Goal: Task Accomplishment & Management: Manage account settings

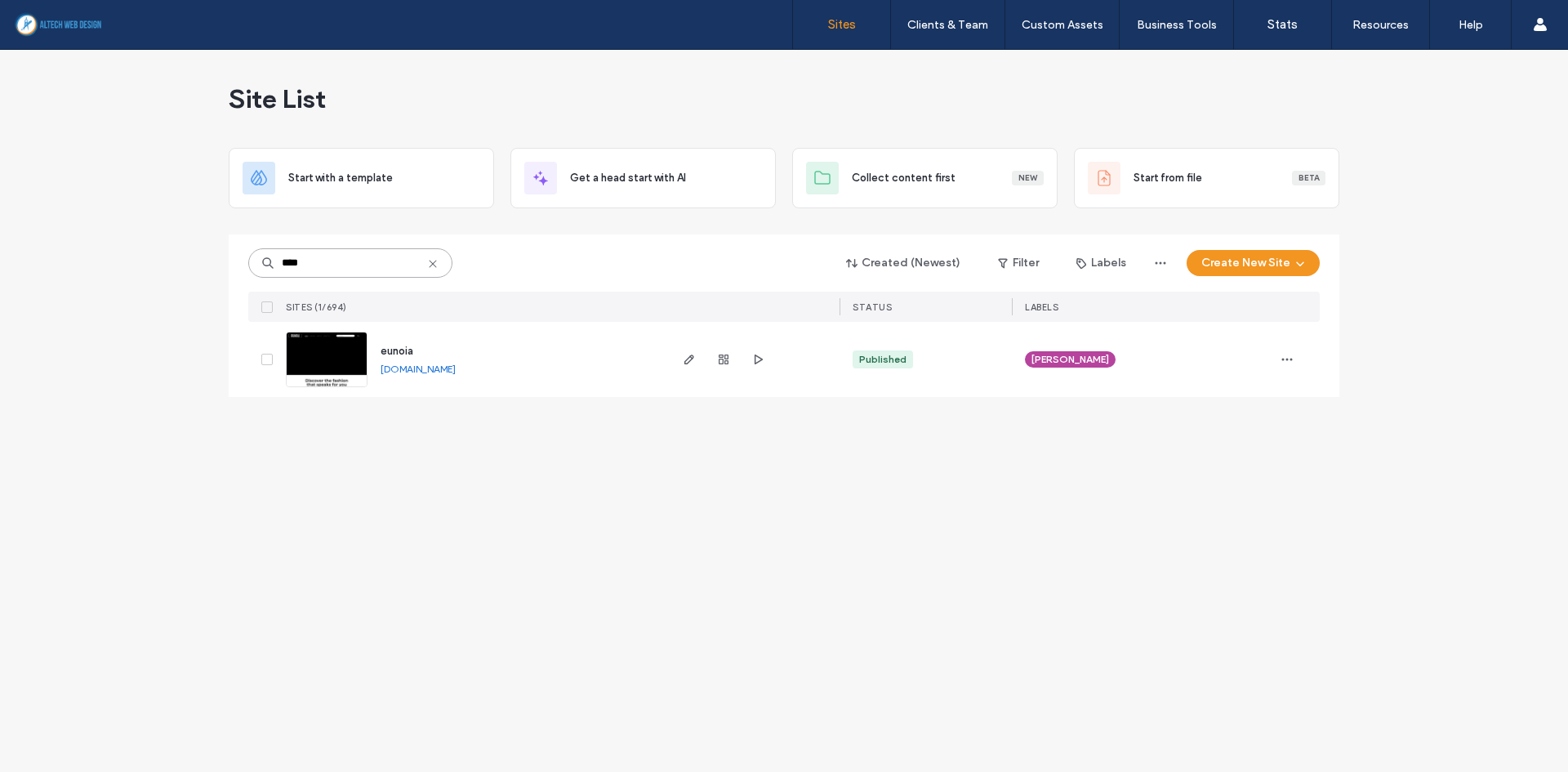
drag, startPoint x: 348, startPoint y: 257, endPoint x: 257, endPoint y: 273, distance: 92.4
click at [257, 273] on input "****" at bounding box center [350, 263] width 205 height 29
click at [344, 264] on input "******" at bounding box center [350, 263] width 205 height 29
type input "******"
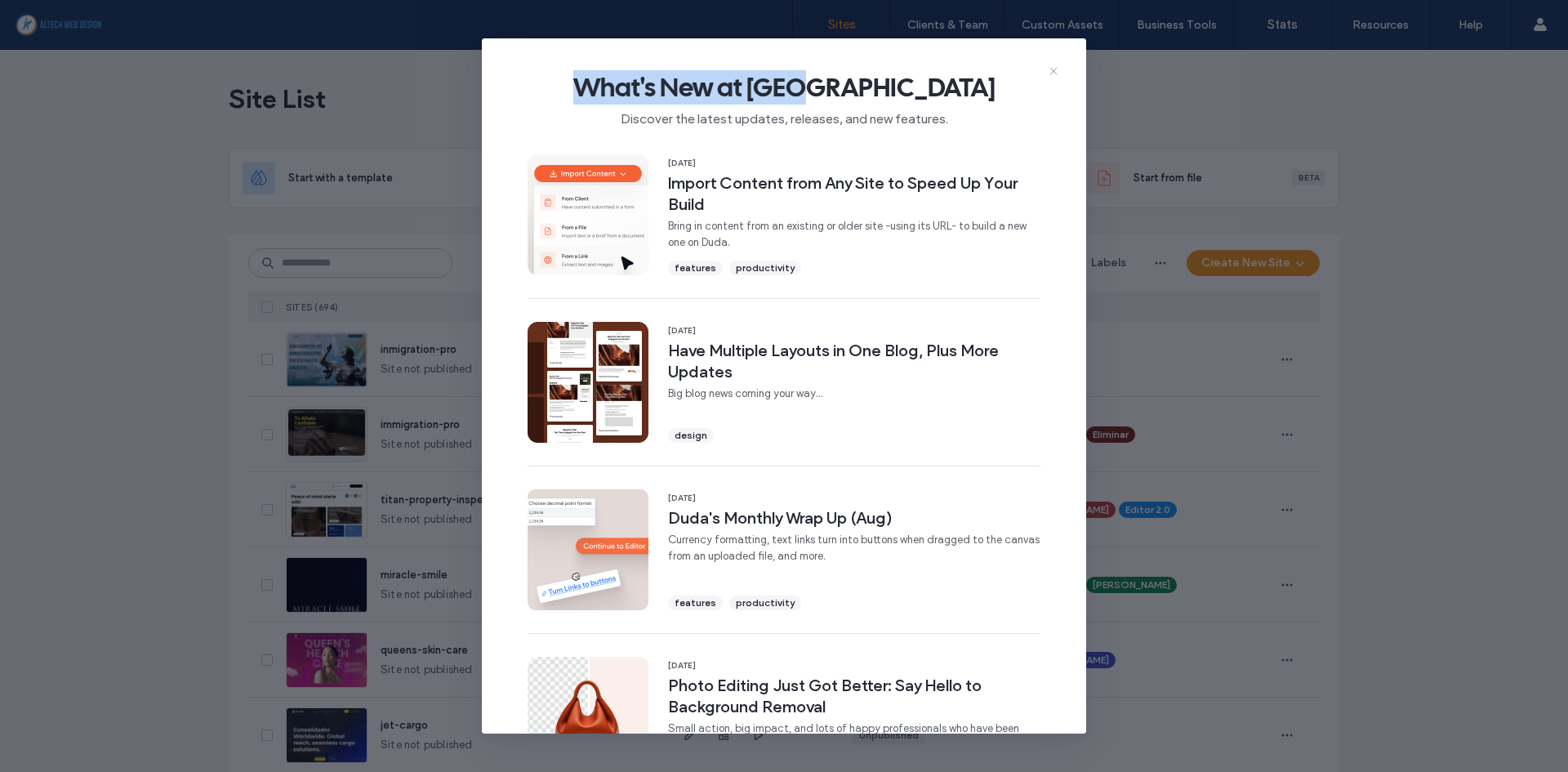
click at [1048, 65] on div "What's New at Duda Discover the latest updates, releases, and new features. 16 …" at bounding box center [784, 386] width 604 height 695
click at [1065, 67] on div "What's New at Duda Discover the latest updates, releases, and new features." at bounding box center [784, 93] width 604 height 110
click at [1052, 77] on icon at bounding box center [1053, 71] width 13 height 13
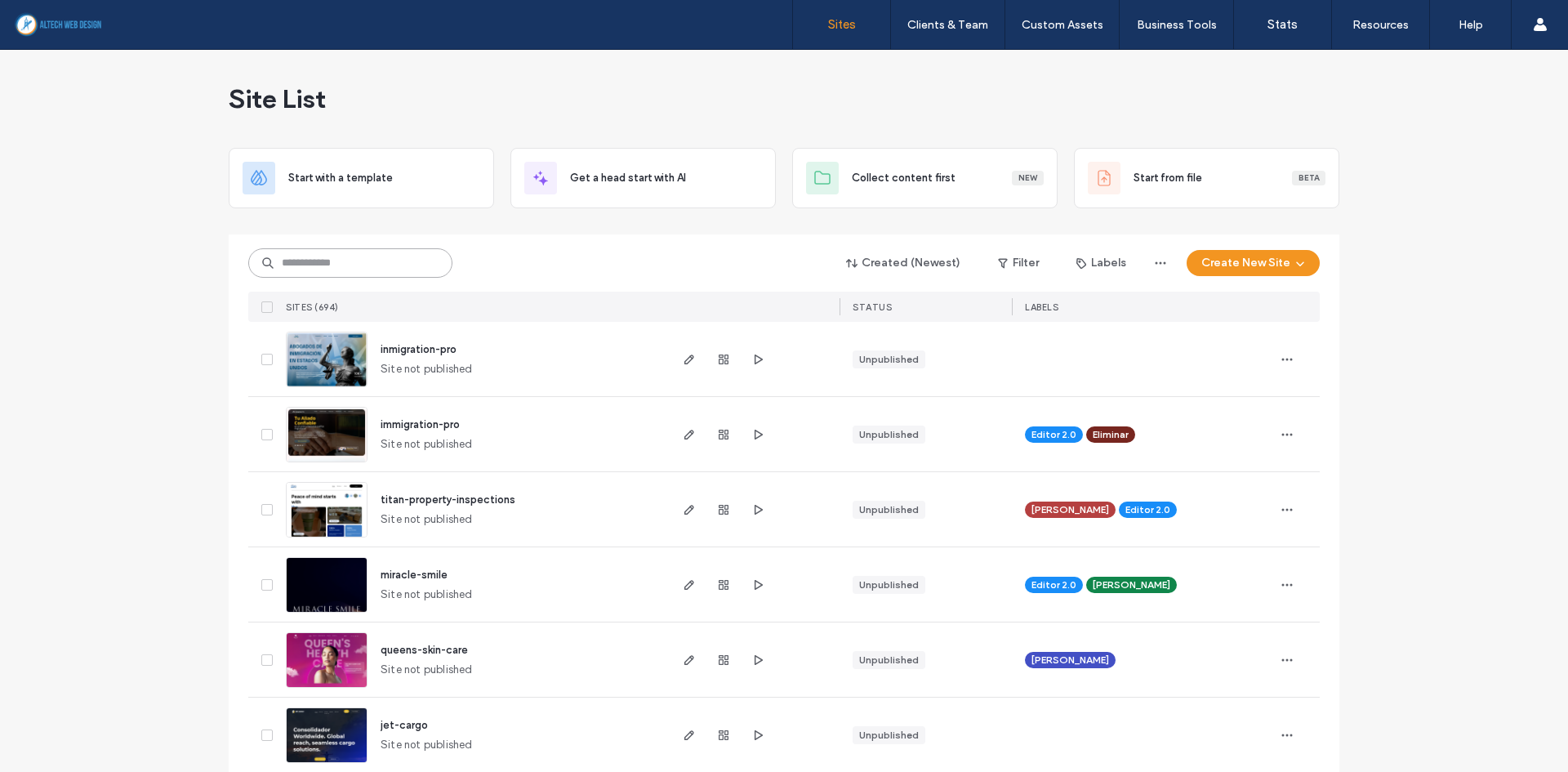
click at [318, 269] on input at bounding box center [350, 263] width 205 height 29
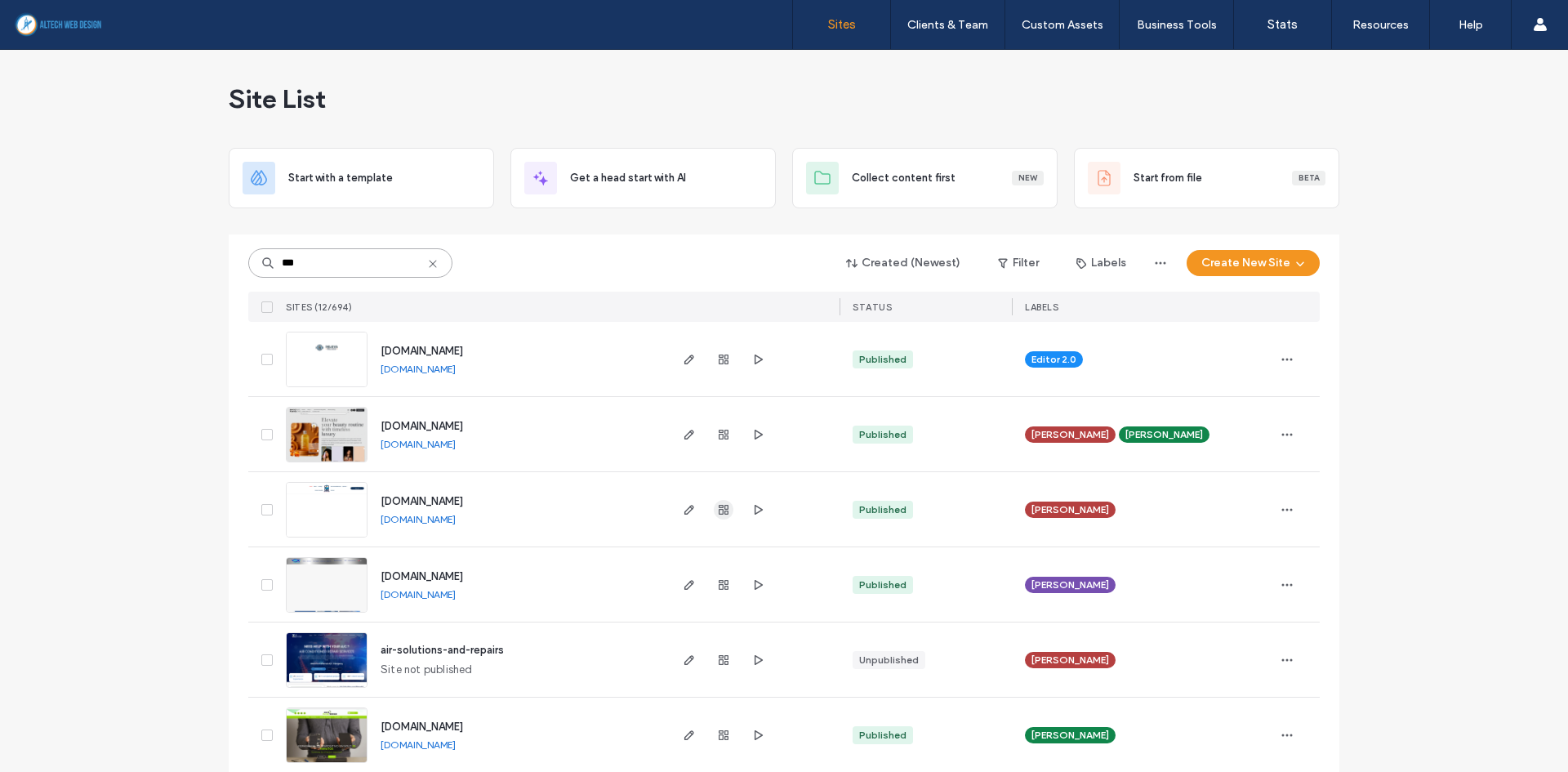
type input "***"
click at [719, 511] on use "button" at bounding box center [723, 510] width 10 height 10
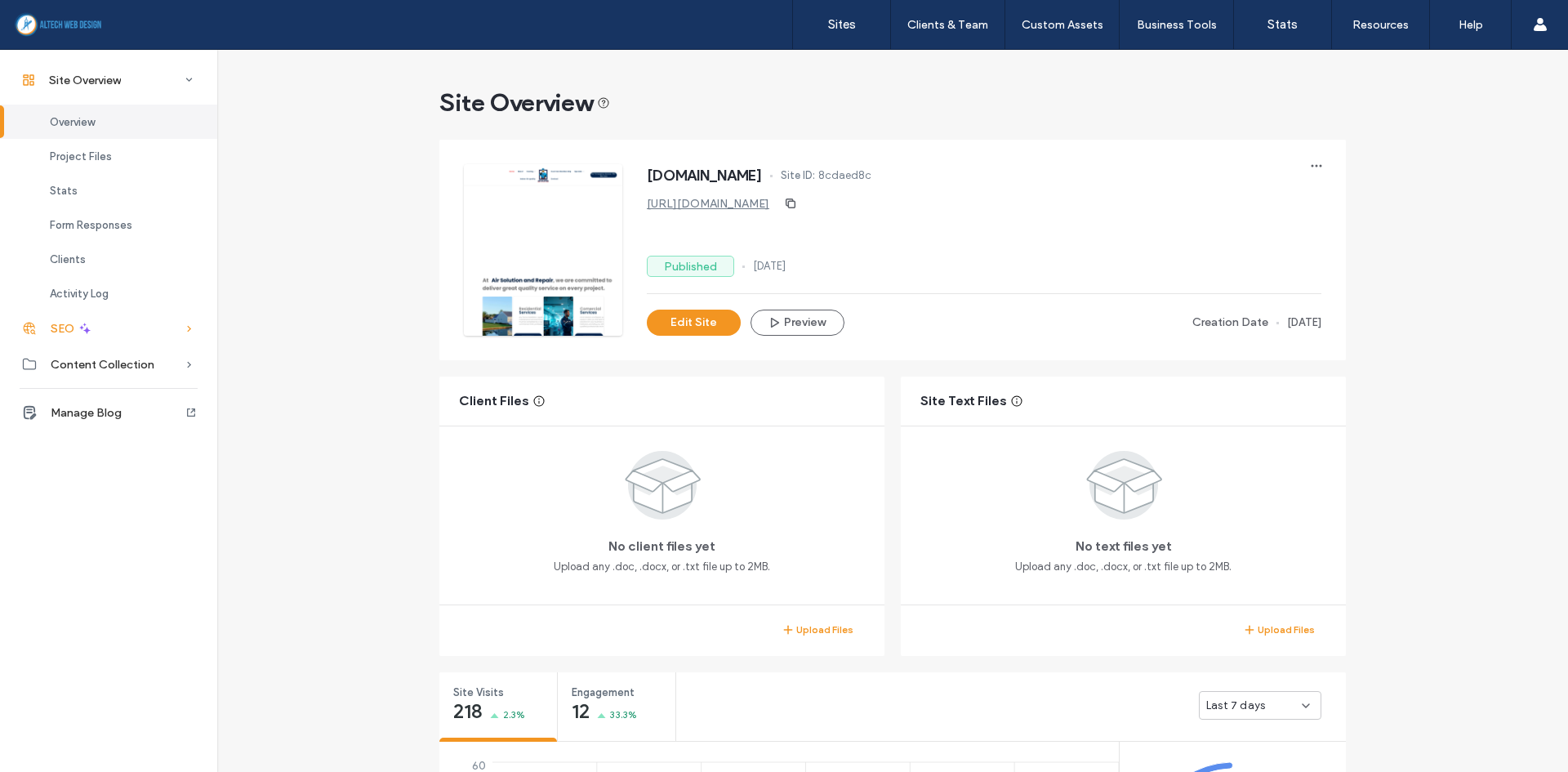
click at [102, 324] on div "SEO" at bounding box center [109, 328] width 217 height 36
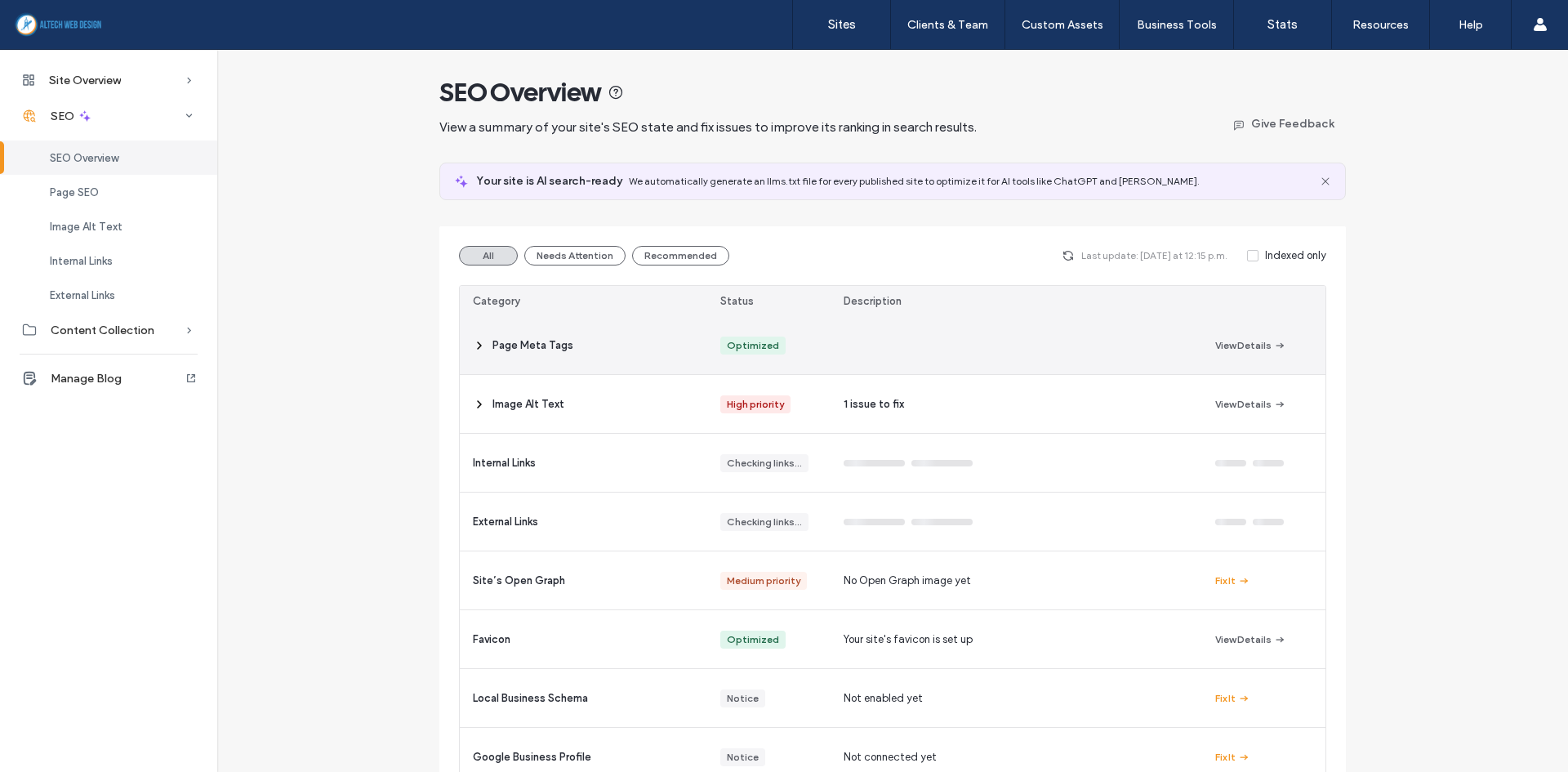
click at [532, 340] on span "Page Meta Tags" at bounding box center [532, 345] width 80 height 16
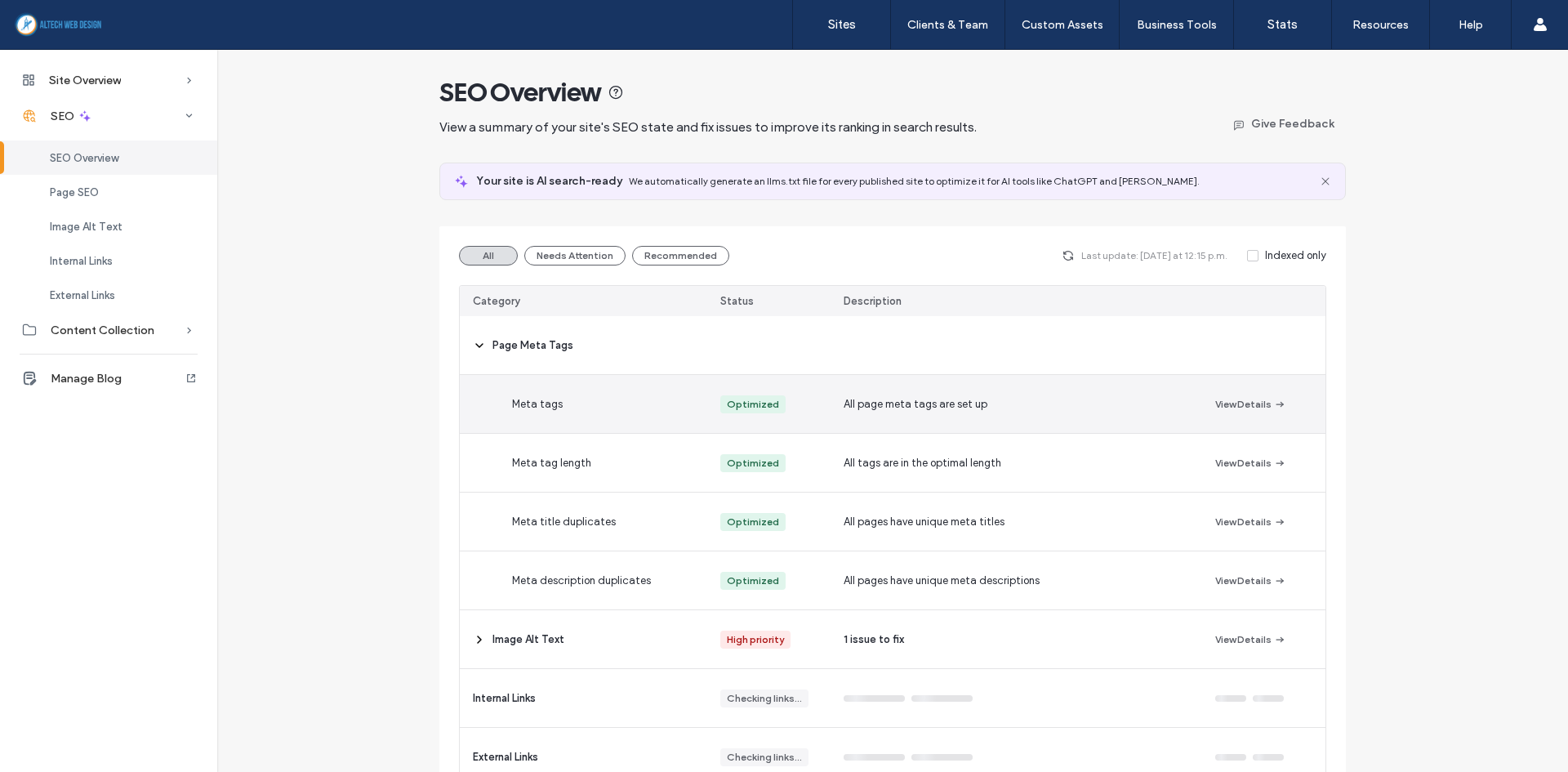
click at [541, 402] on span "Meta tags" at bounding box center [537, 404] width 50 height 16
click at [1300, 397] on div "View Details" at bounding box center [1264, 404] width 123 height 58
click at [1246, 410] on button "View Details" at bounding box center [1250, 404] width 71 height 19
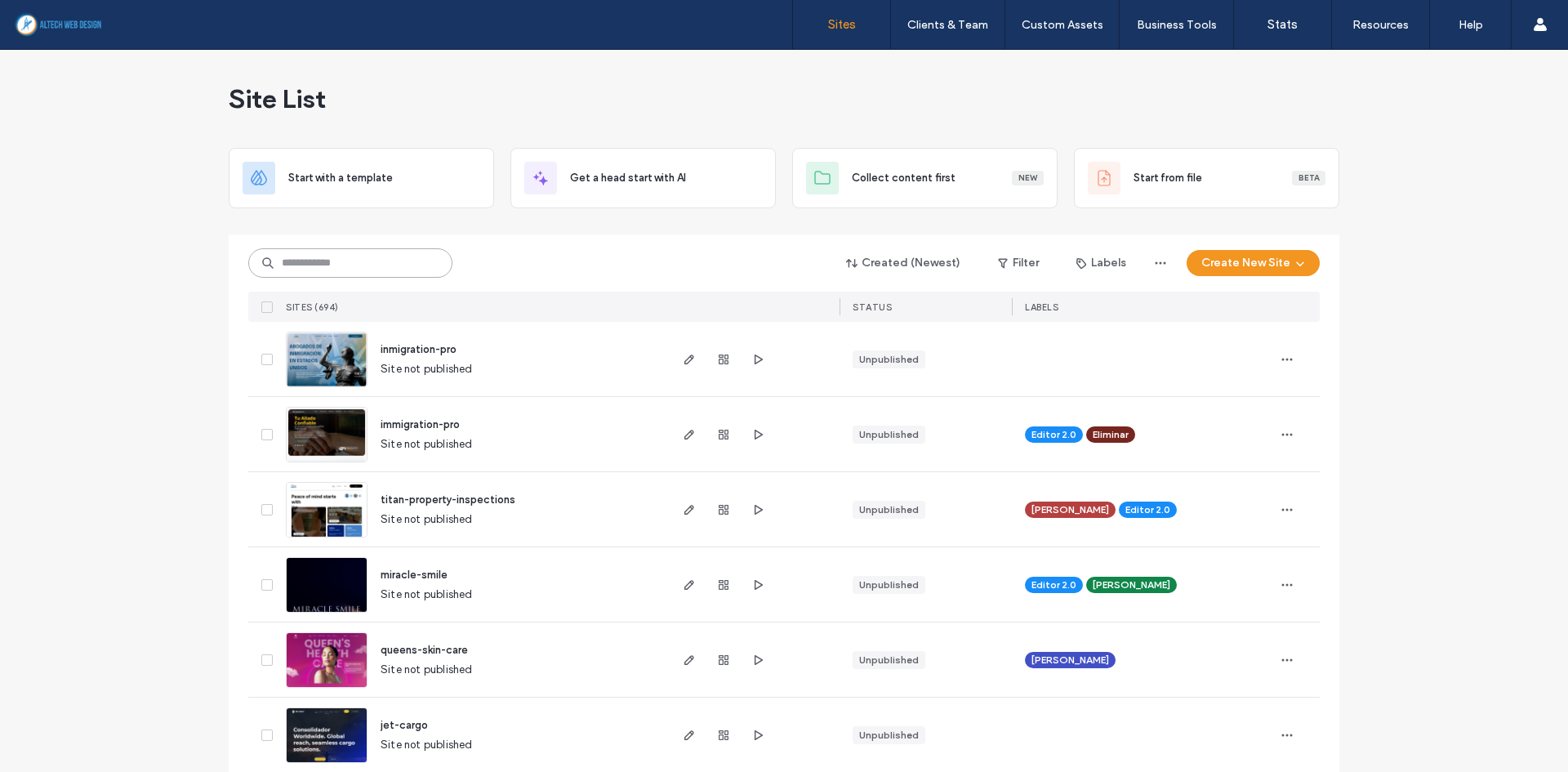
click at [382, 257] on input at bounding box center [350, 263] width 205 height 29
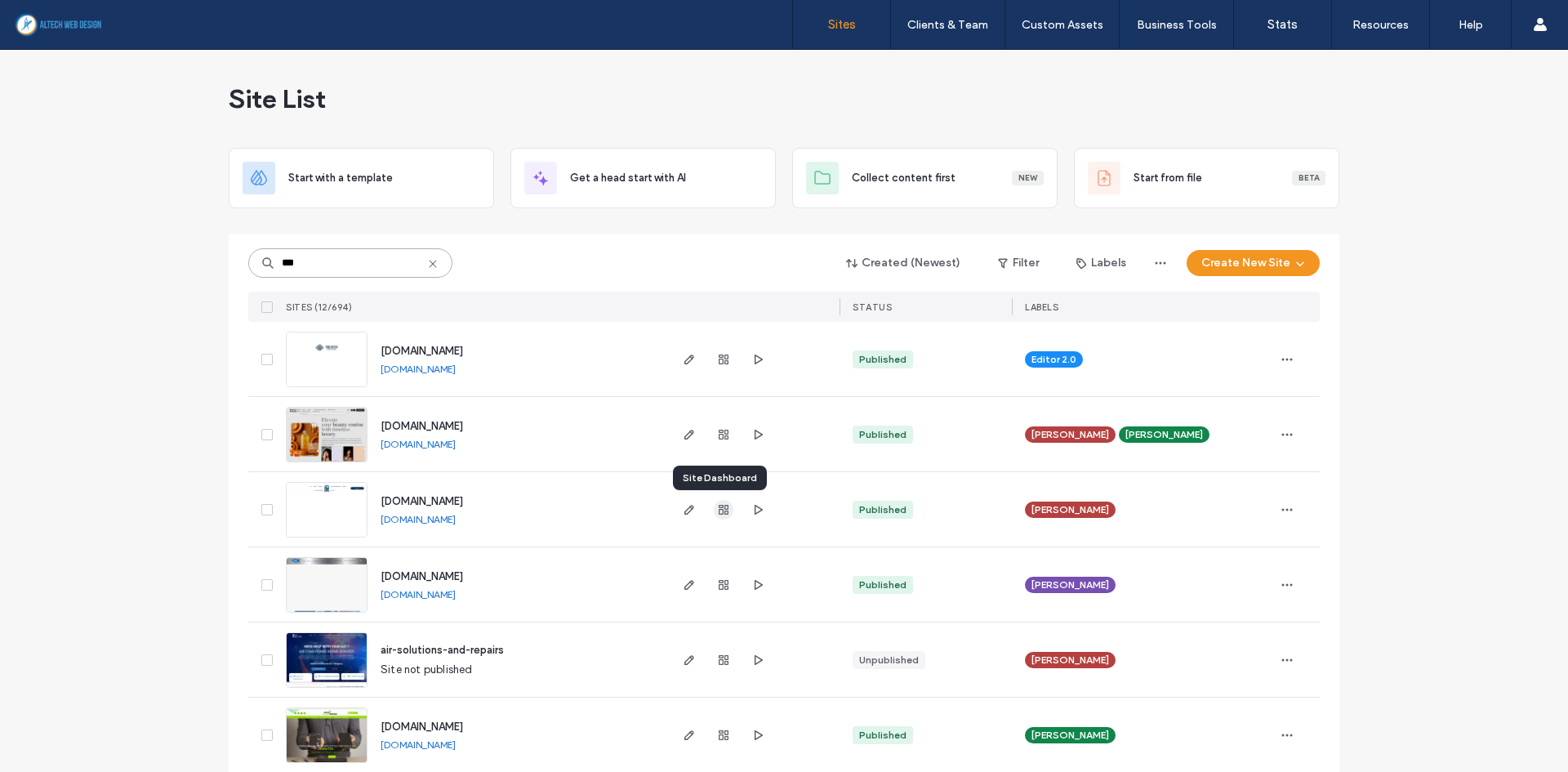
type input "***"
click at [719, 510] on use "button" at bounding box center [723, 510] width 10 height 10
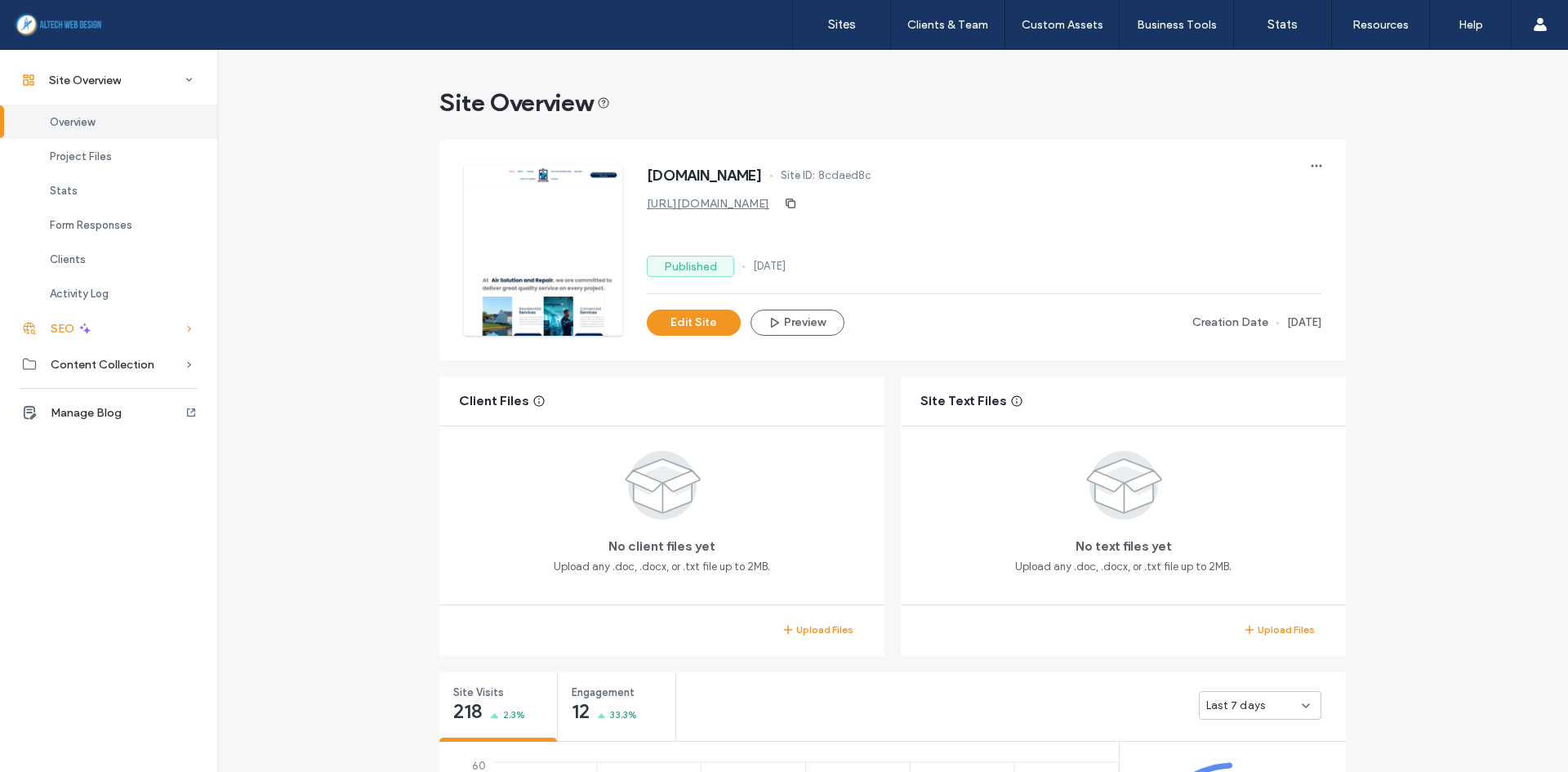
click at [119, 329] on div "SEO" at bounding box center [109, 328] width 217 height 36
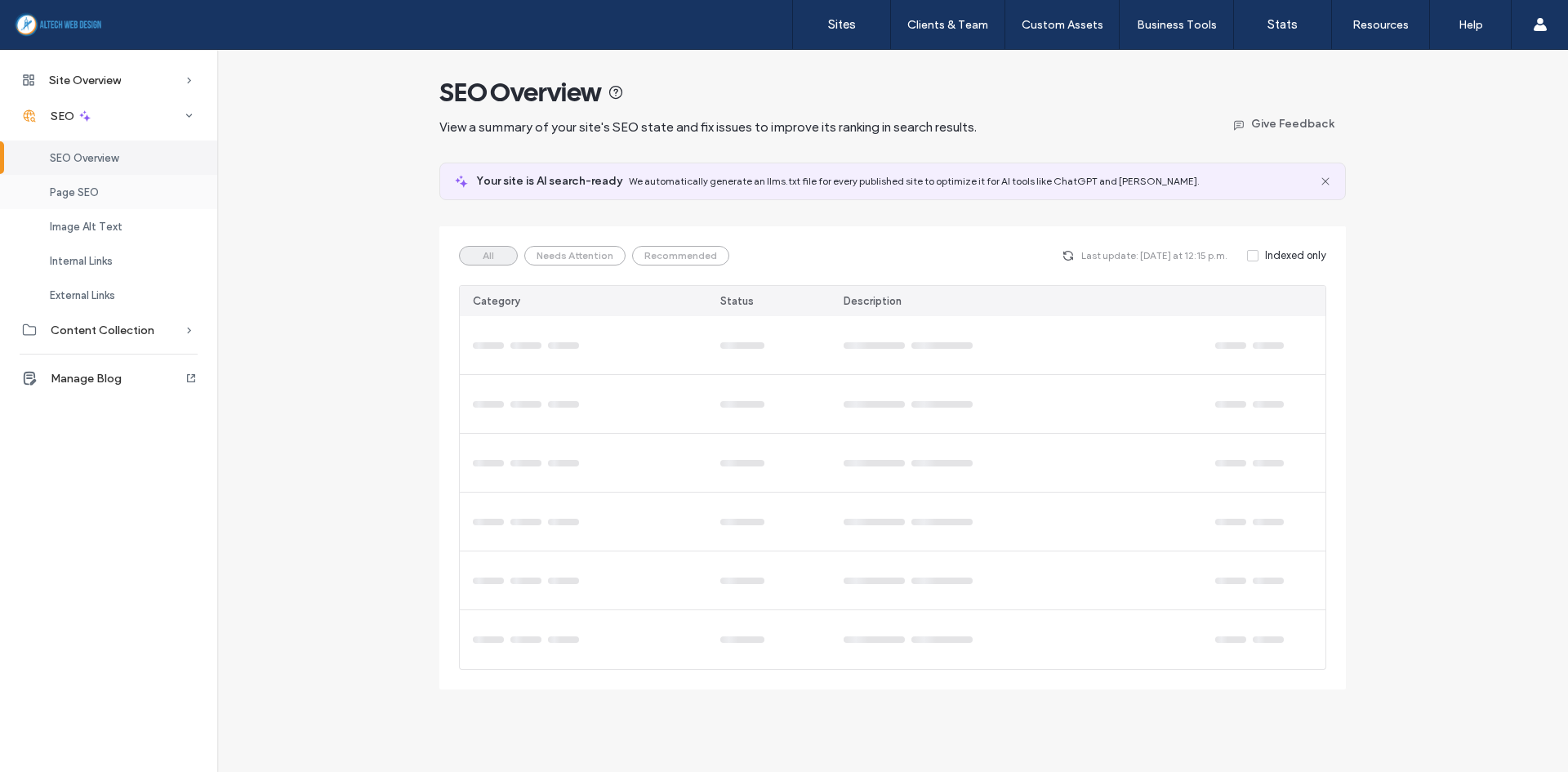
click at [127, 187] on div "Page SEO" at bounding box center [109, 191] width 217 height 34
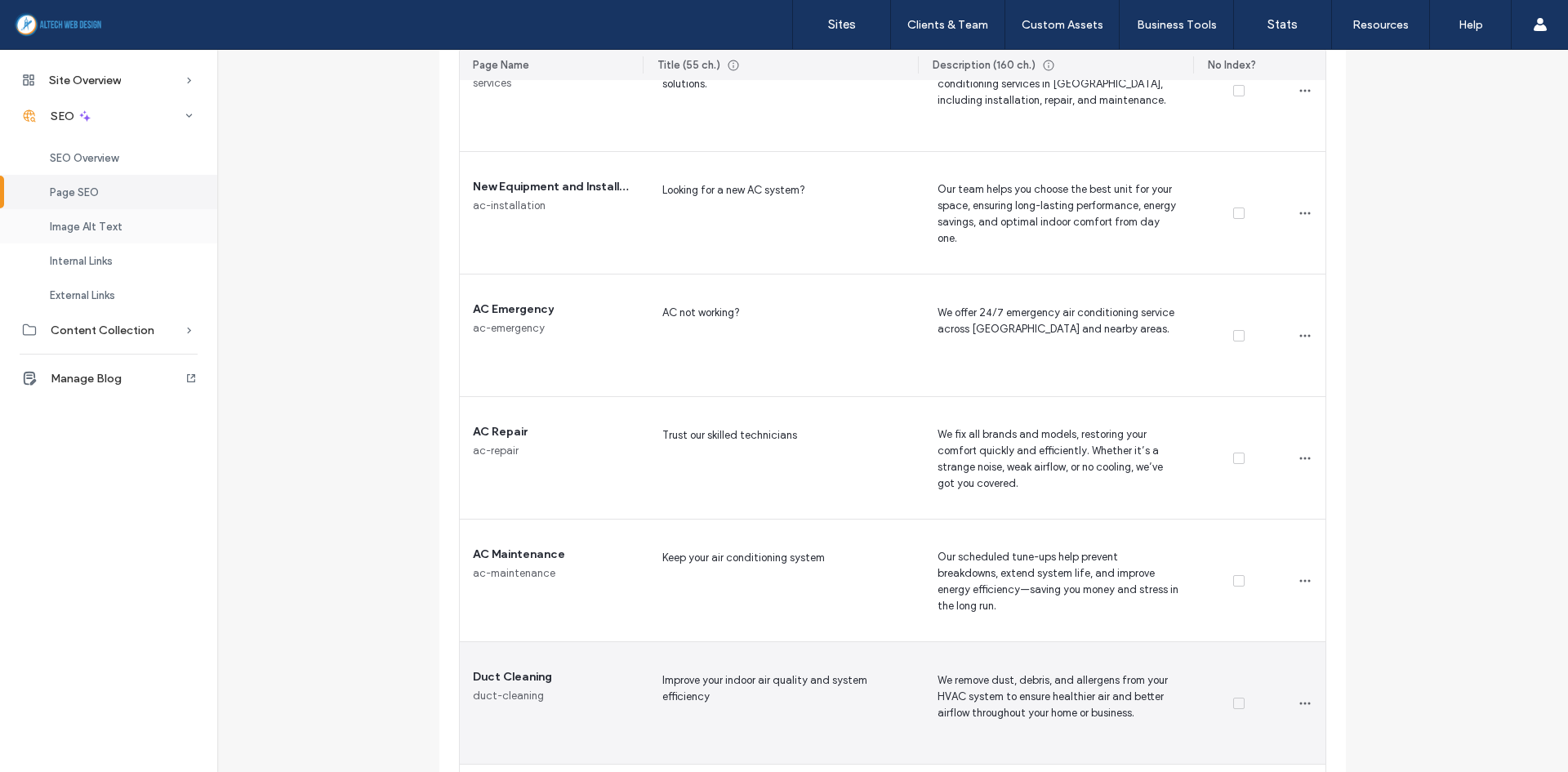
scroll to position [408, 0]
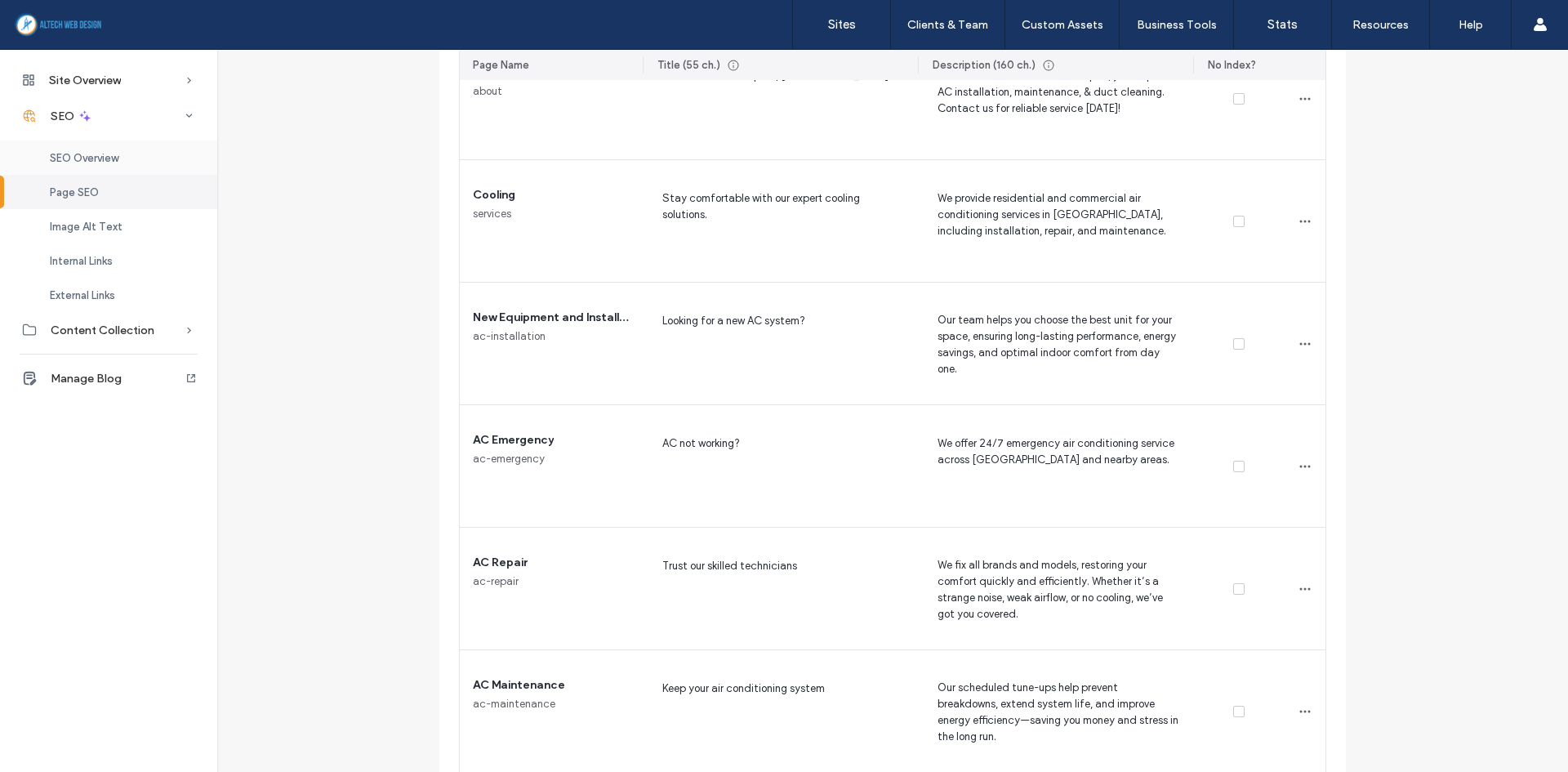
click at [123, 165] on div "SEO Overview" at bounding box center [109, 157] width 217 height 34
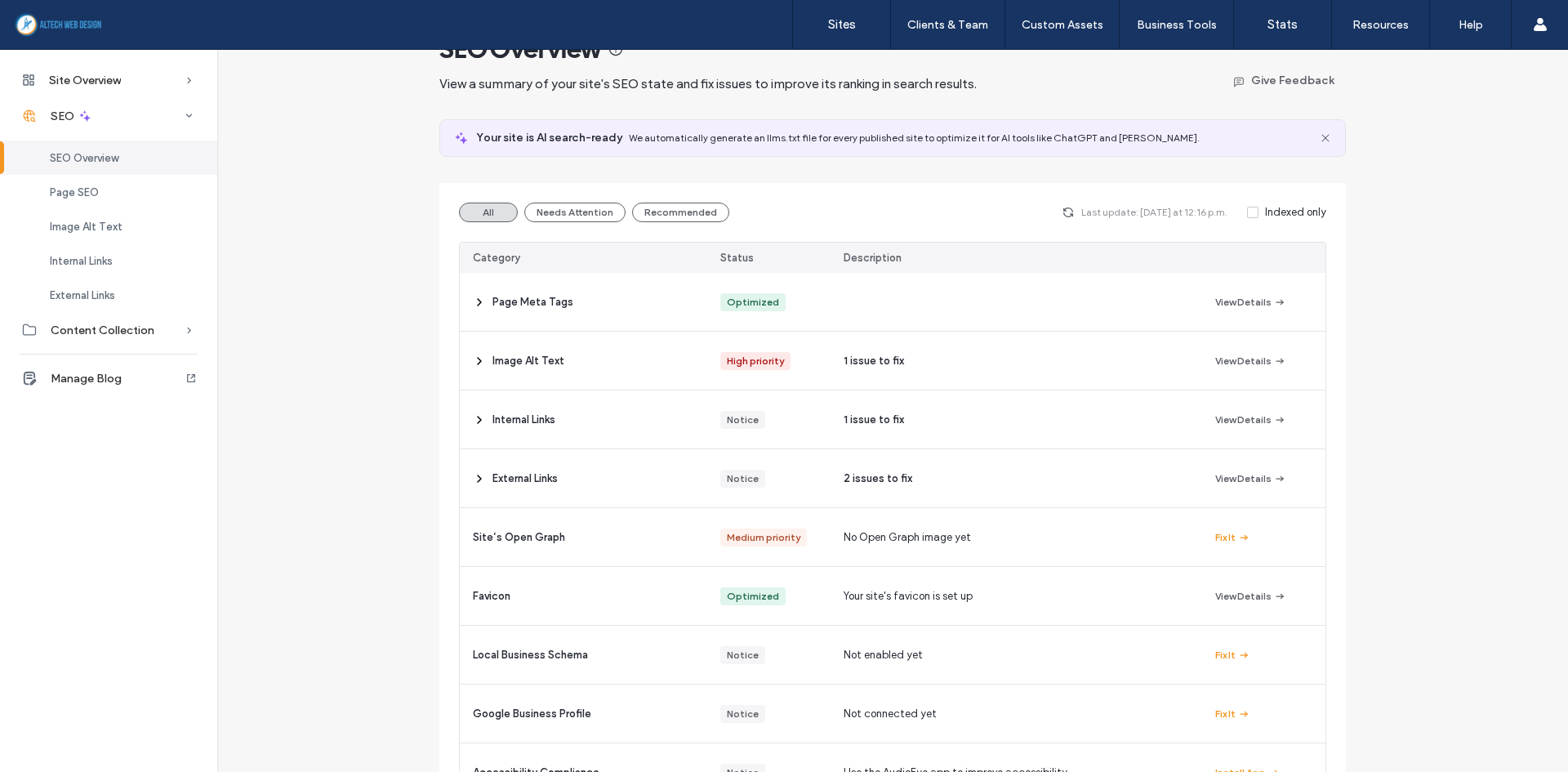
scroll to position [81, 0]
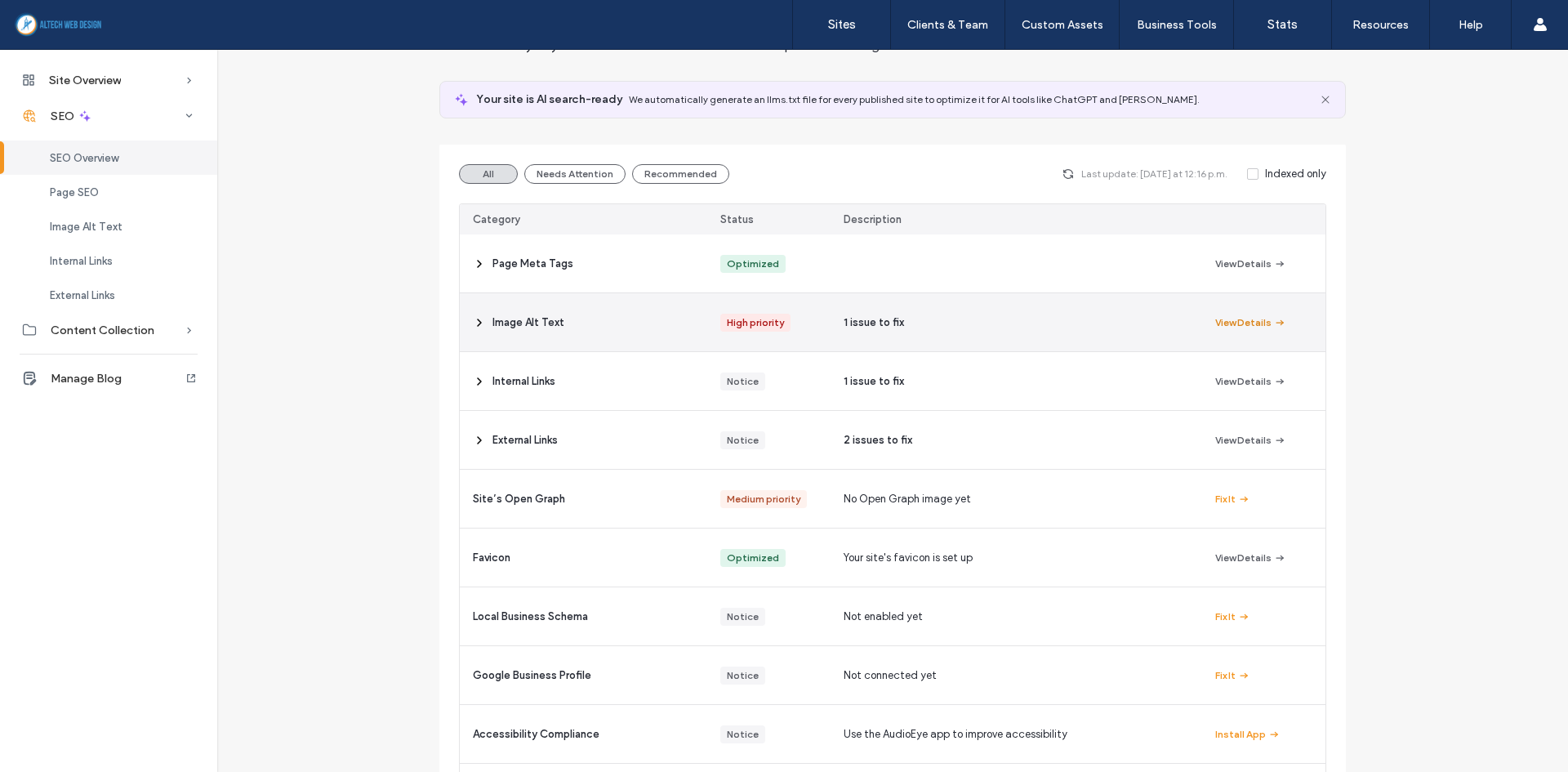
click at [1272, 324] on span "button" at bounding box center [1279, 322] width 15 height 18
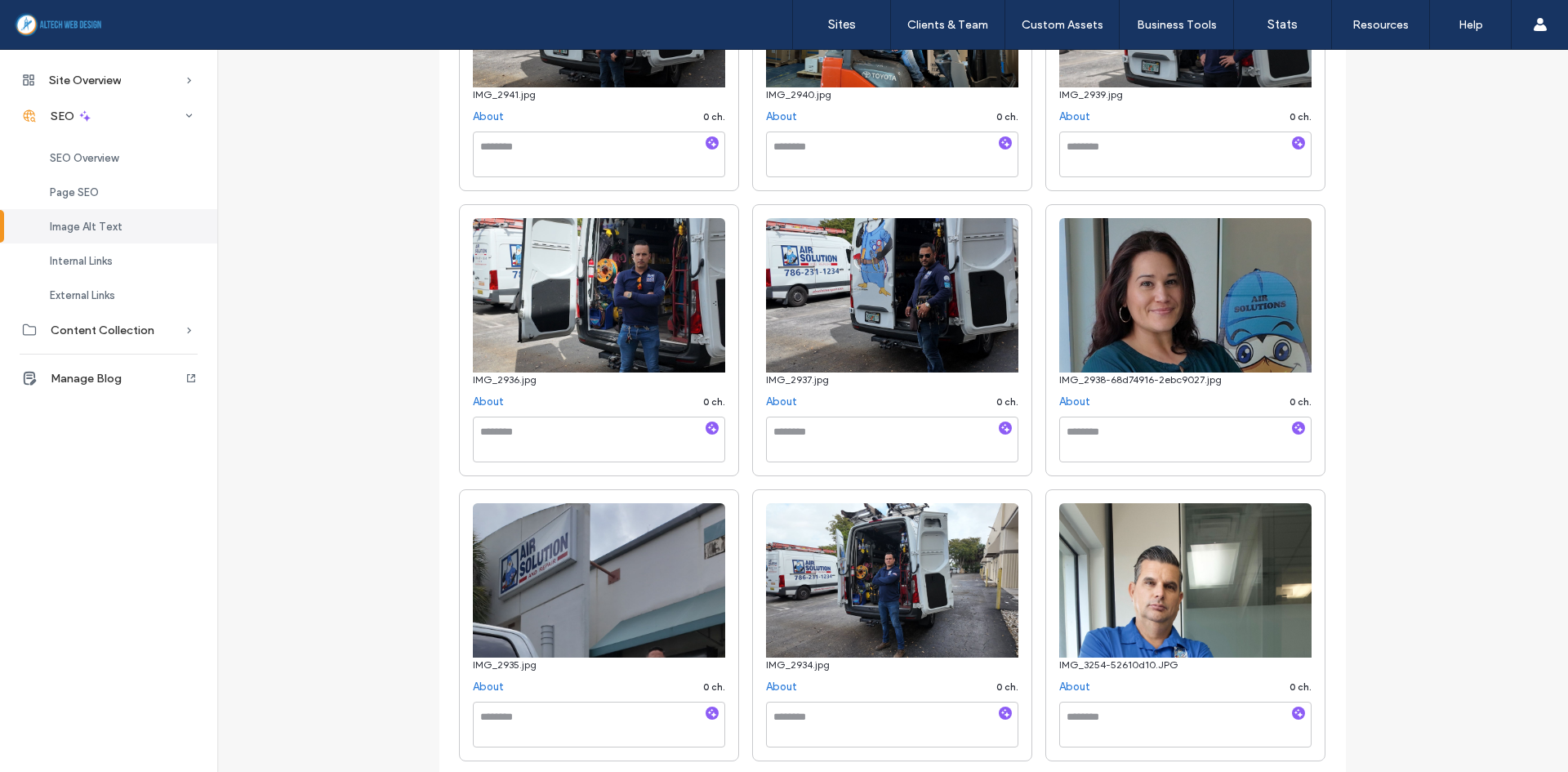
scroll to position [2696, 0]
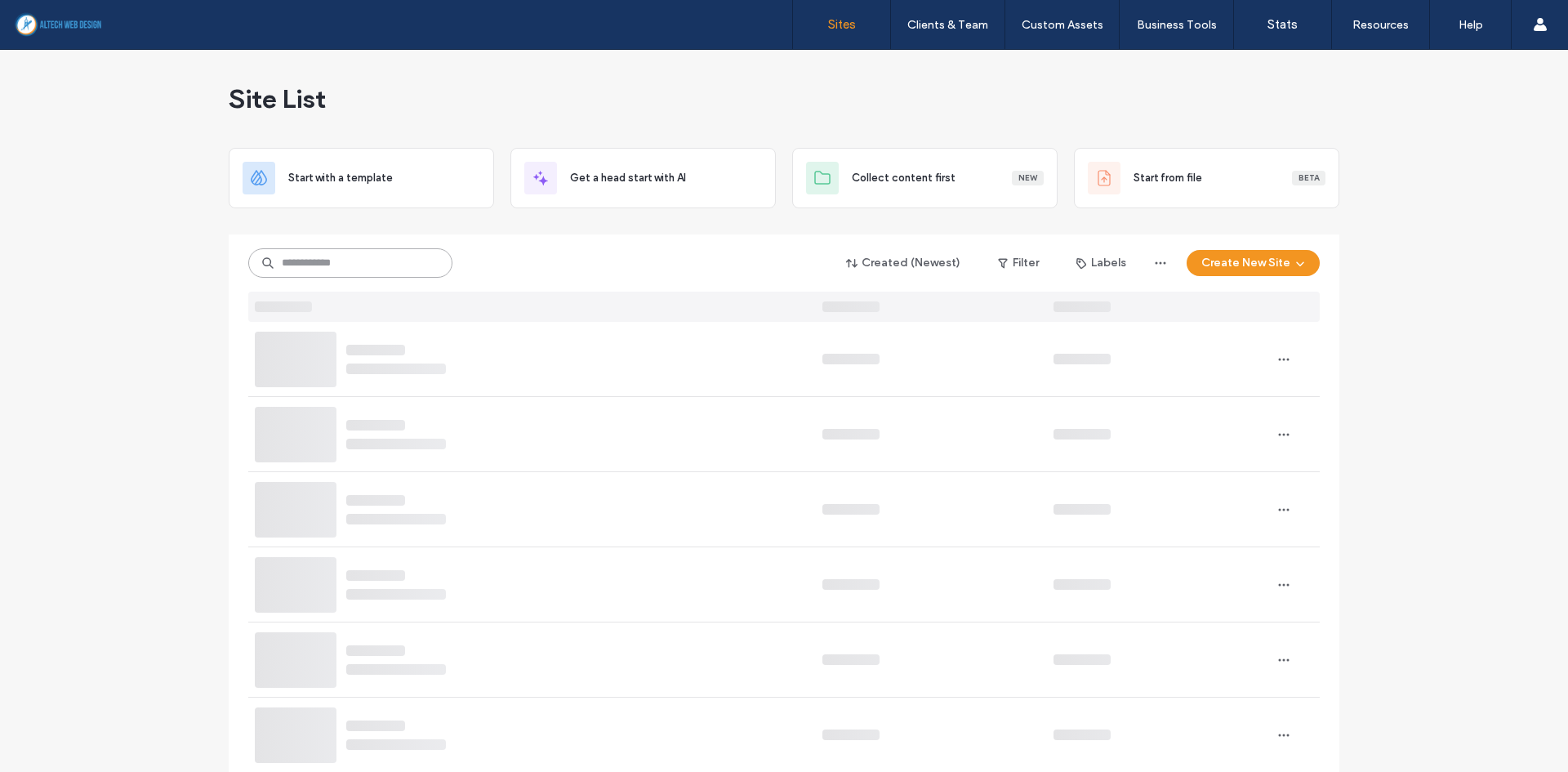
click at [288, 265] on input at bounding box center [350, 263] width 205 height 29
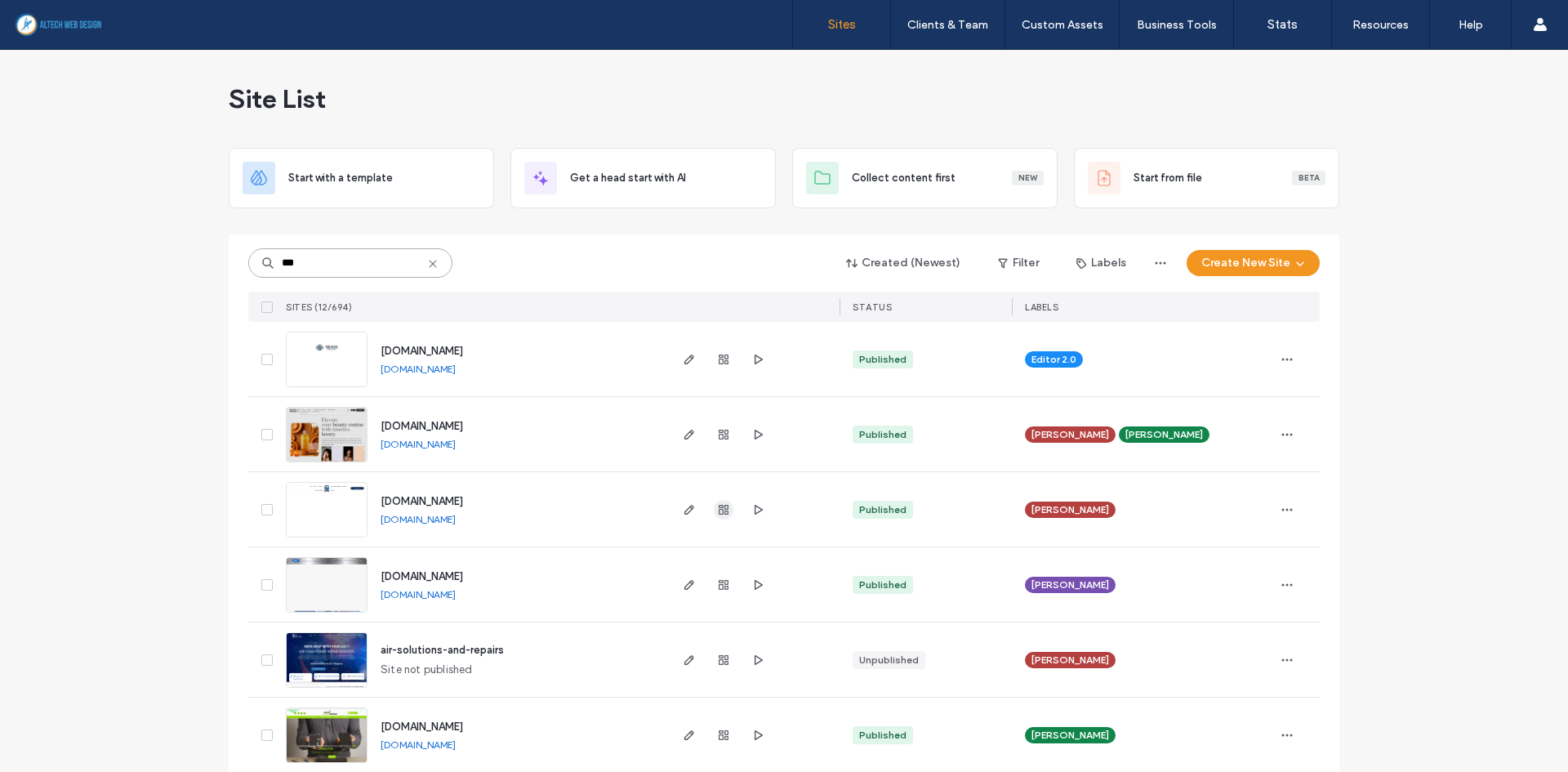
type input "***"
click at [718, 510] on icon "button" at bounding box center [723, 509] width 13 height 13
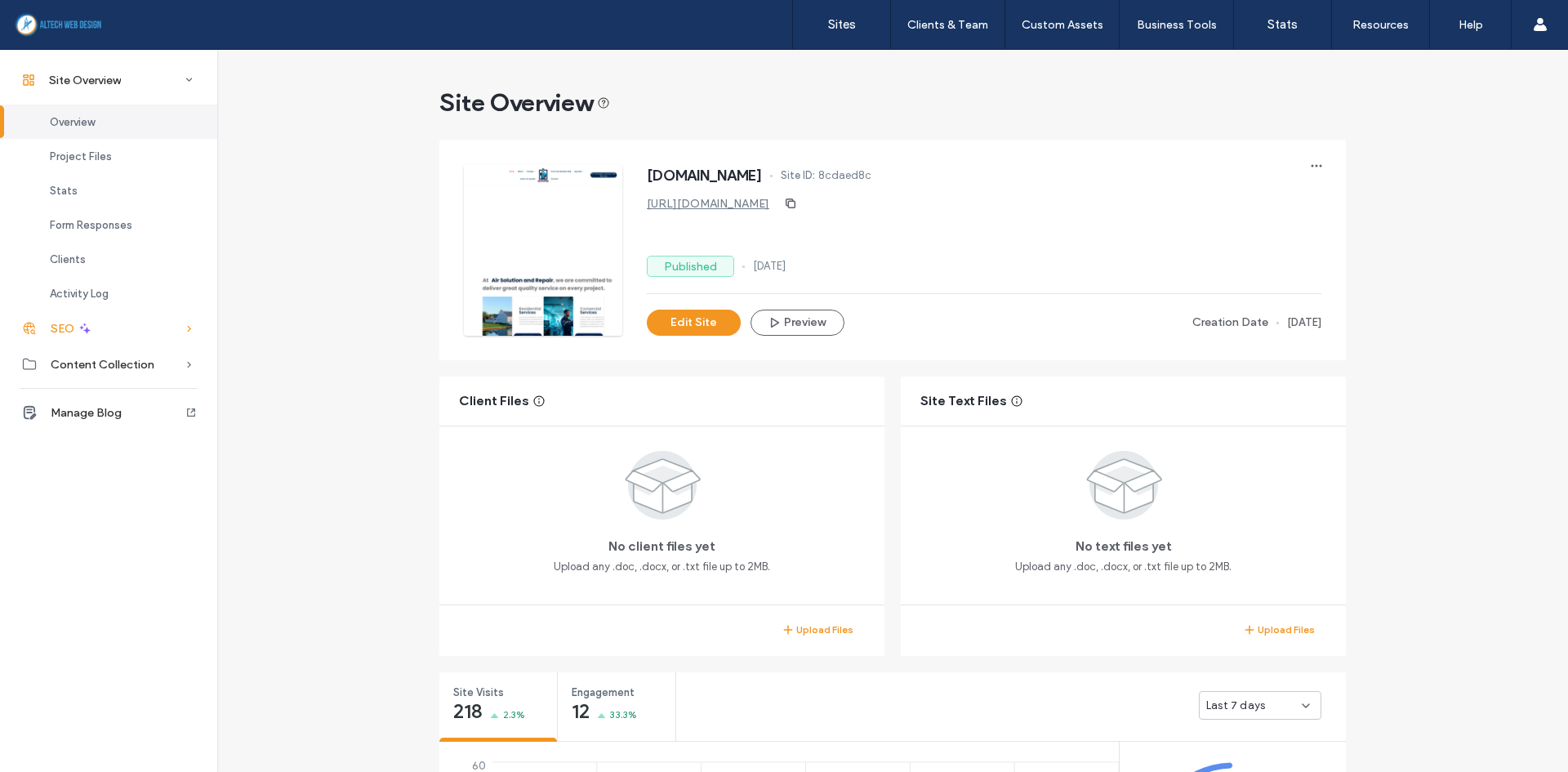
click at [89, 328] on icon at bounding box center [84, 328] width 15 height 15
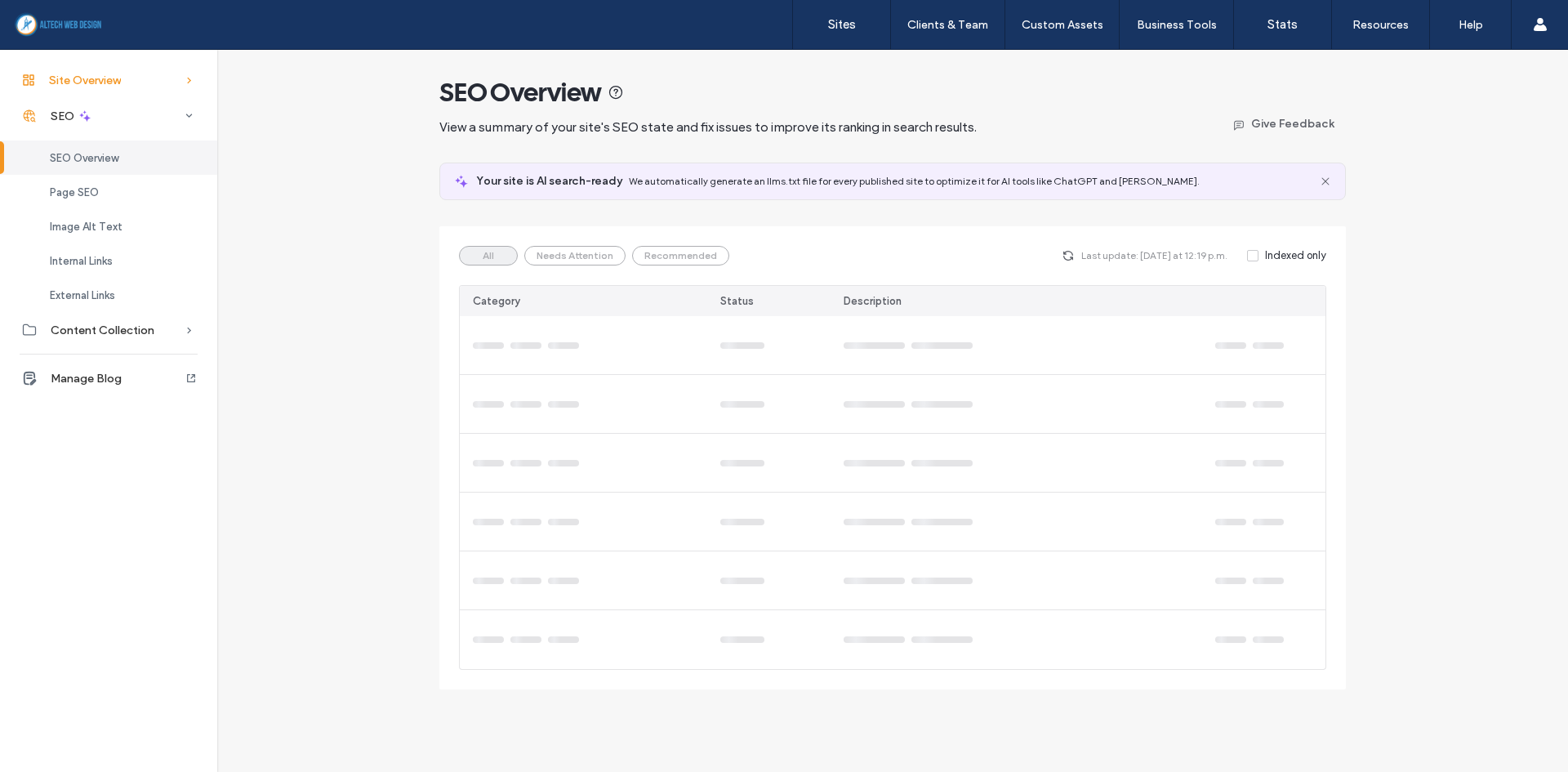
click at [112, 84] on span "Site Overview" at bounding box center [85, 80] width 72 height 14
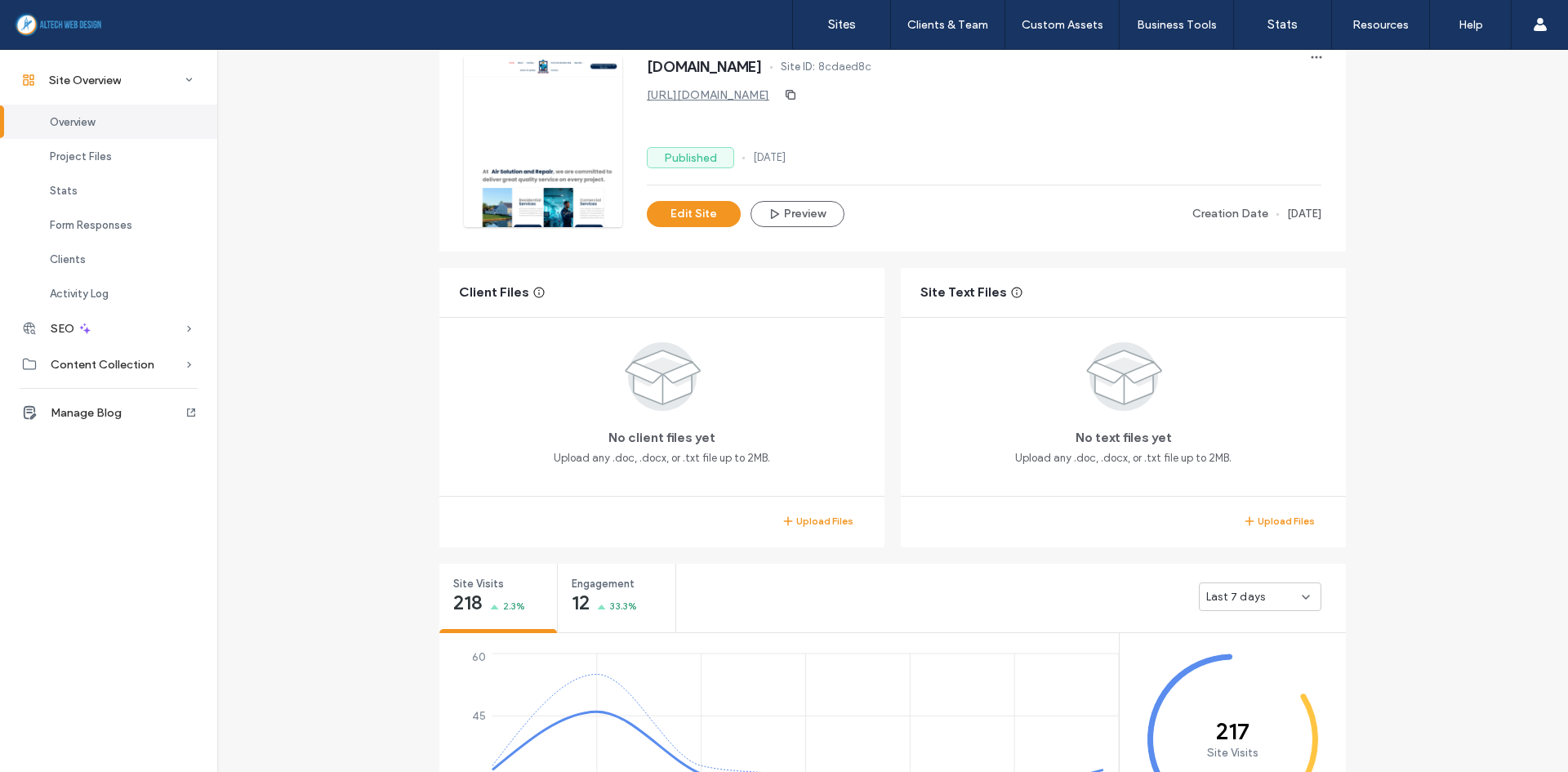
scroll to position [327, 0]
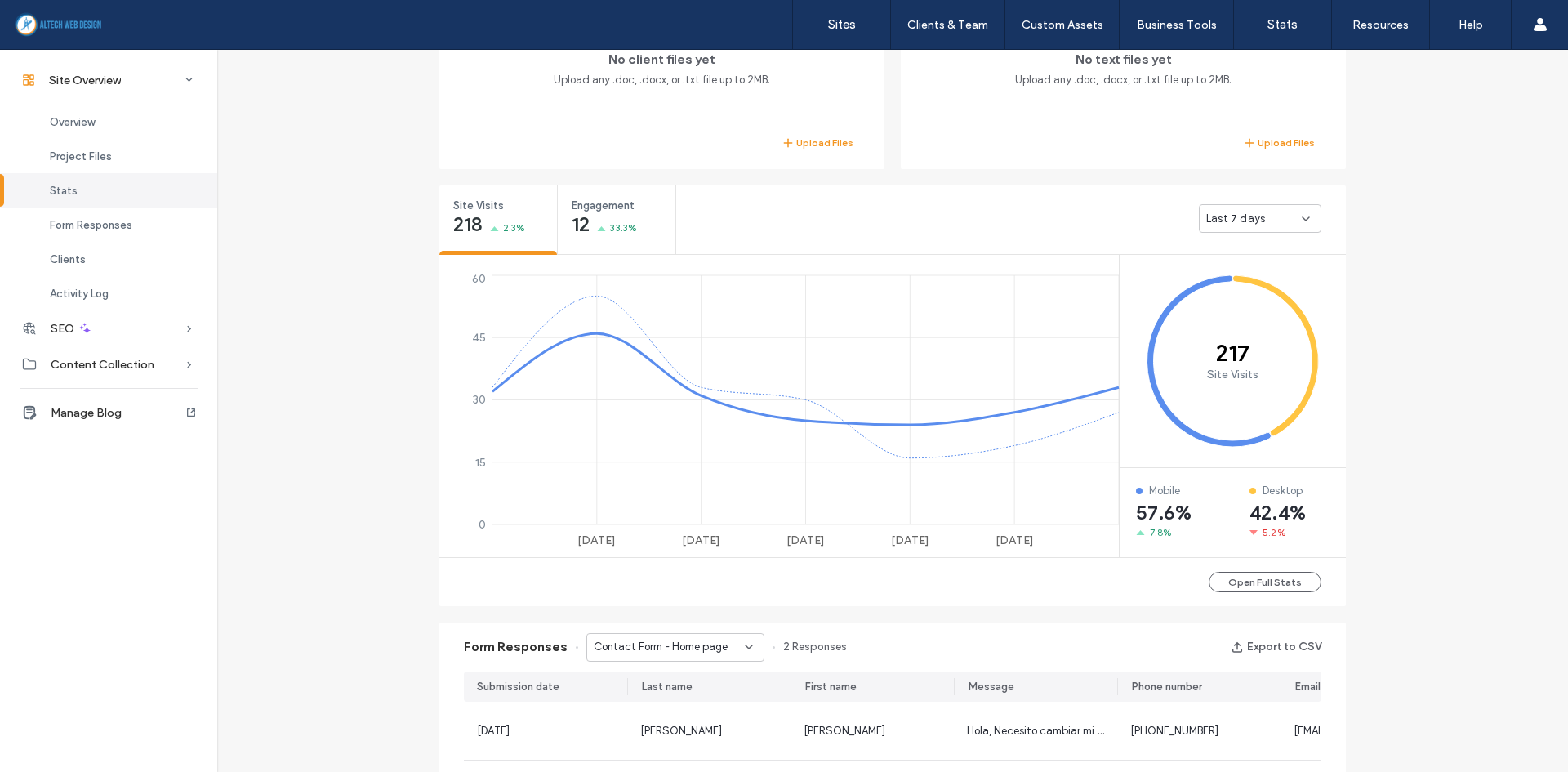
scroll to position [490, 0]
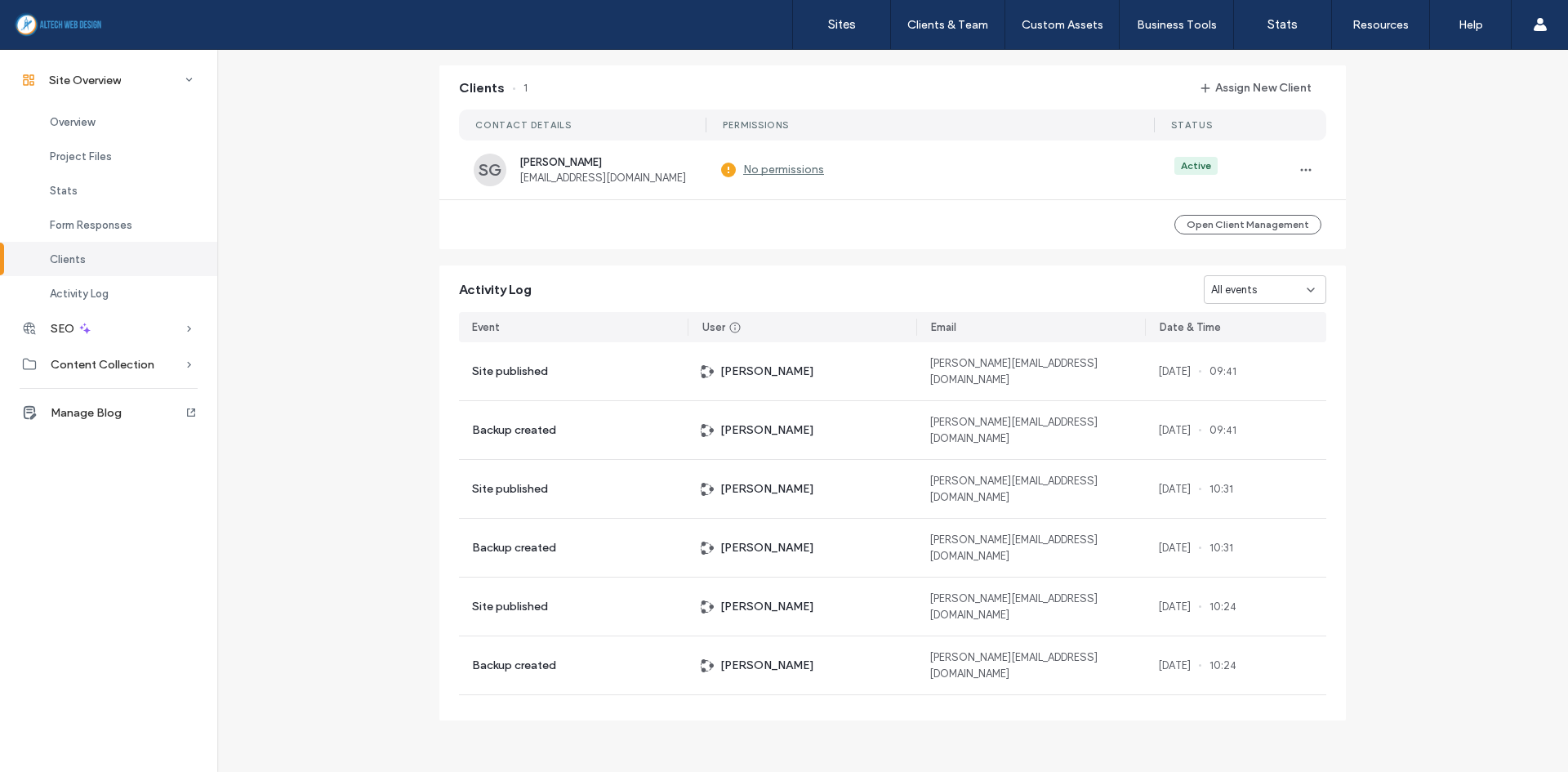
scroll to position [1315, 0]
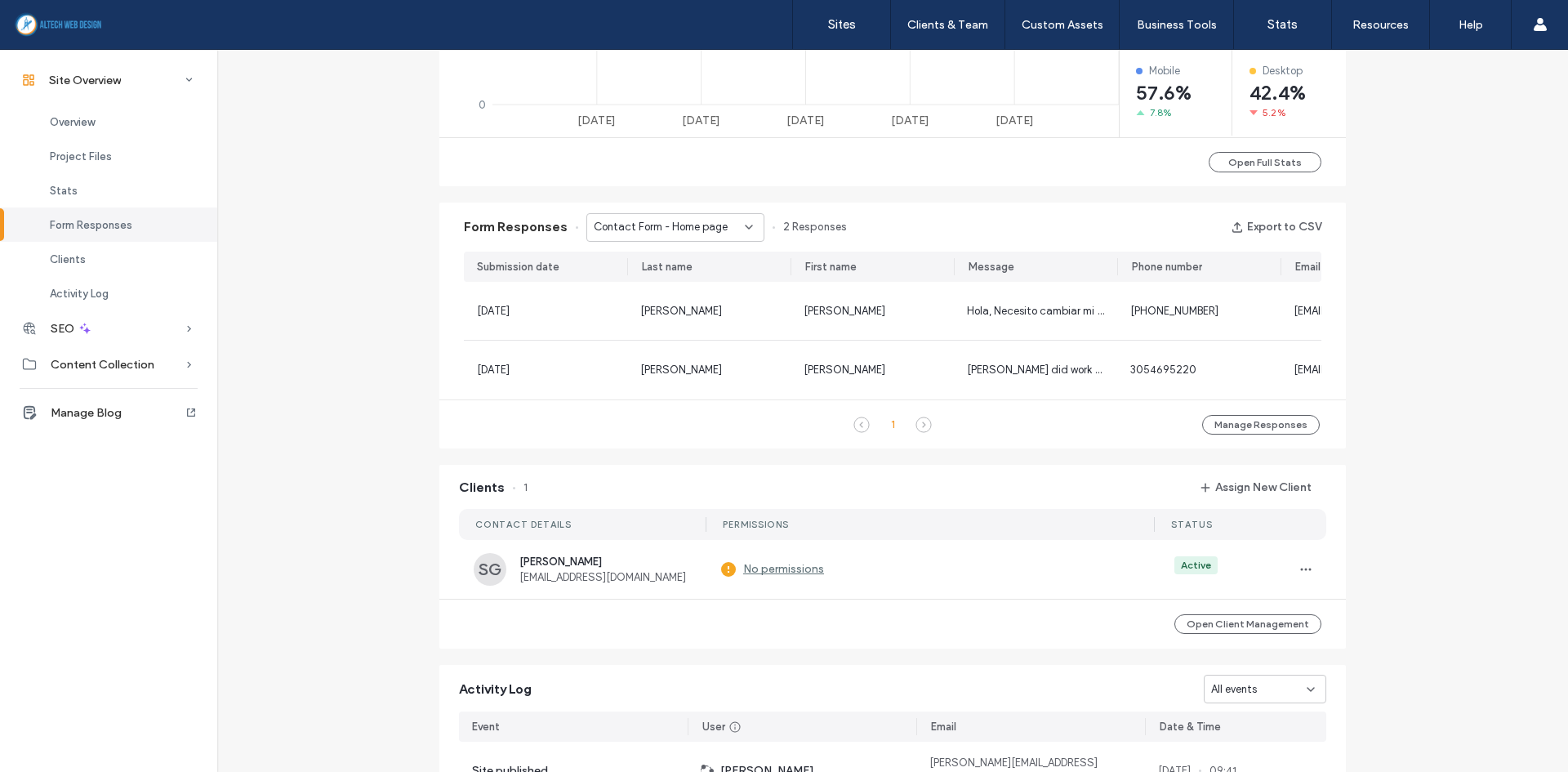
scroll to position [661, 0]
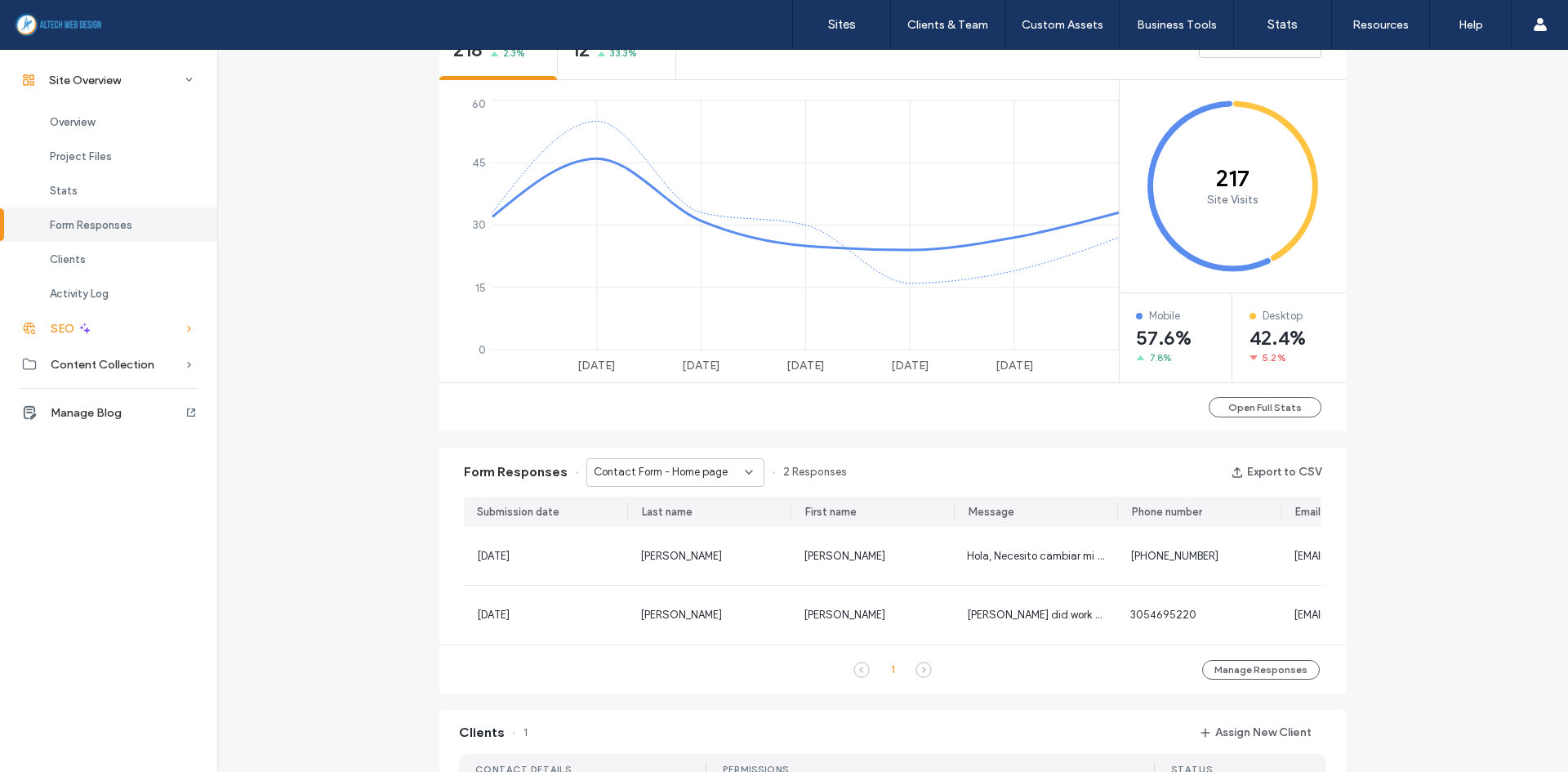
click at [78, 336] on span at bounding box center [84, 328] width 15 height 36
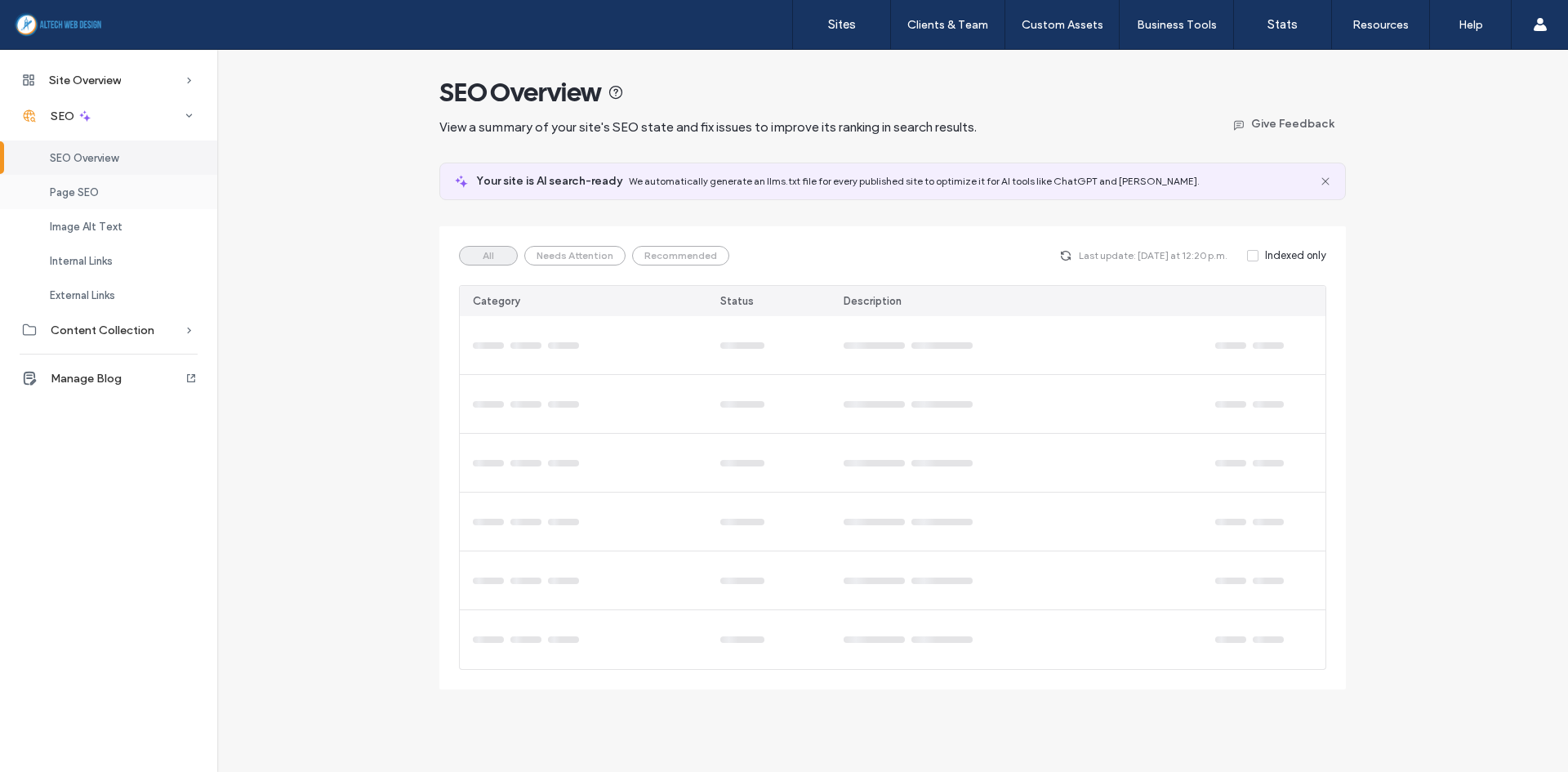
click at [85, 196] on span "Page SEO" at bounding box center [74, 192] width 49 height 13
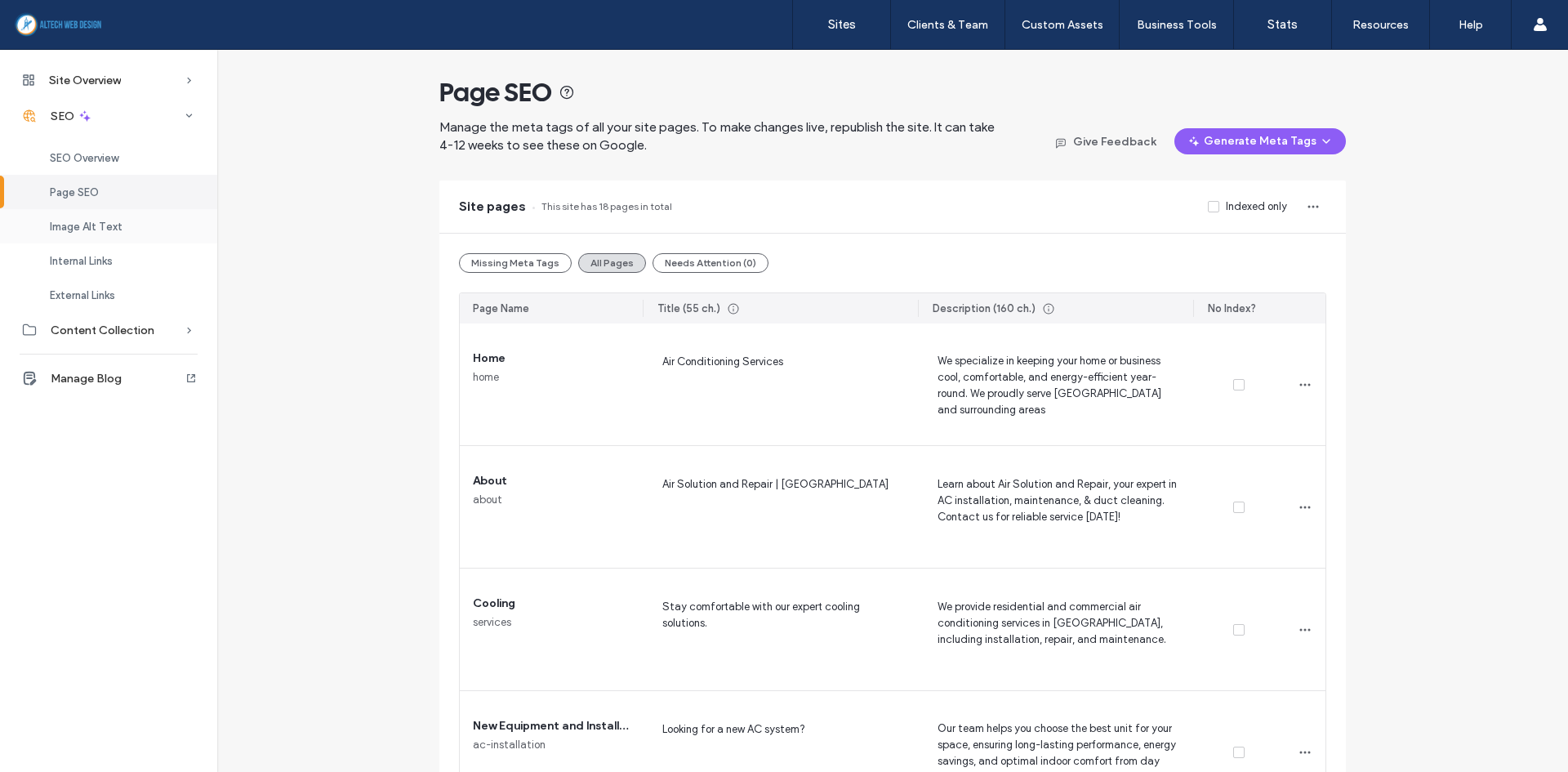
click at [94, 220] on span "Image Alt Text" at bounding box center [85, 226] width 73 height 13
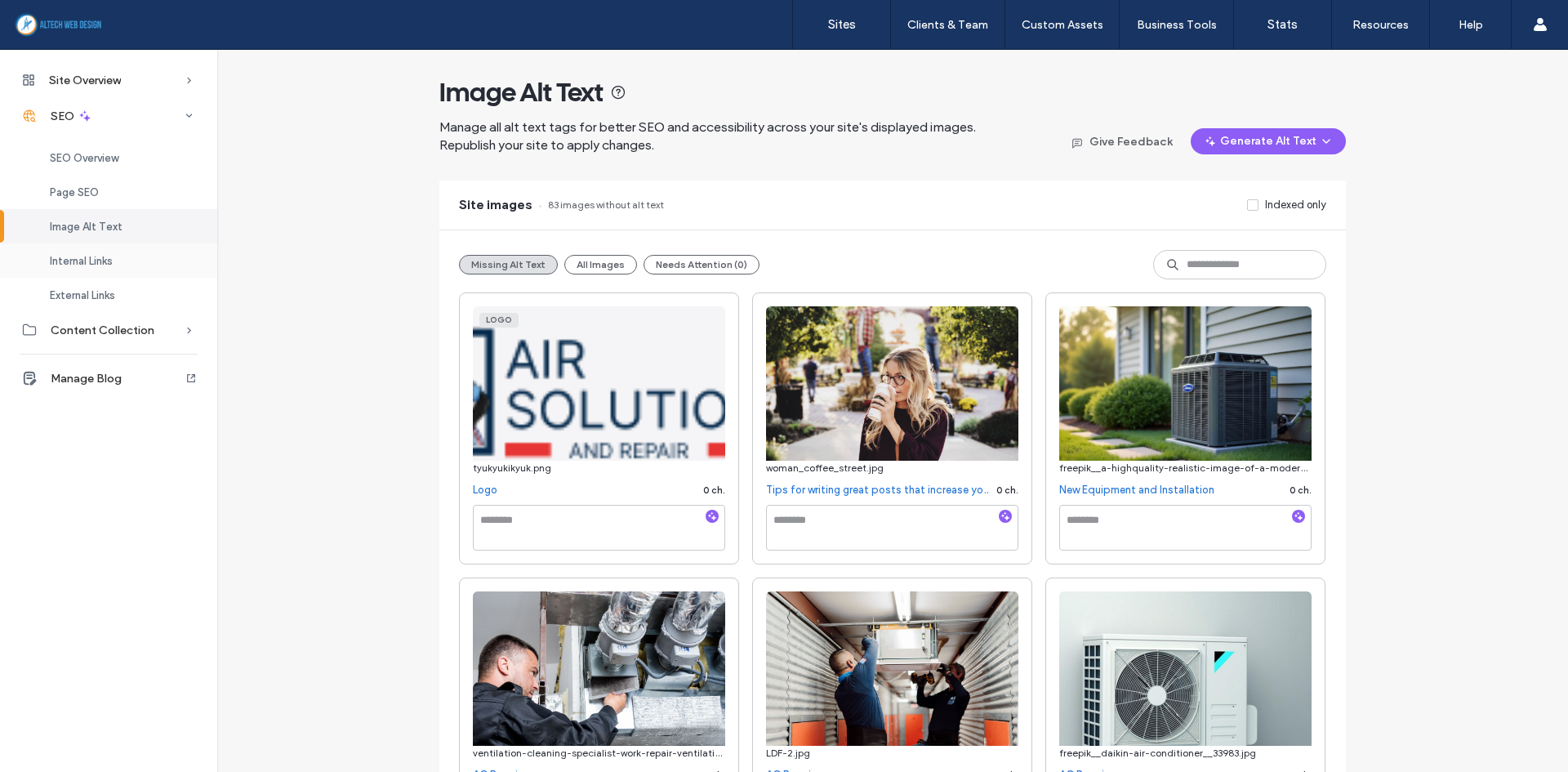
click at [100, 260] on span "Internal Links" at bounding box center [80, 261] width 63 height 13
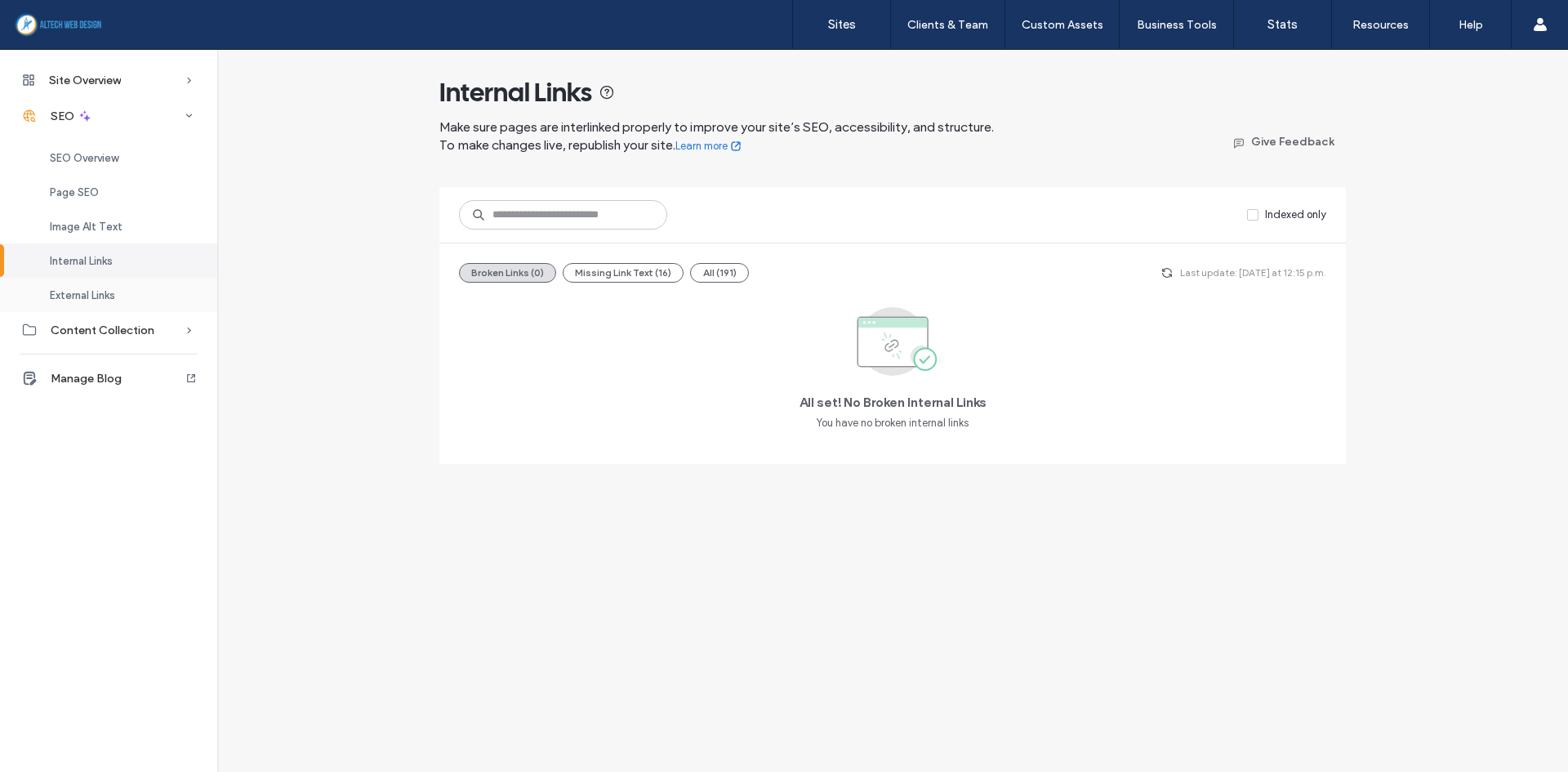
click at [121, 298] on div "External Links" at bounding box center [109, 294] width 217 height 34
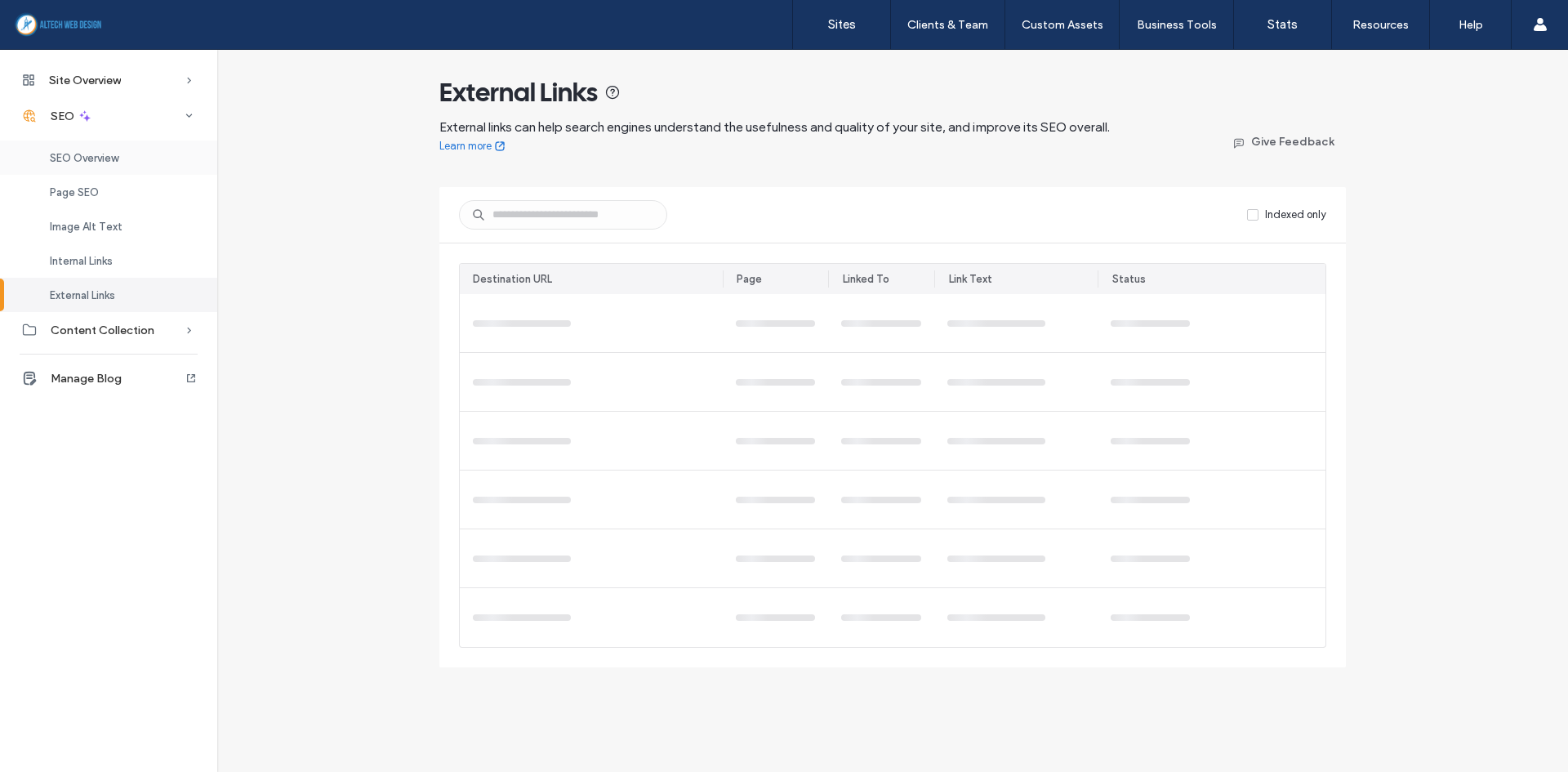
click at [116, 161] on span "SEO Overview" at bounding box center [83, 158] width 69 height 13
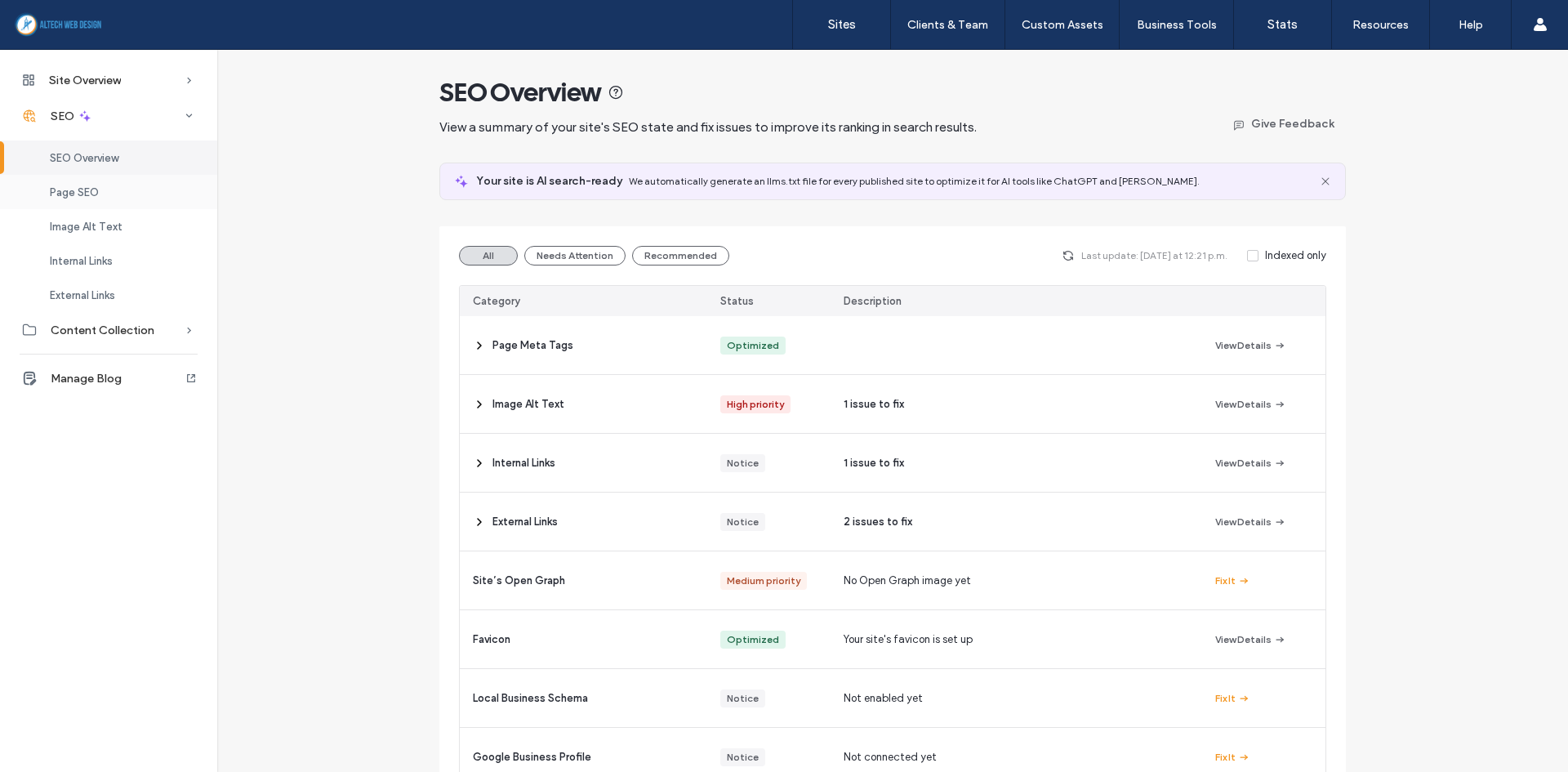
click at [127, 179] on div "Page SEO" at bounding box center [109, 191] width 217 height 34
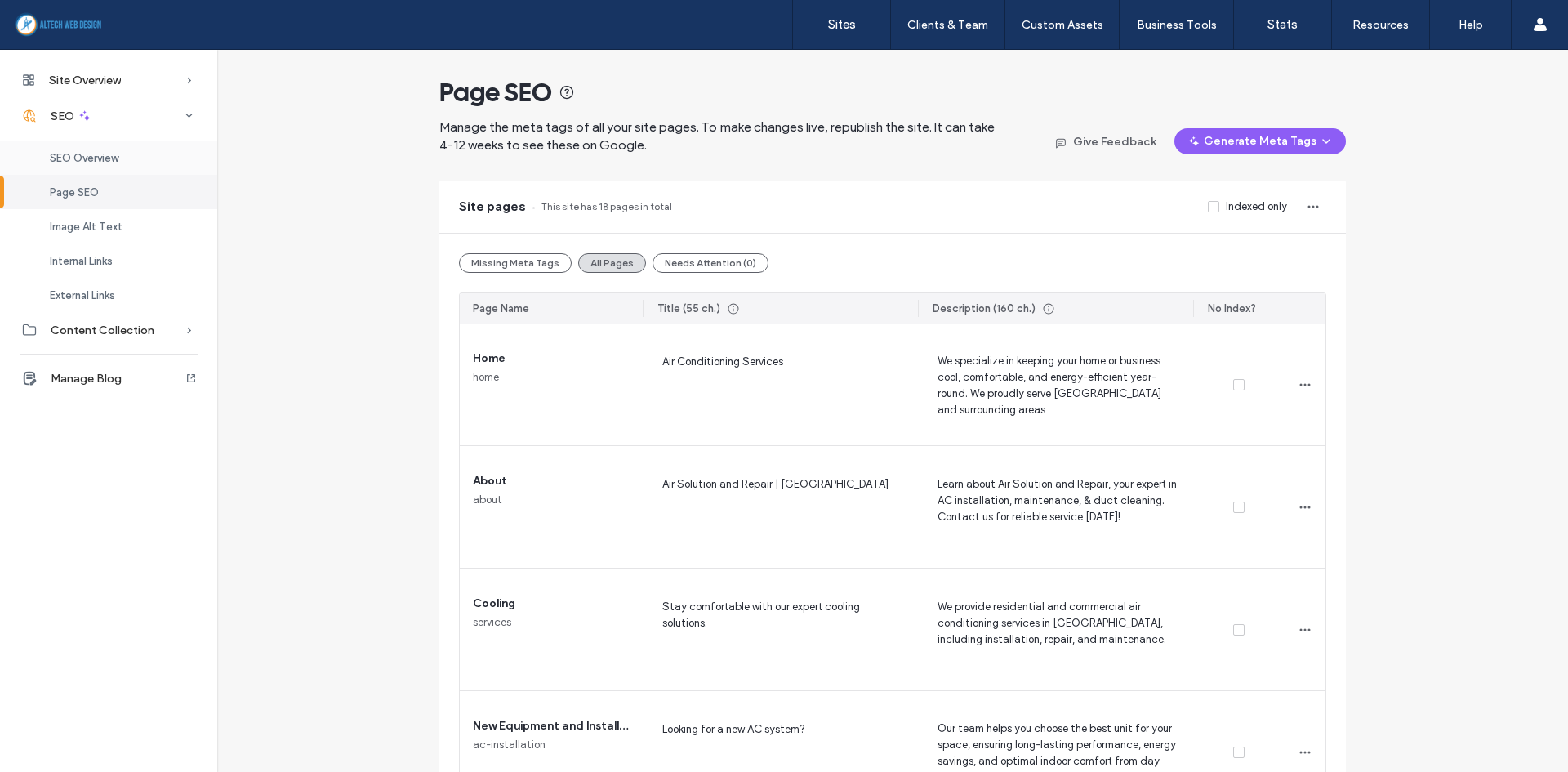
click at [112, 154] on span "SEO Overview" at bounding box center [83, 158] width 69 height 13
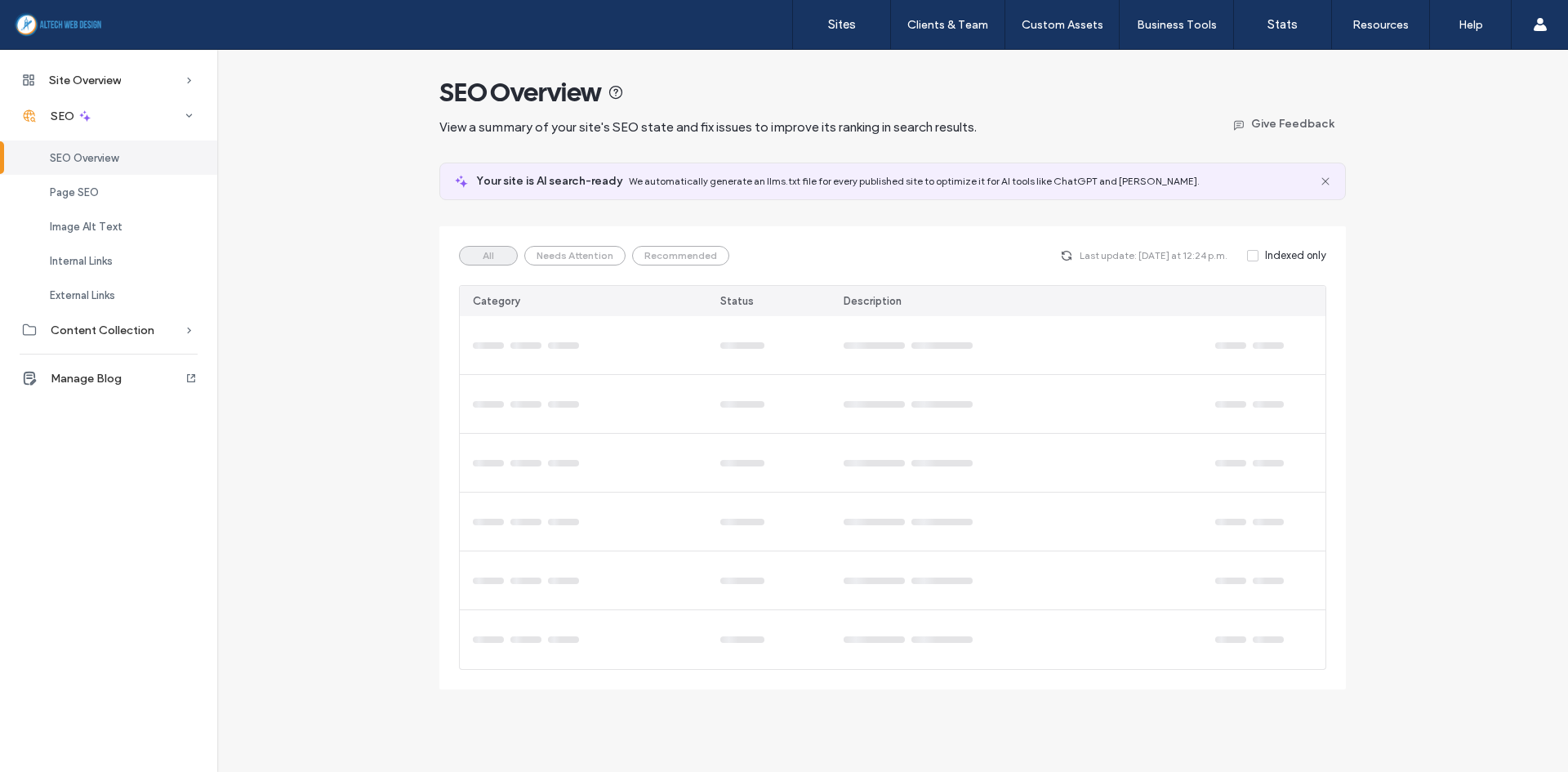
click at [260, 305] on div "SEO Overview View a summary of your site's SEO state and fix issues to improve …" at bounding box center [892, 370] width 1351 height 640
click at [79, 74] on span "Site Overview" at bounding box center [85, 80] width 72 height 14
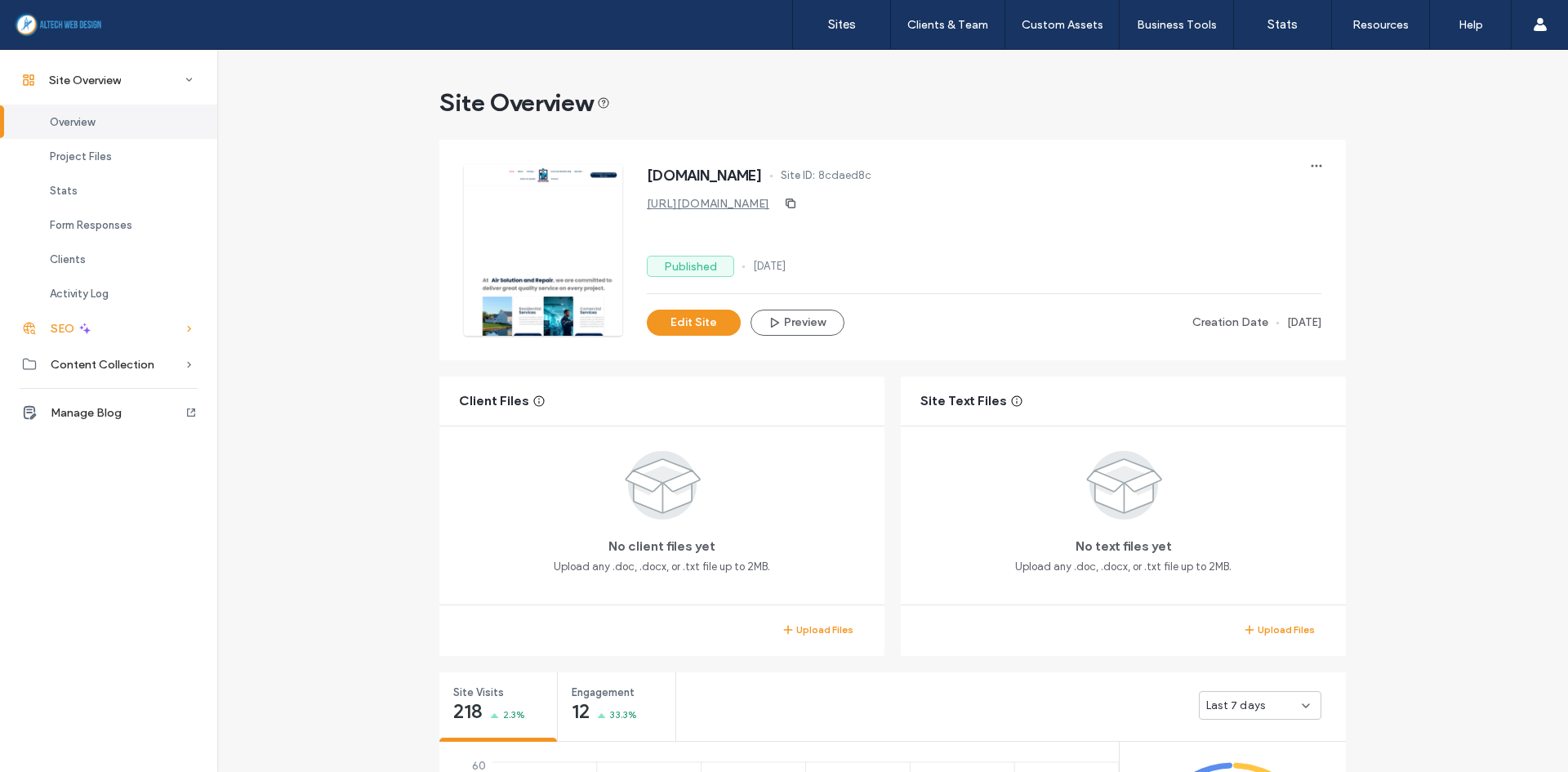
click at [61, 335] on span "SEO" at bounding box center [62, 329] width 23 height 14
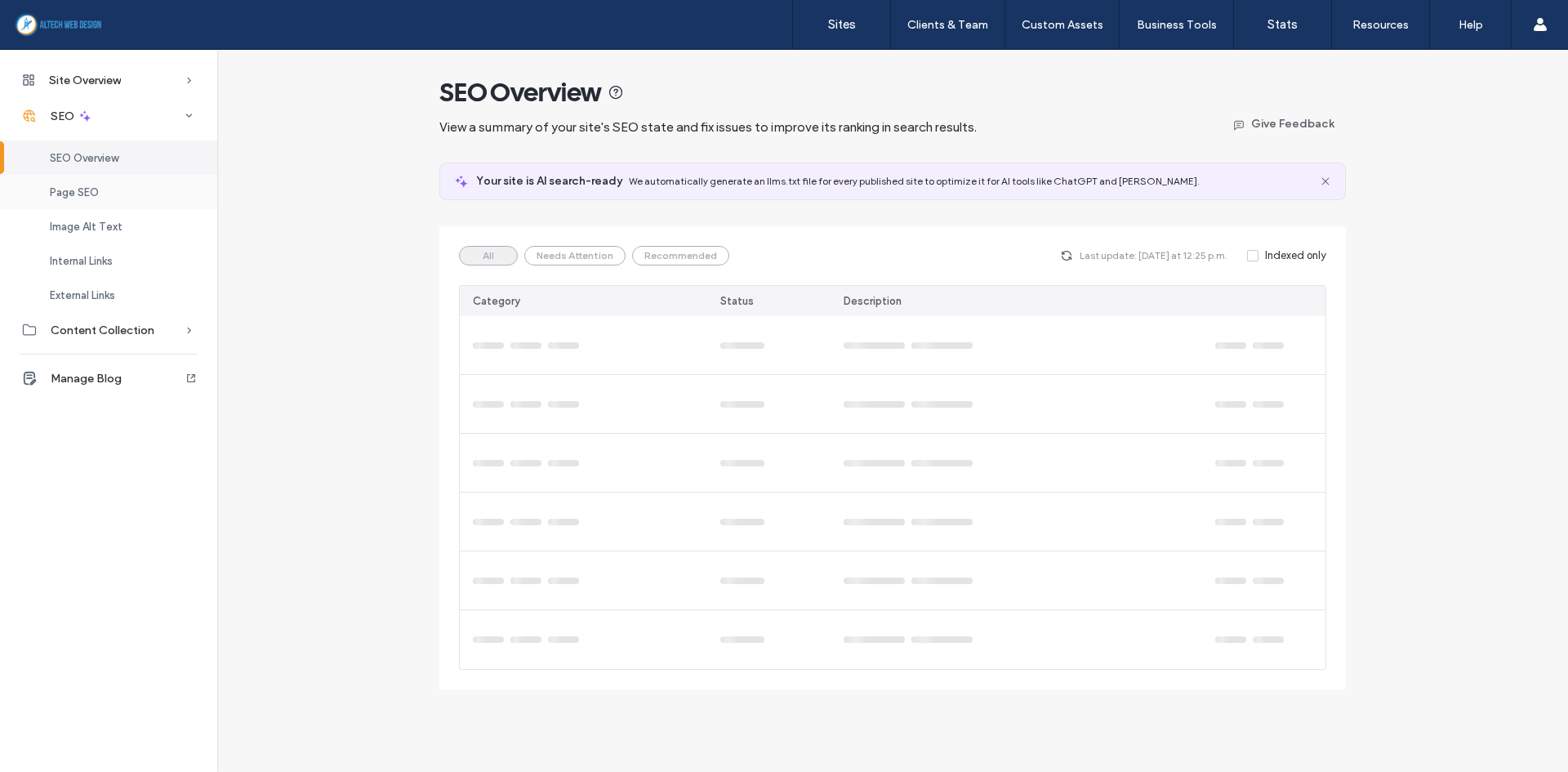
click at [70, 192] on span "Page SEO" at bounding box center [74, 192] width 49 height 13
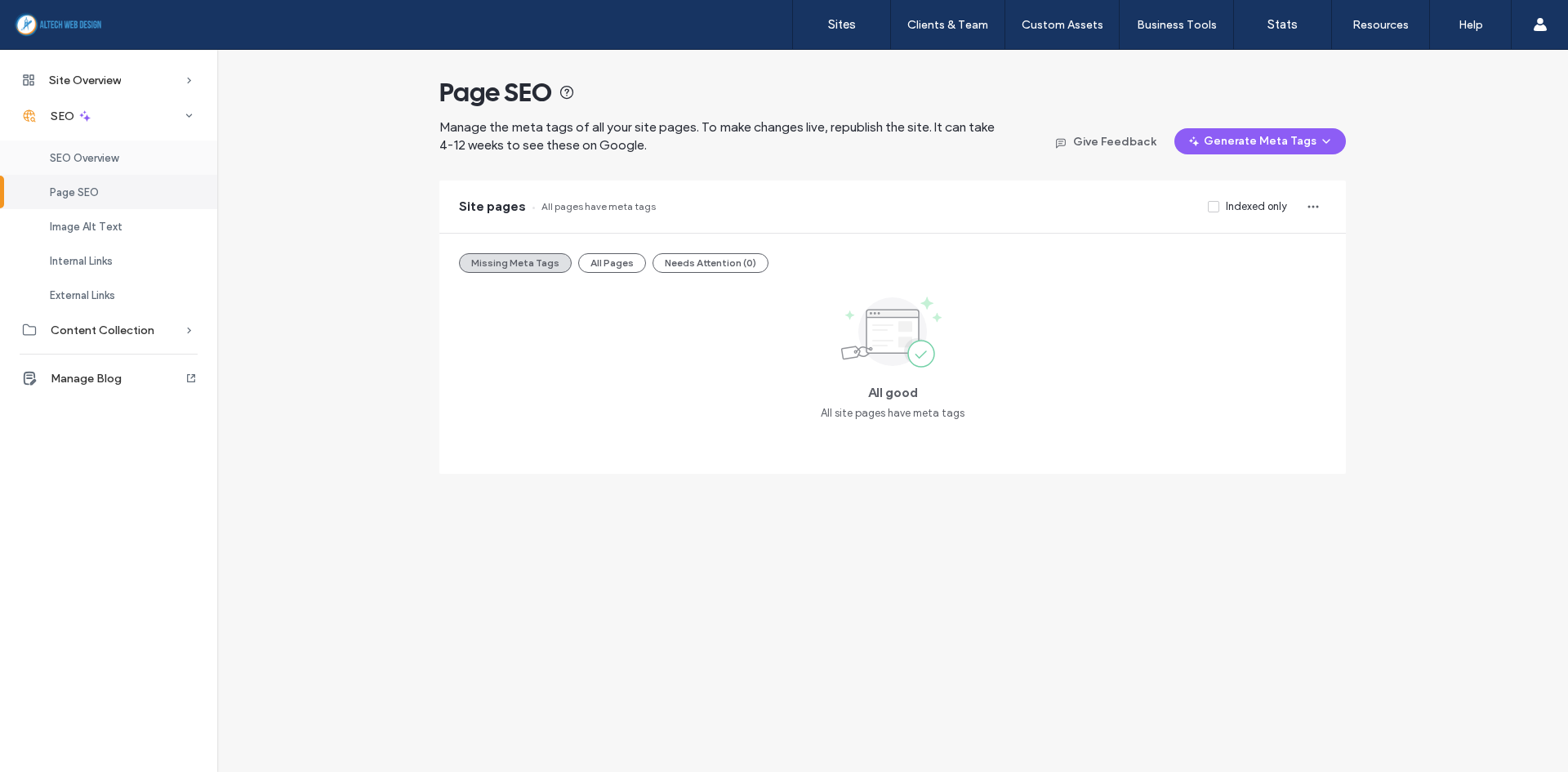
click at [70, 167] on div "SEO Overview" at bounding box center [109, 157] width 217 height 34
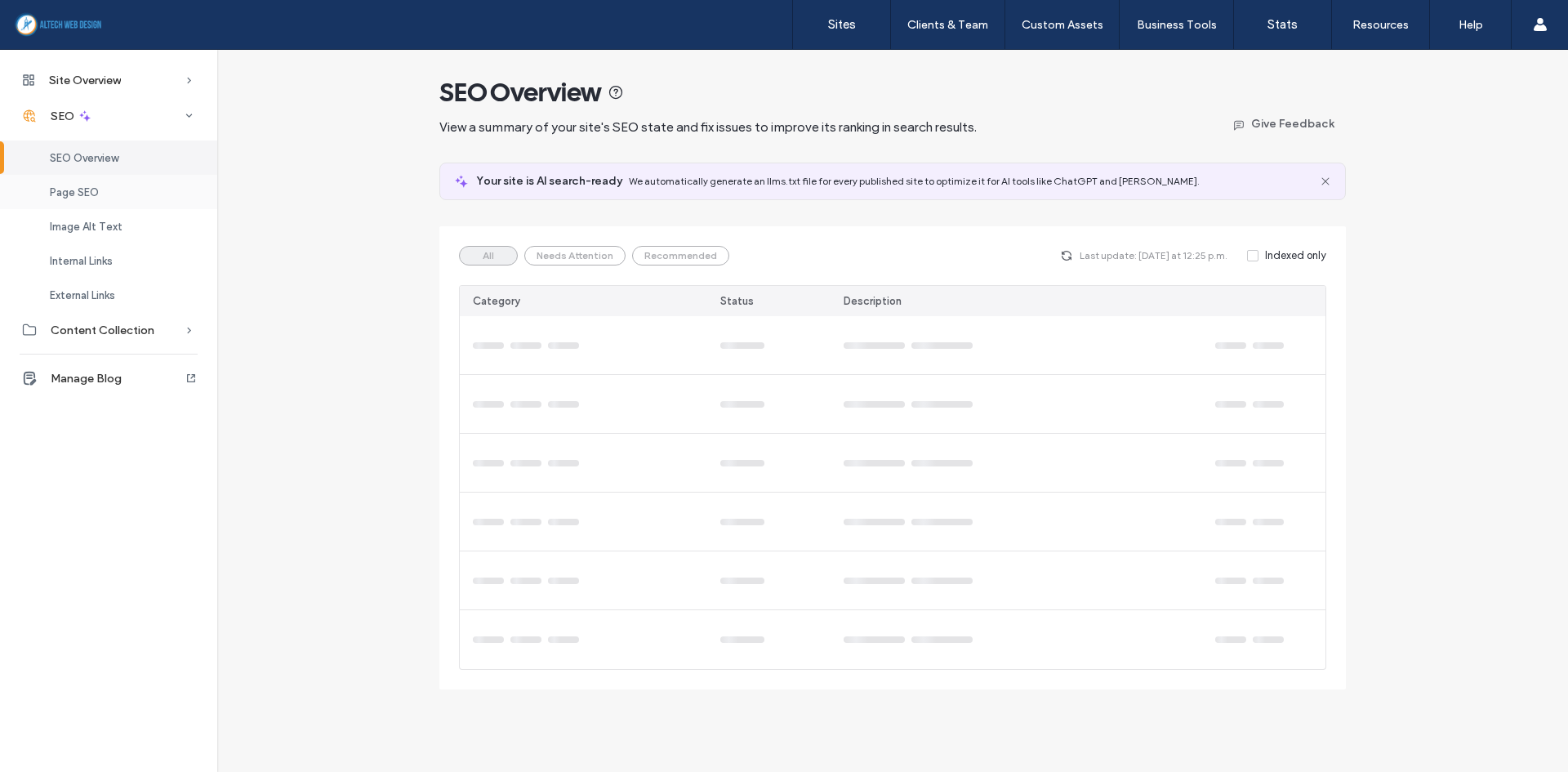
click at [76, 189] on span "Page SEO" at bounding box center [74, 192] width 49 height 13
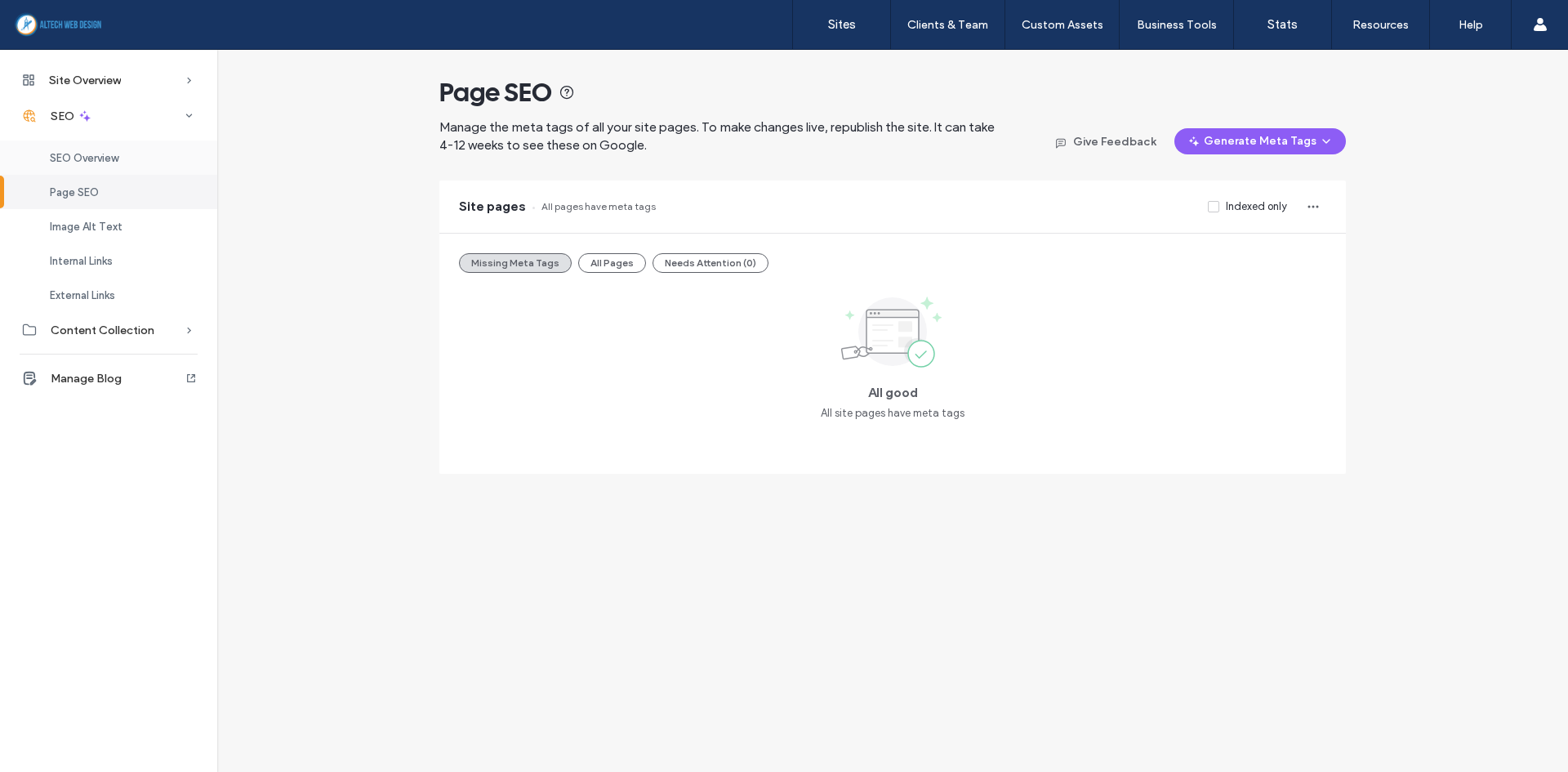
click at [96, 144] on div "SEO Overview" at bounding box center [109, 157] width 217 height 34
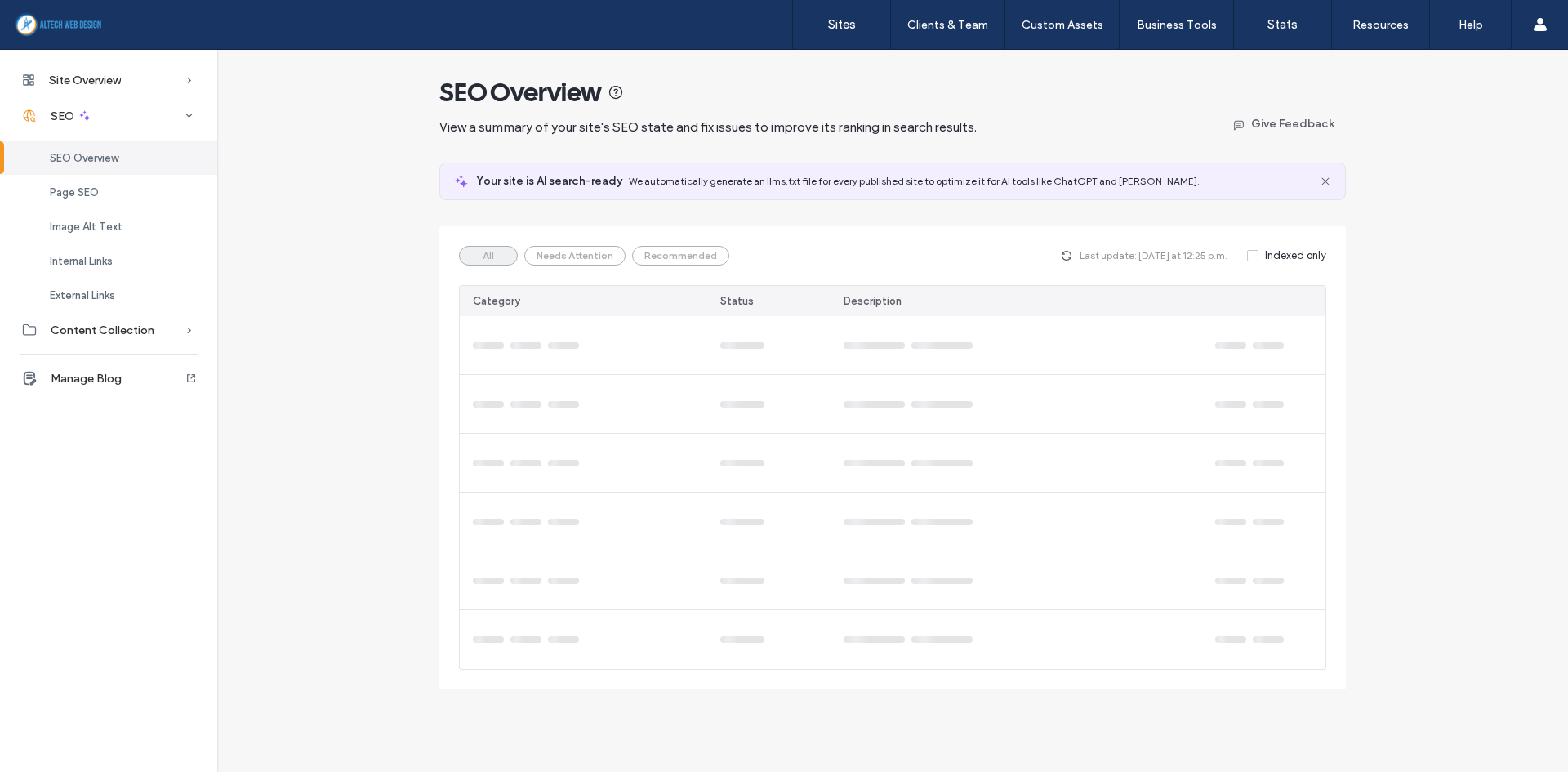
click at [326, 318] on div "SEO Overview View a summary of your site's SEO state and fix issues to improve …" at bounding box center [892, 370] width 1351 height 640
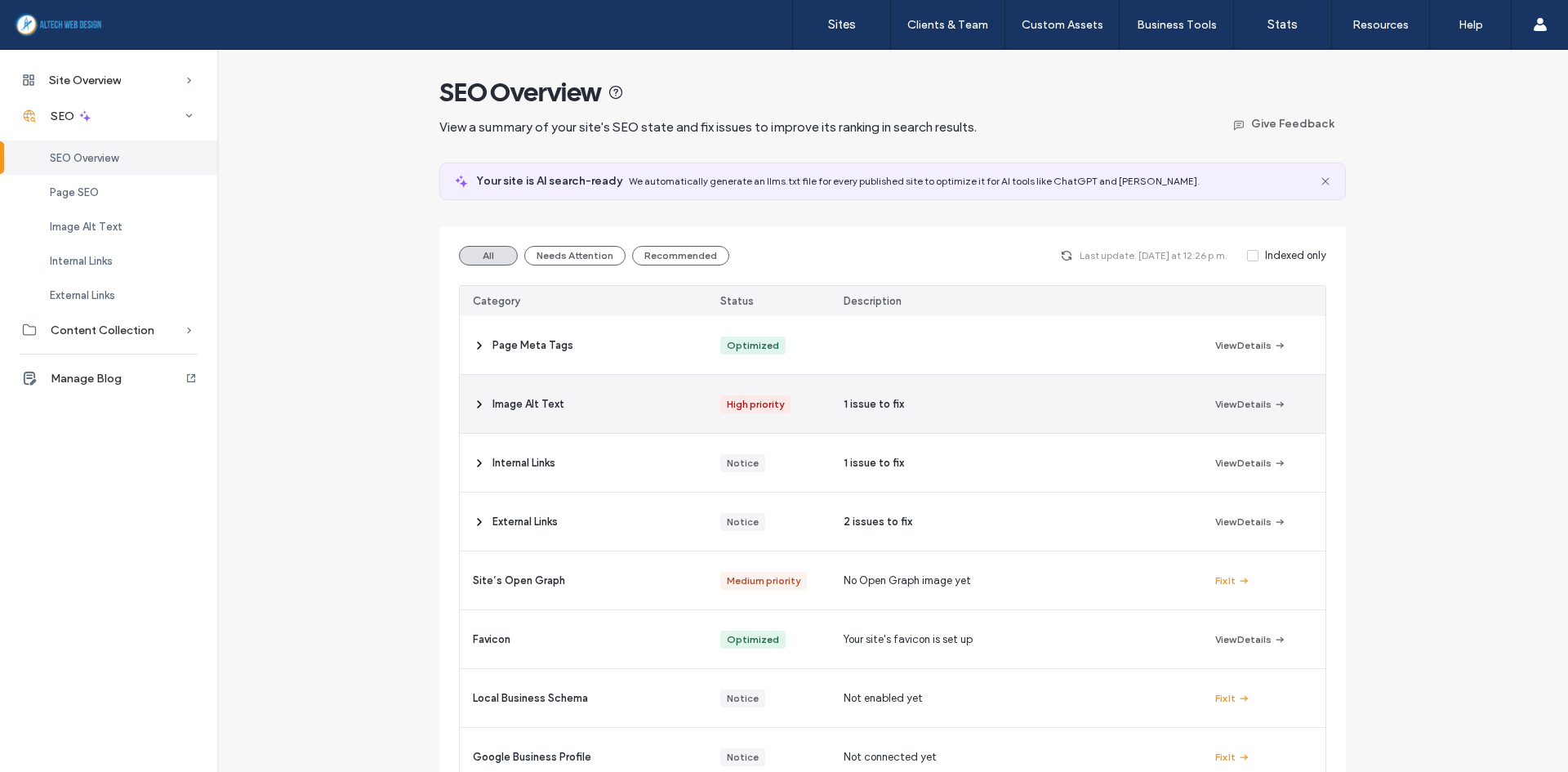
click at [464, 397] on div "Image Alt Text" at bounding box center [583, 404] width 247 height 58
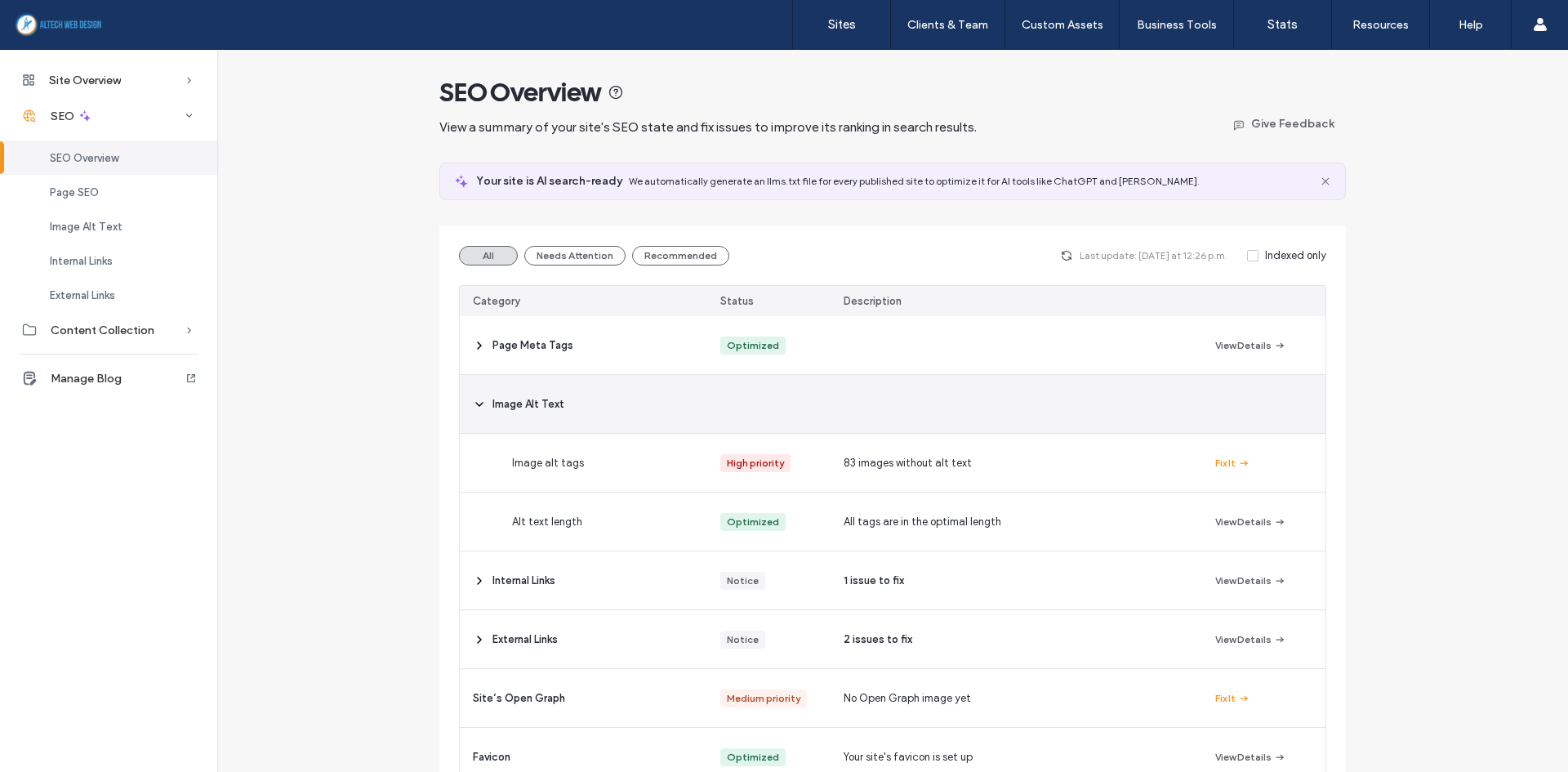
click at [464, 397] on div "Image Alt Text" at bounding box center [583, 404] width 247 height 58
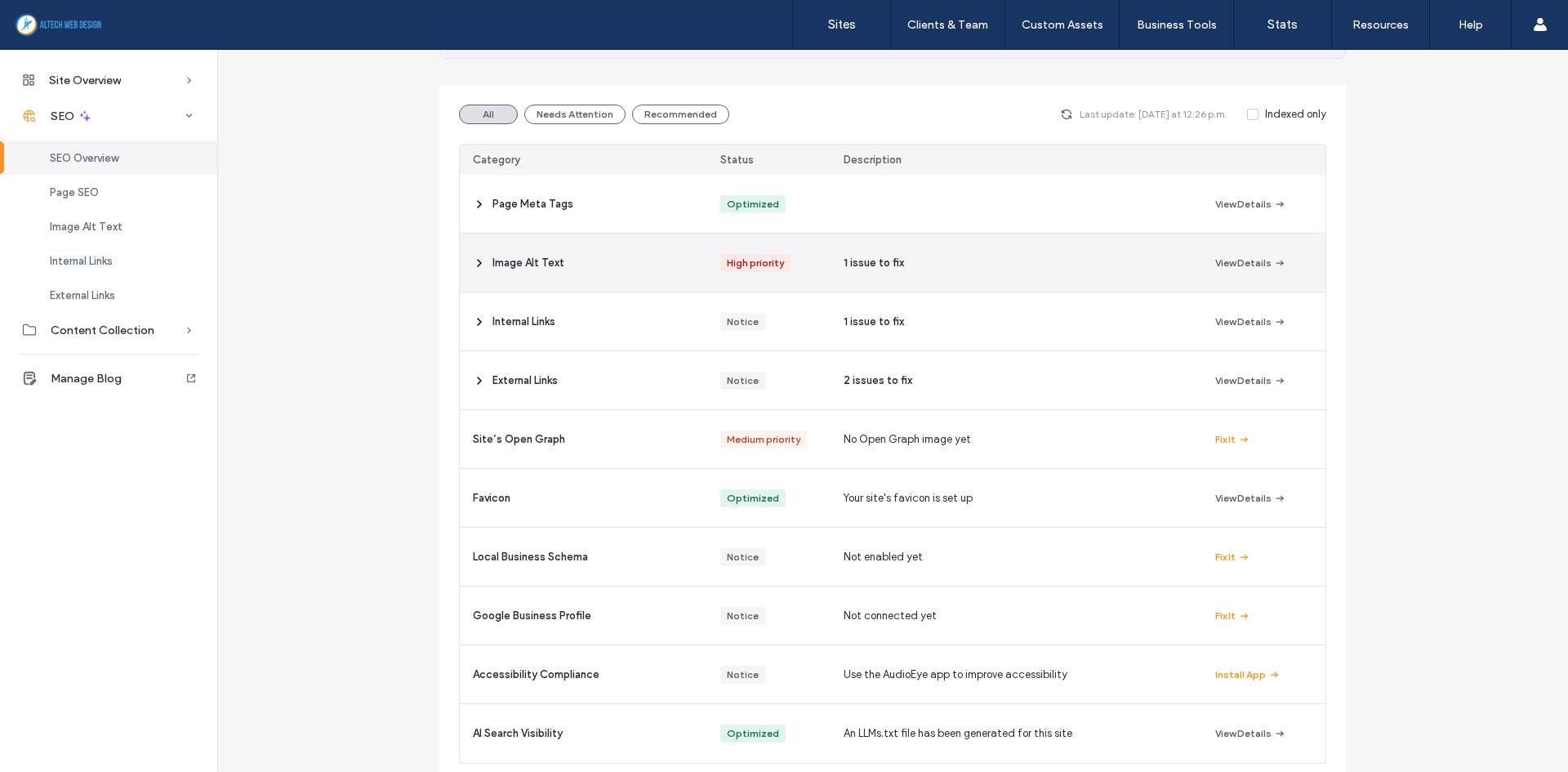
scroll to position [114, 0]
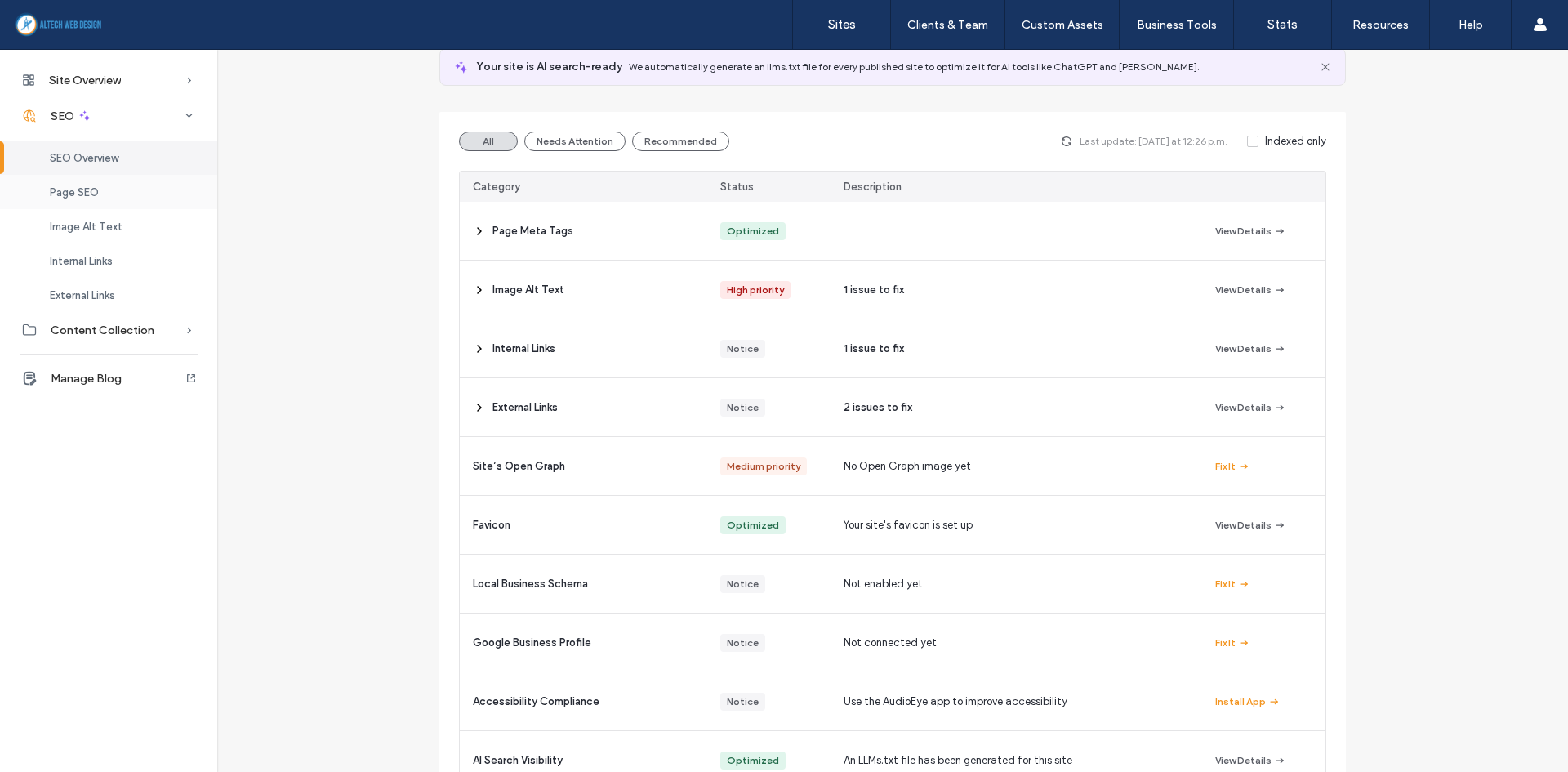
click at [89, 191] on span "Page SEO" at bounding box center [74, 192] width 49 height 13
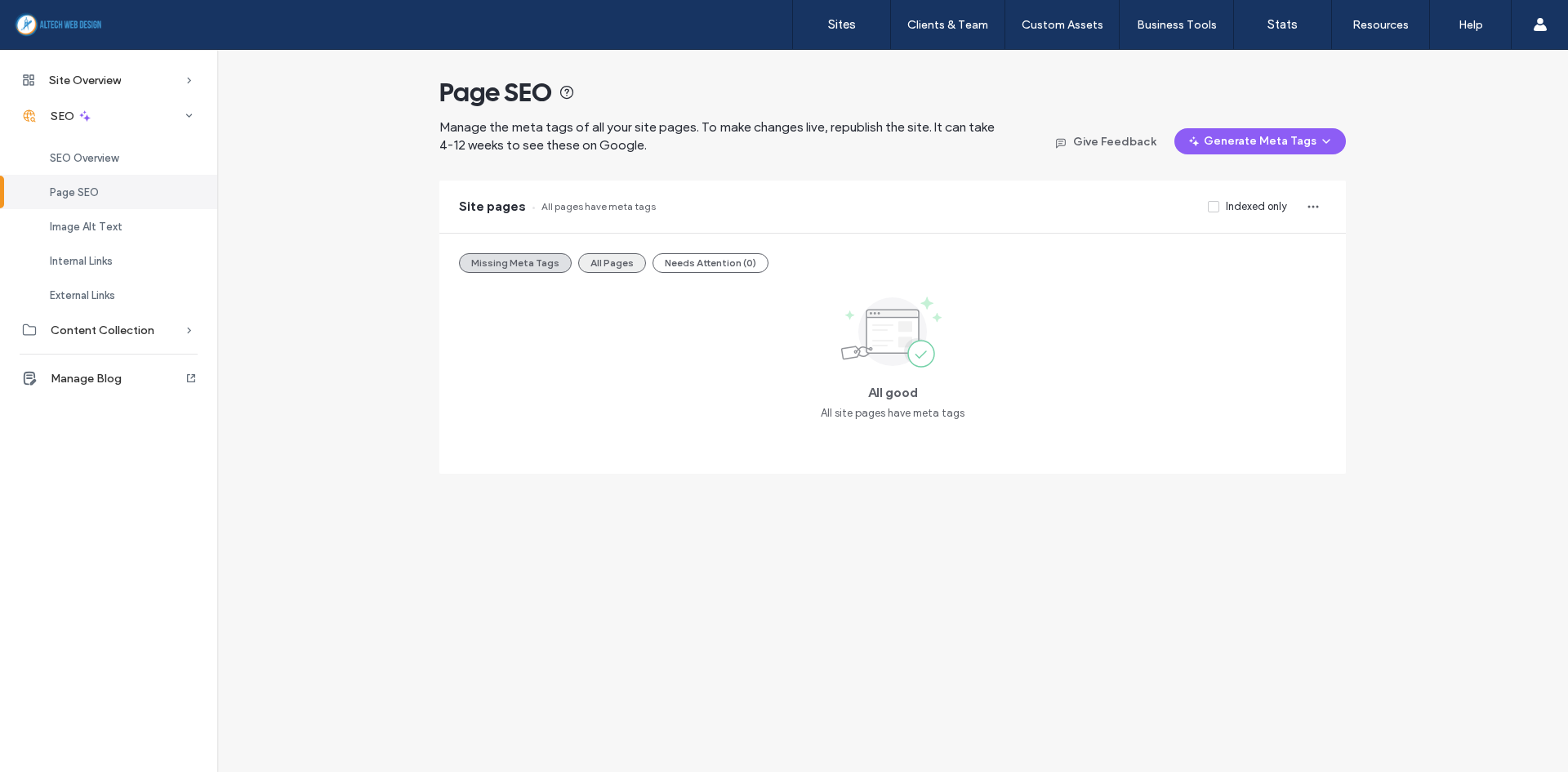
click at [613, 262] on button "All Pages" at bounding box center [612, 263] width 68 height 19
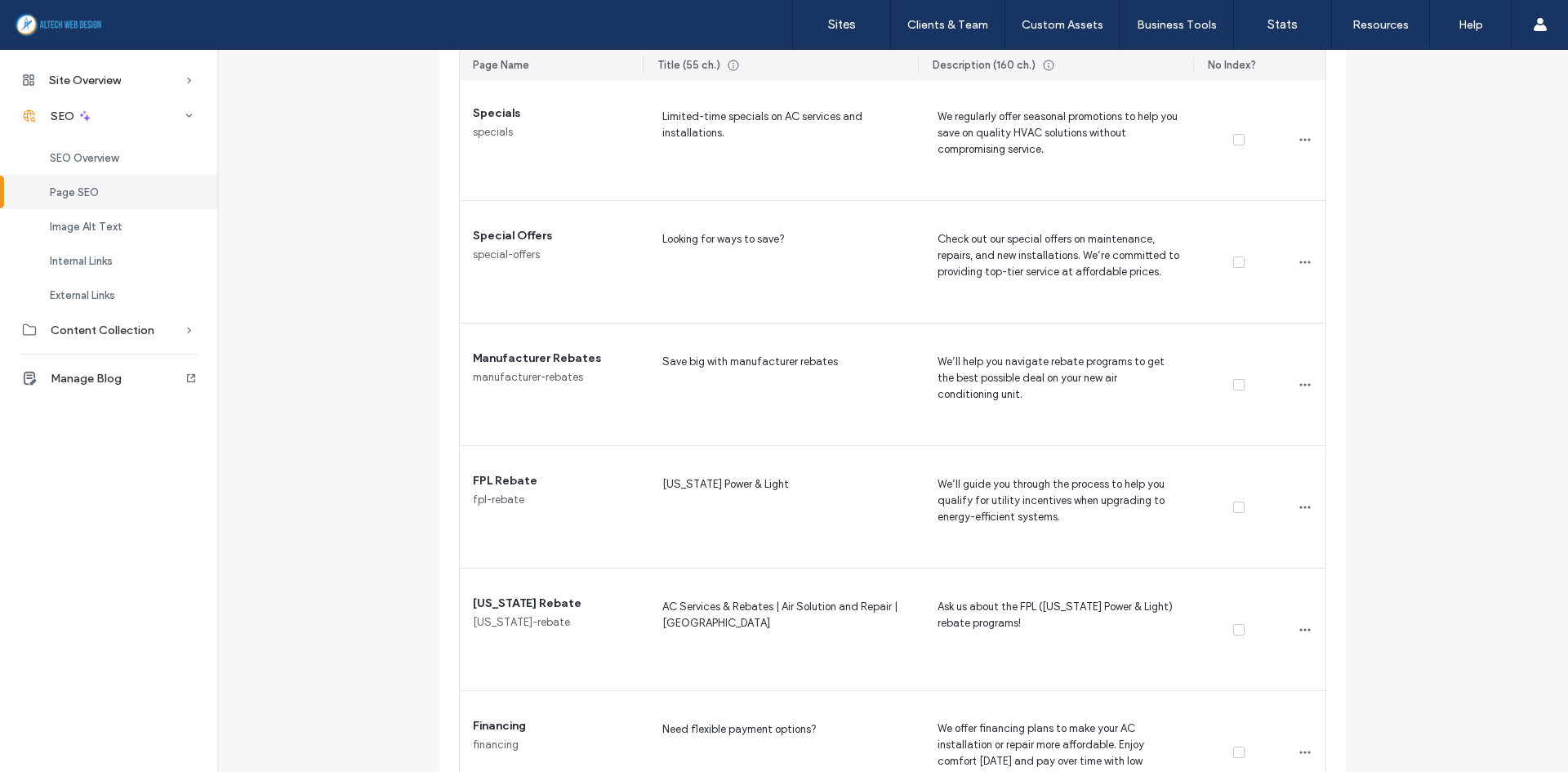
scroll to position [1552, 0]
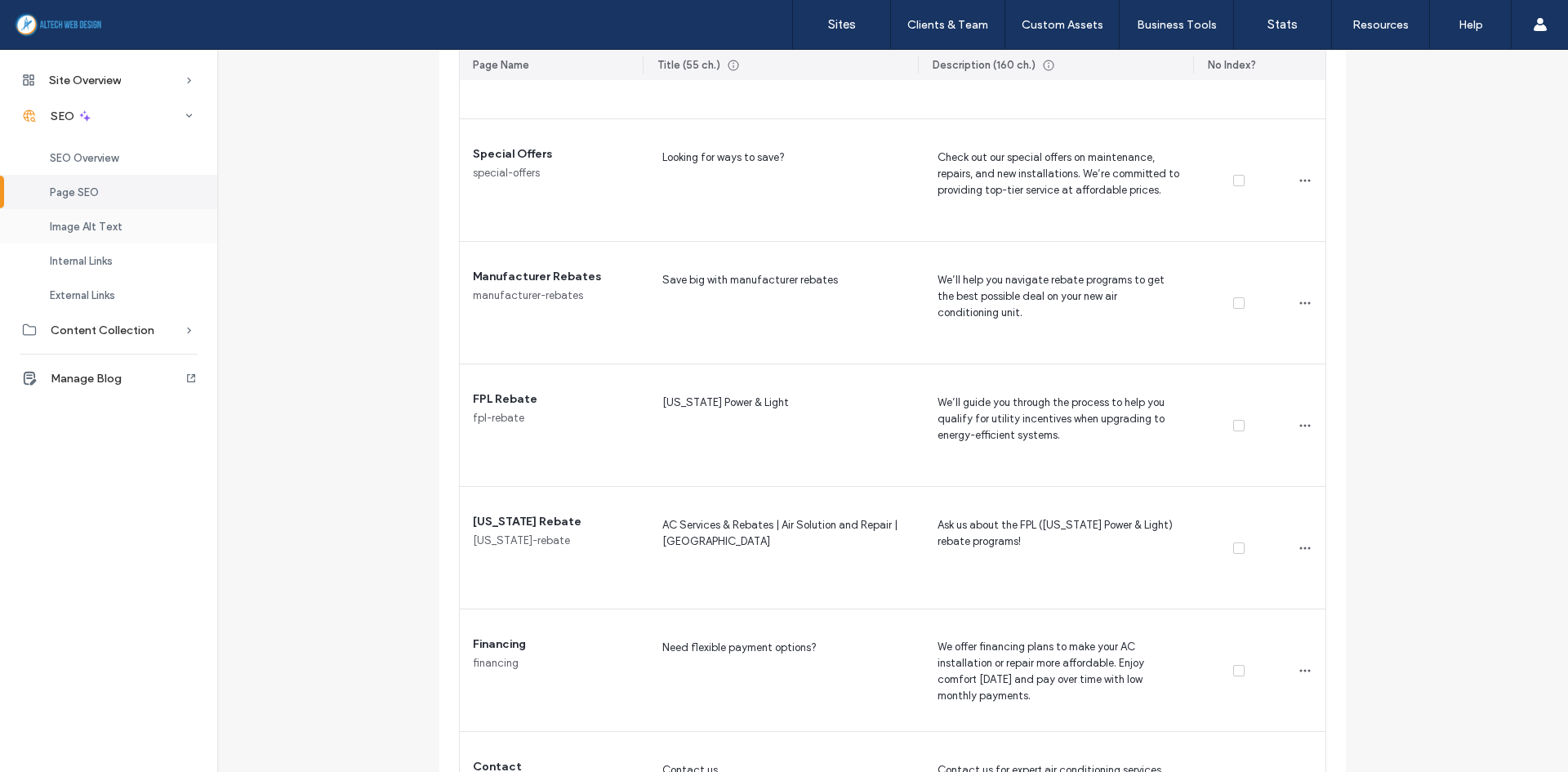
click at [93, 230] on span "Image Alt Text" at bounding box center [85, 226] width 73 height 13
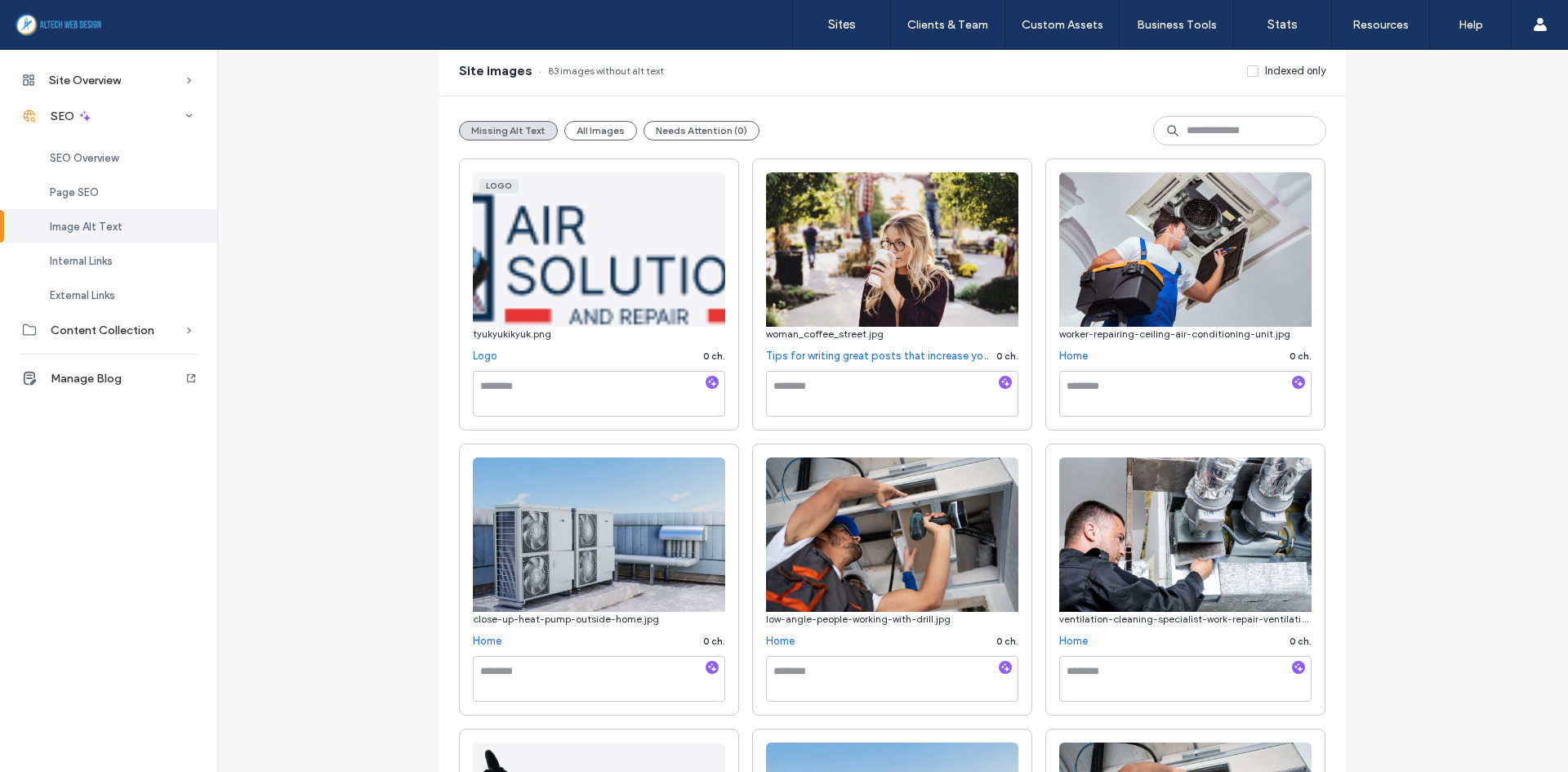
scroll to position [163, 0]
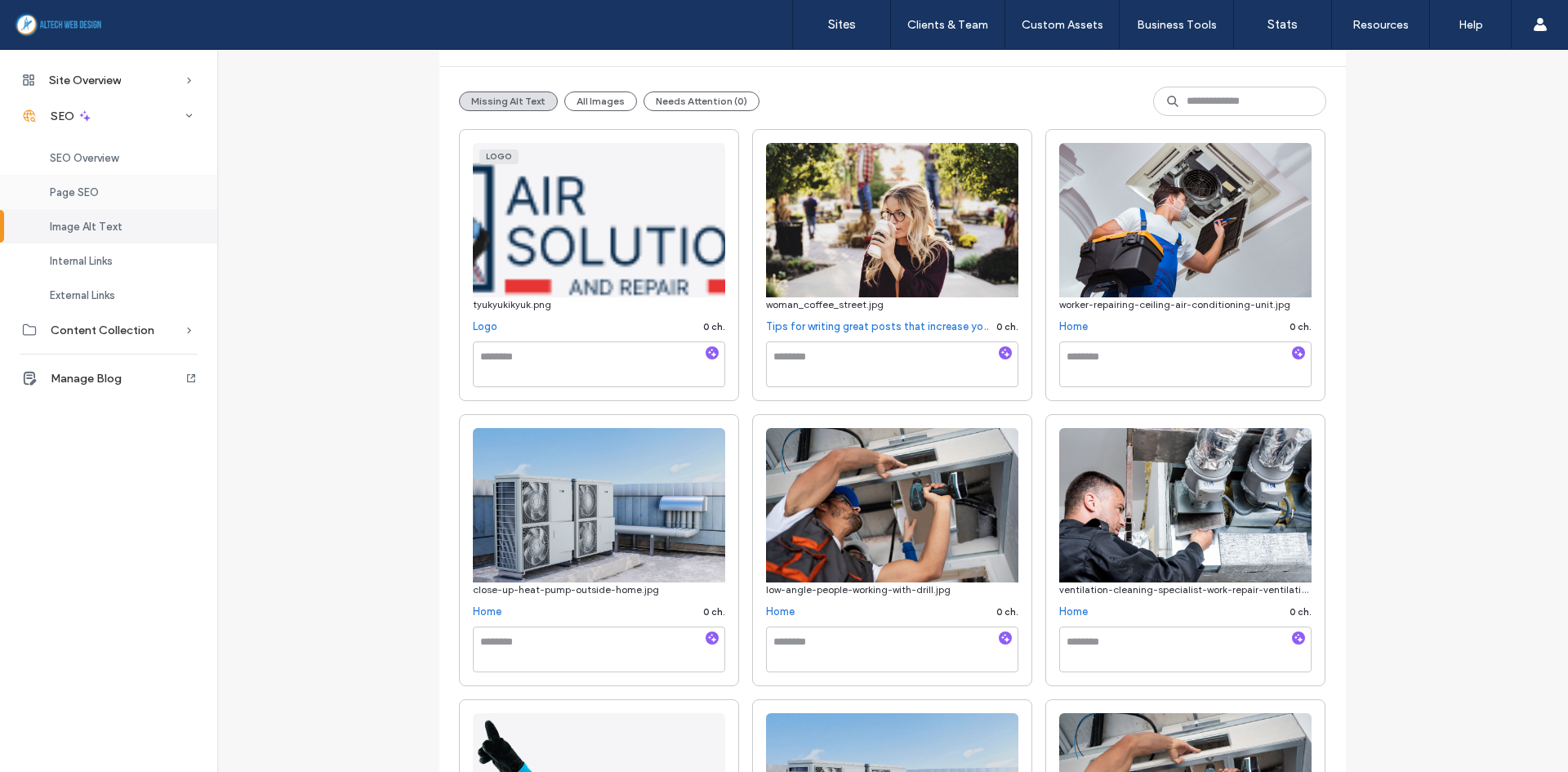
click at [74, 186] on span "Page SEO" at bounding box center [74, 192] width 49 height 13
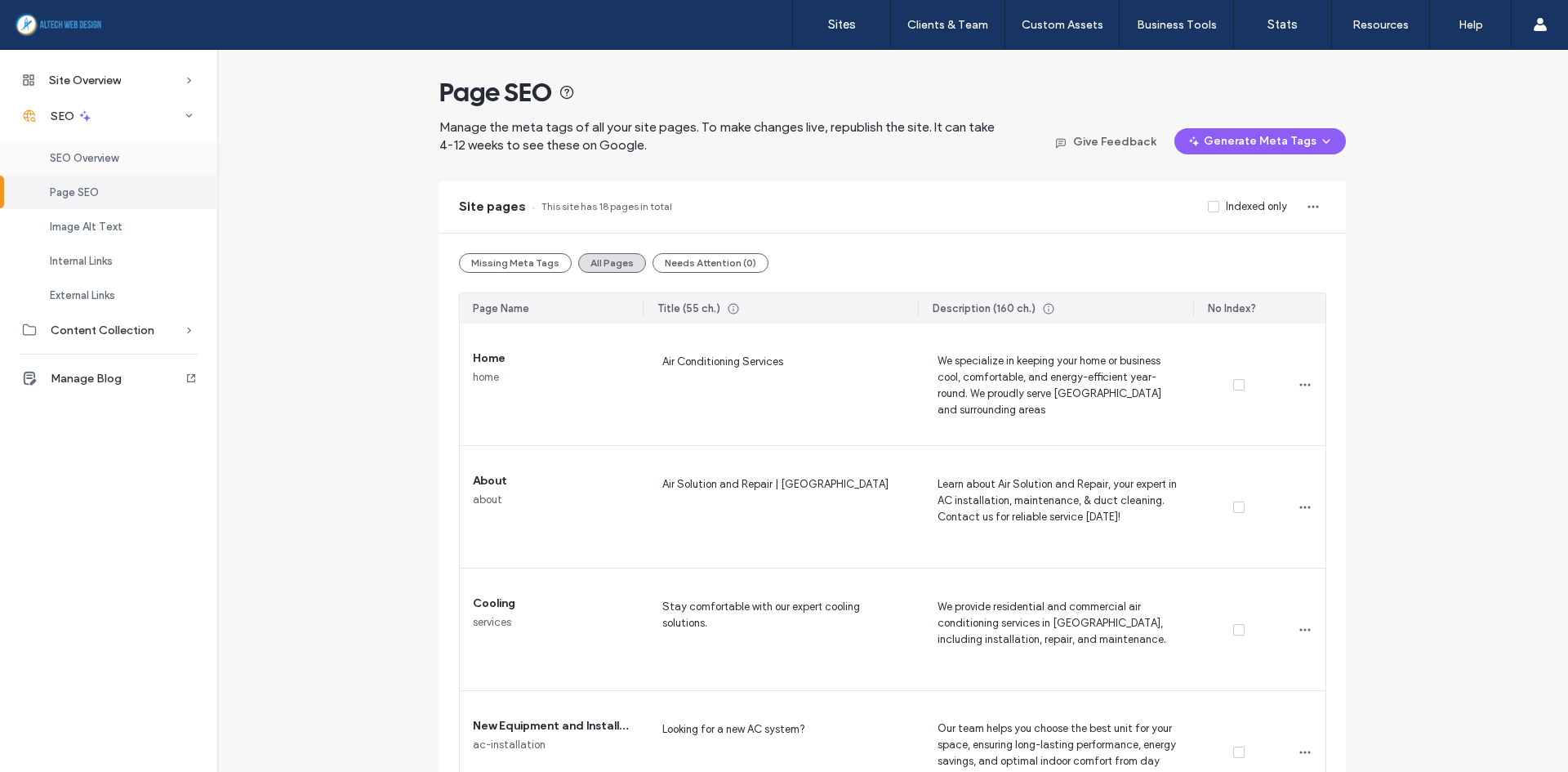
click at [116, 169] on div "SEO Overview" at bounding box center [109, 157] width 217 height 34
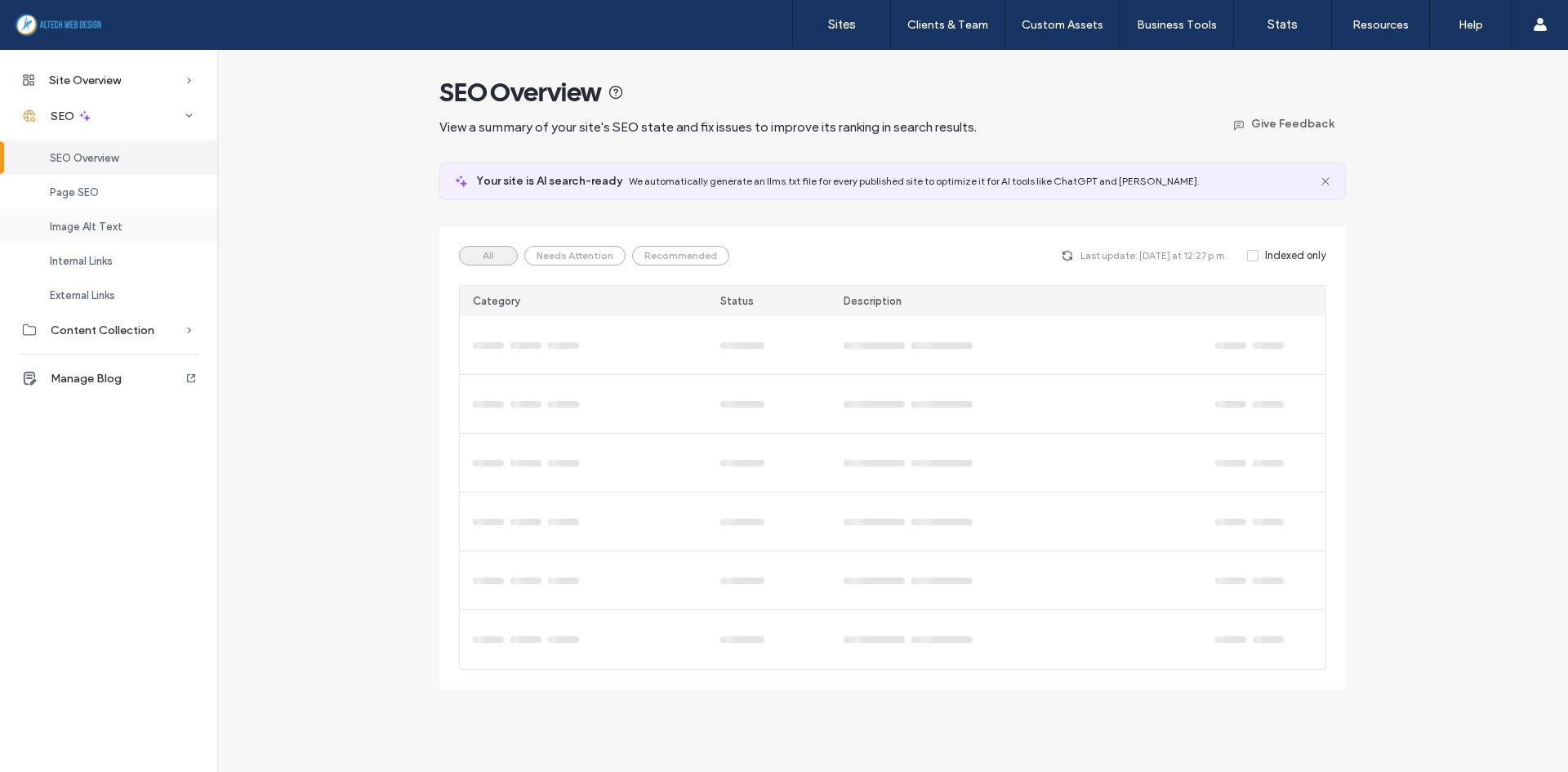
click at [85, 226] on span "Image Alt Text" at bounding box center [85, 226] width 73 height 13
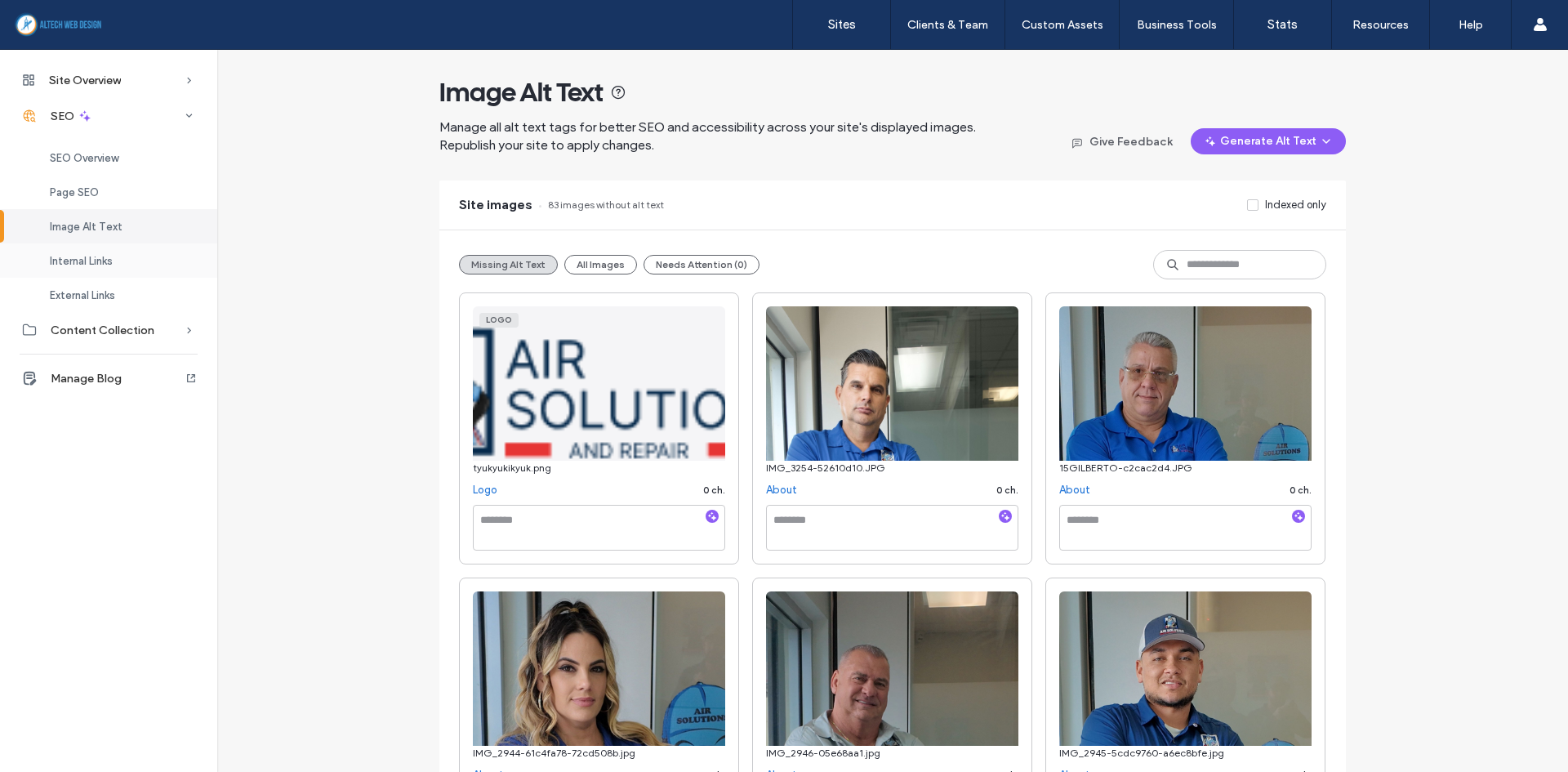
click at [60, 257] on span "Internal Links" at bounding box center [80, 261] width 63 height 13
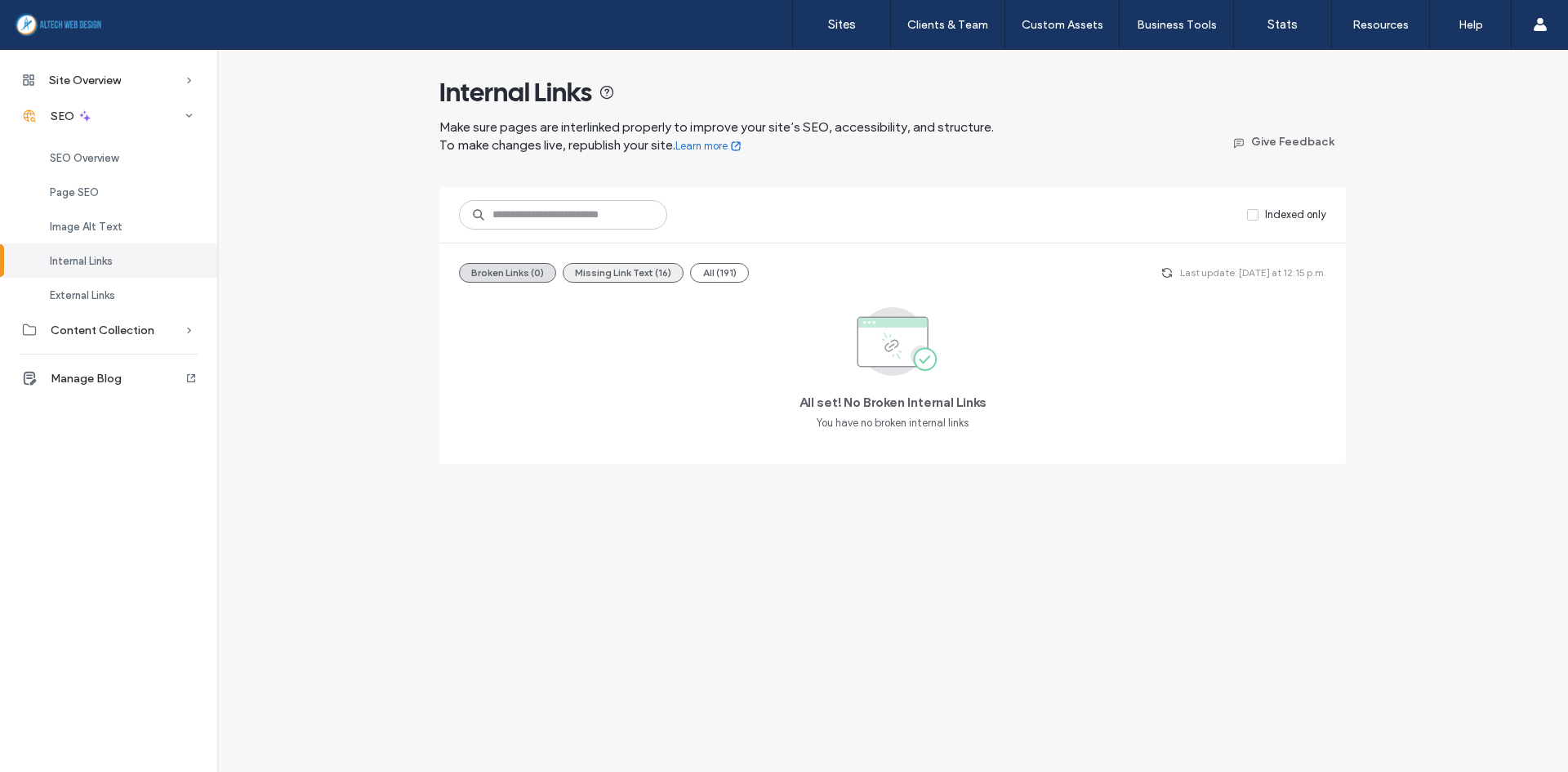
click at [648, 270] on button "Missing Link Text (16)" at bounding box center [623, 273] width 121 height 19
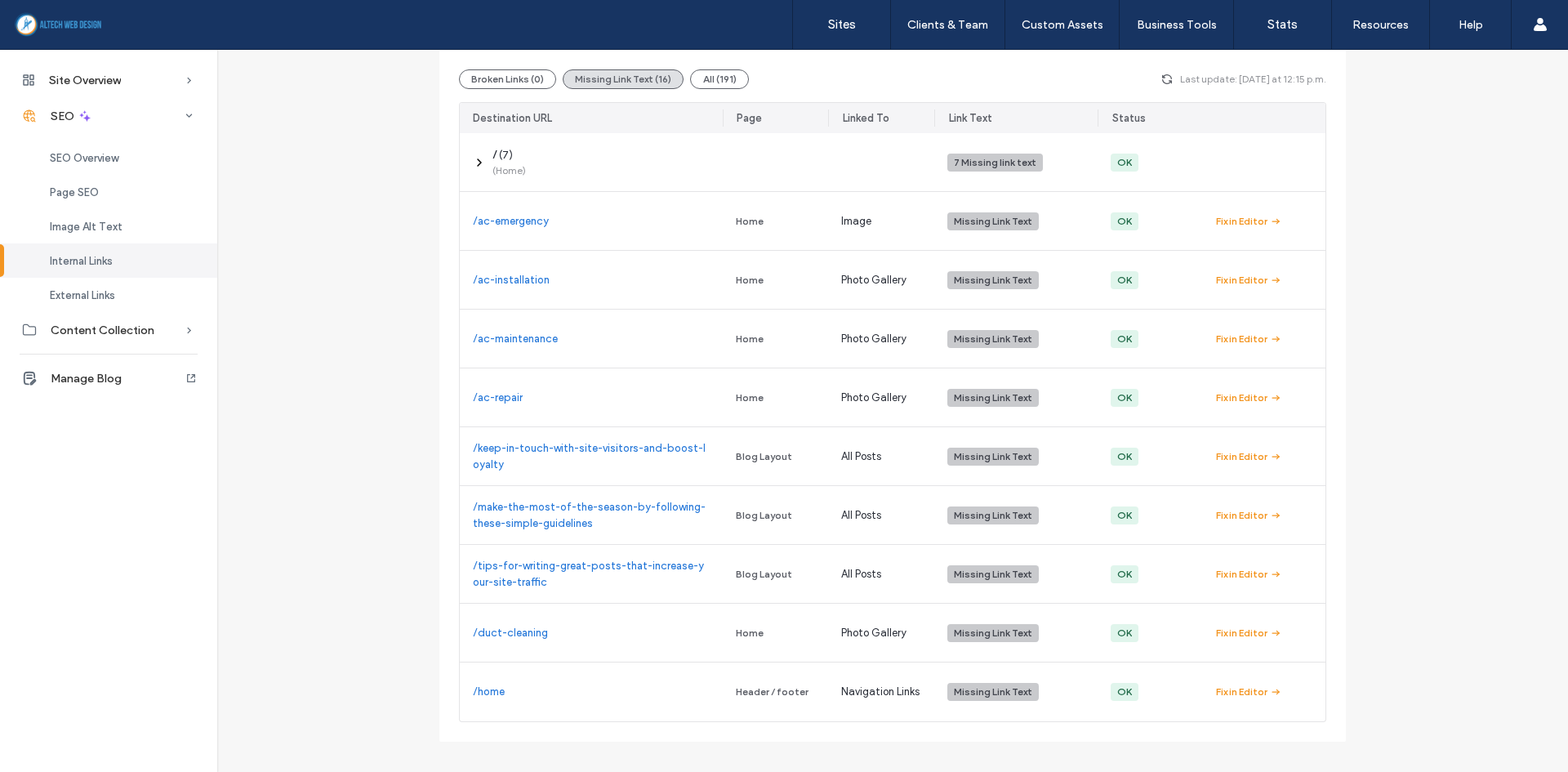
scroll to position [207, 0]
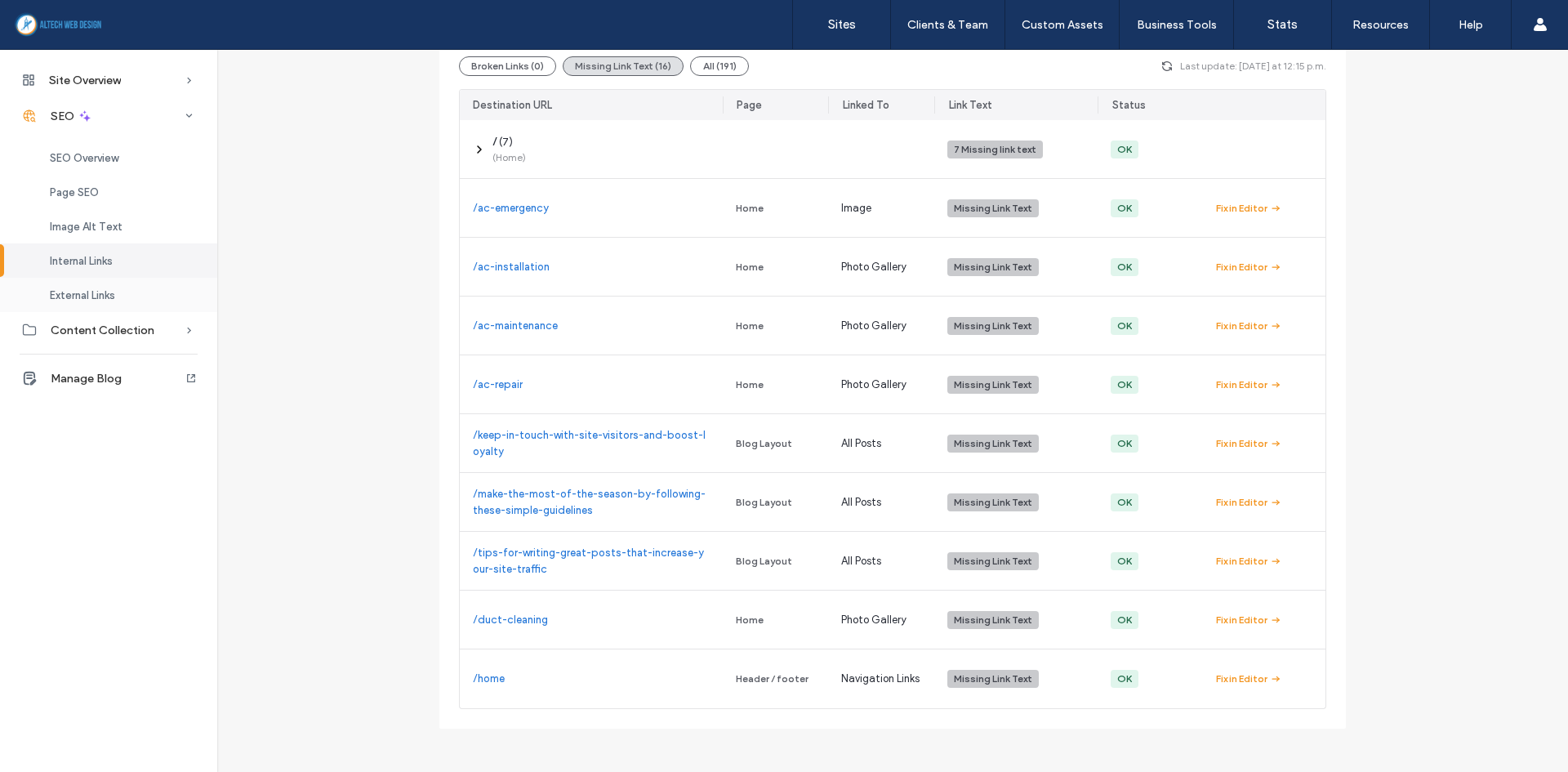
click at [99, 290] on span "External Links" at bounding box center [81, 295] width 65 height 13
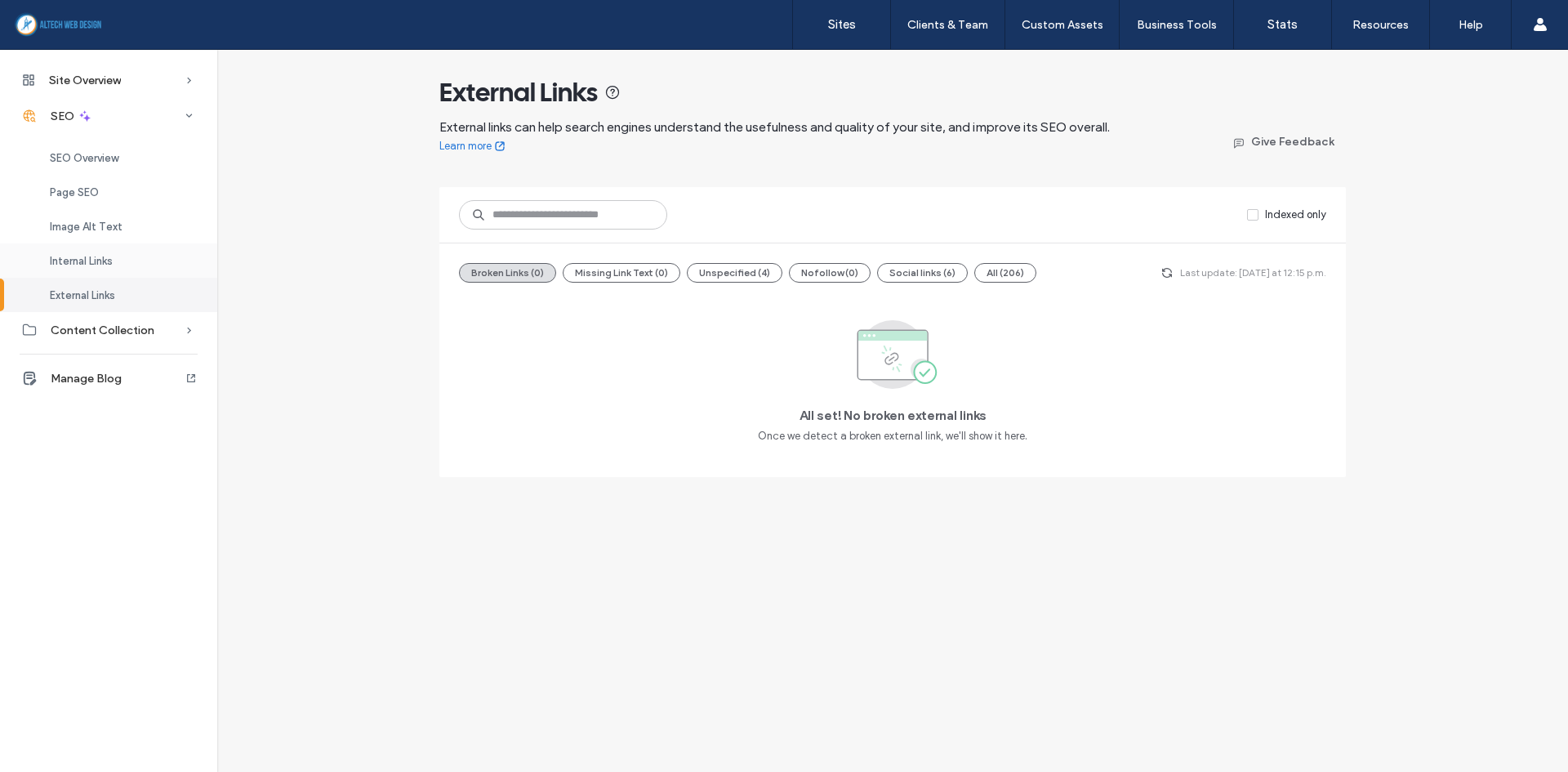
click at [75, 259] on span "Internal Links" at bounding box center [80, 261] width 63 height 13
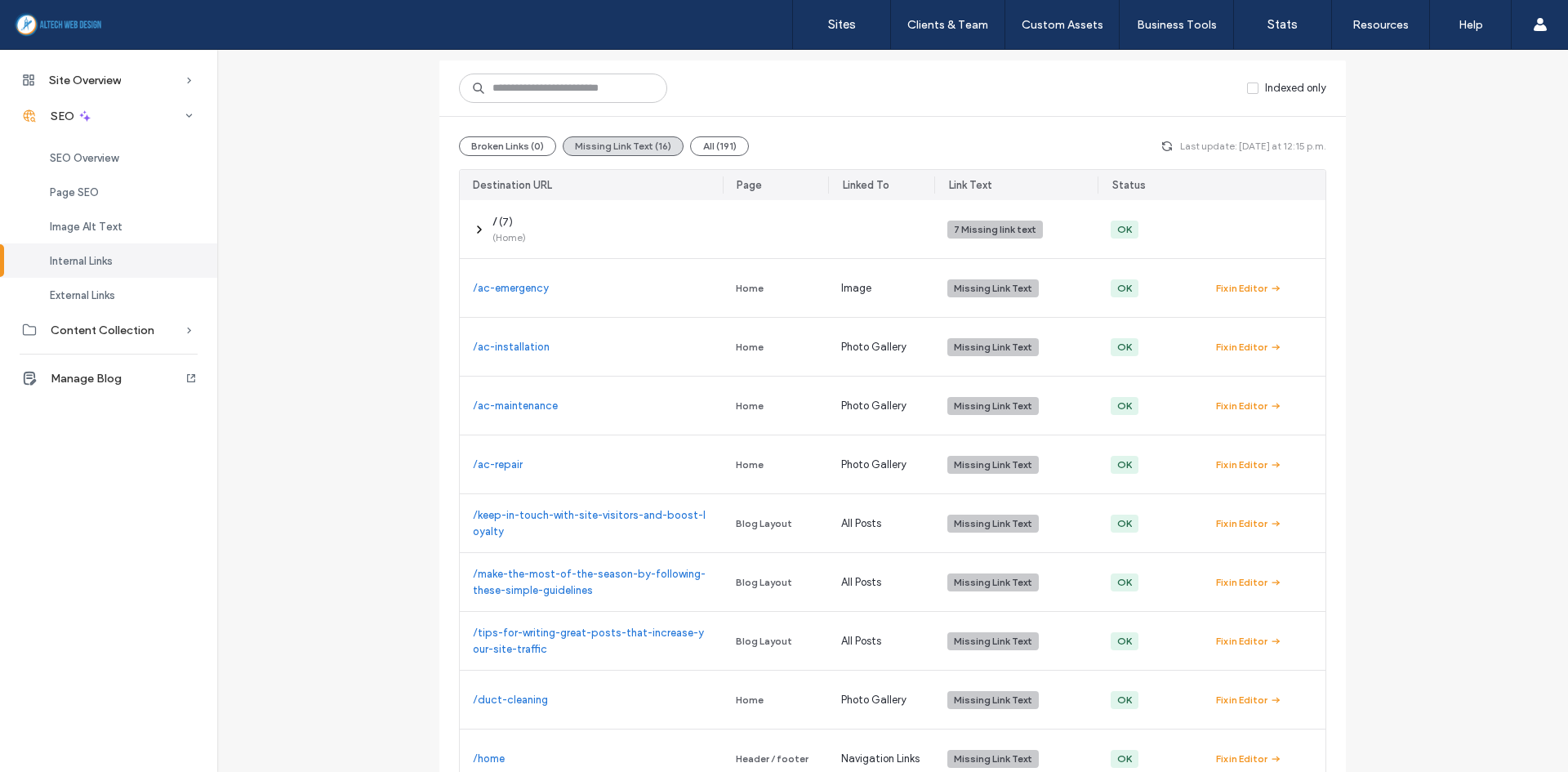
scroll to position [163, 0]
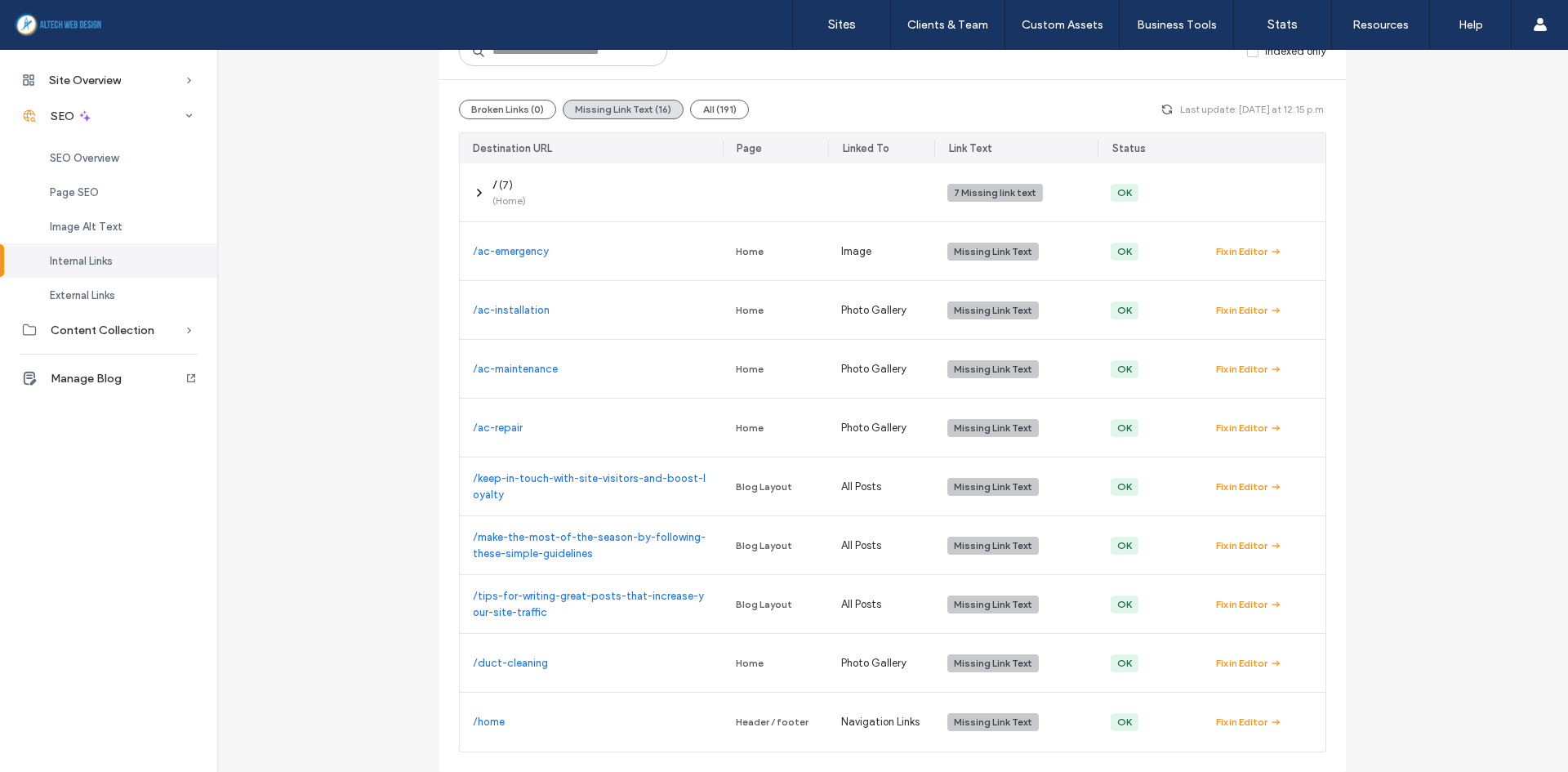
click at [1470, 205] on div "Internal Links Make sure pages are interlinked properly to improve your site’s …" at bounding box center [892, 329] width 1351 height 885
click at [95, 182] on div "Page SEO" at bounding box center [109, 191] width 217 height 34
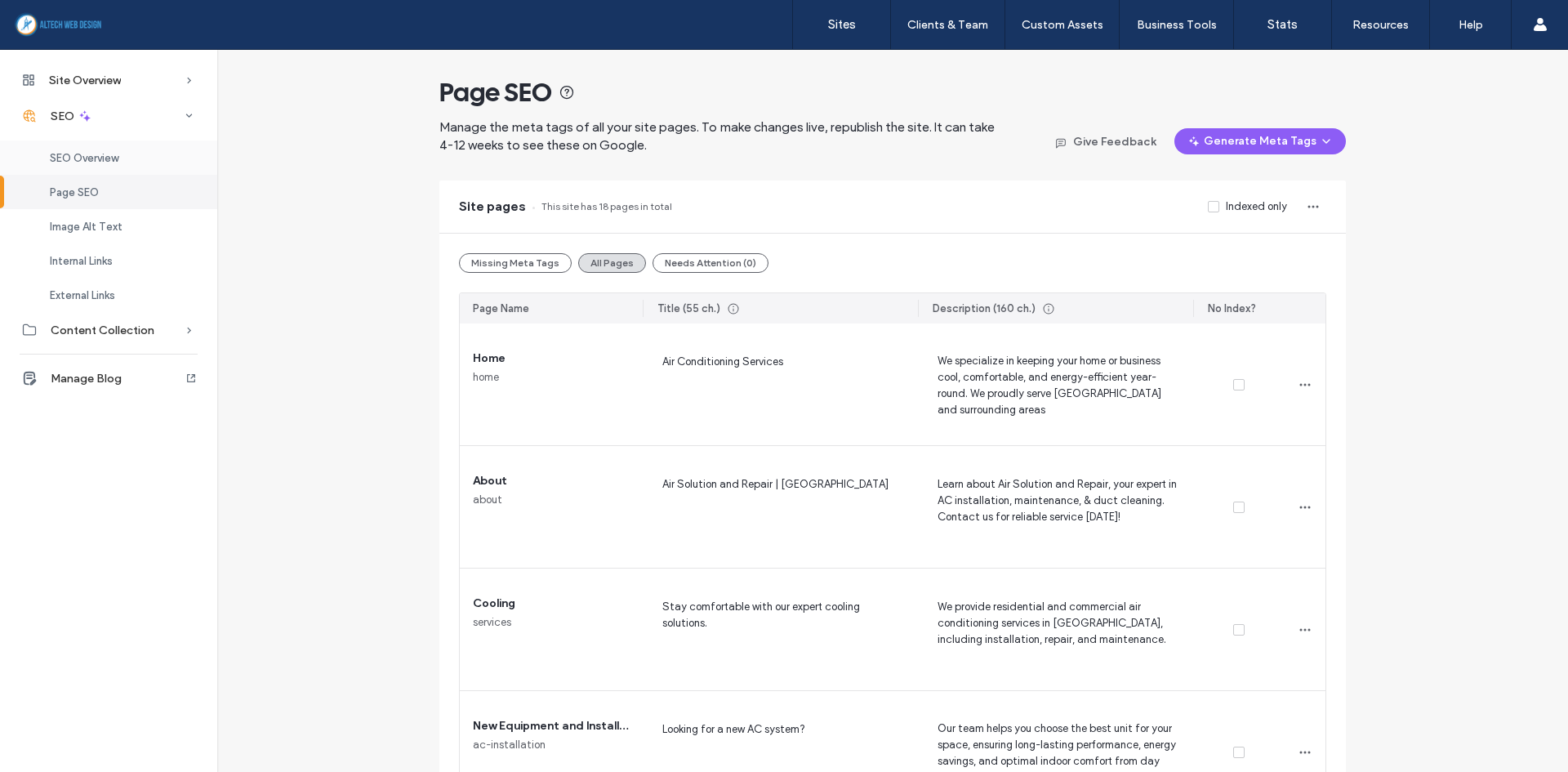
click at [96, 163] on span "SEO Overview" at bounding box center [83, 158] width 69 height 13
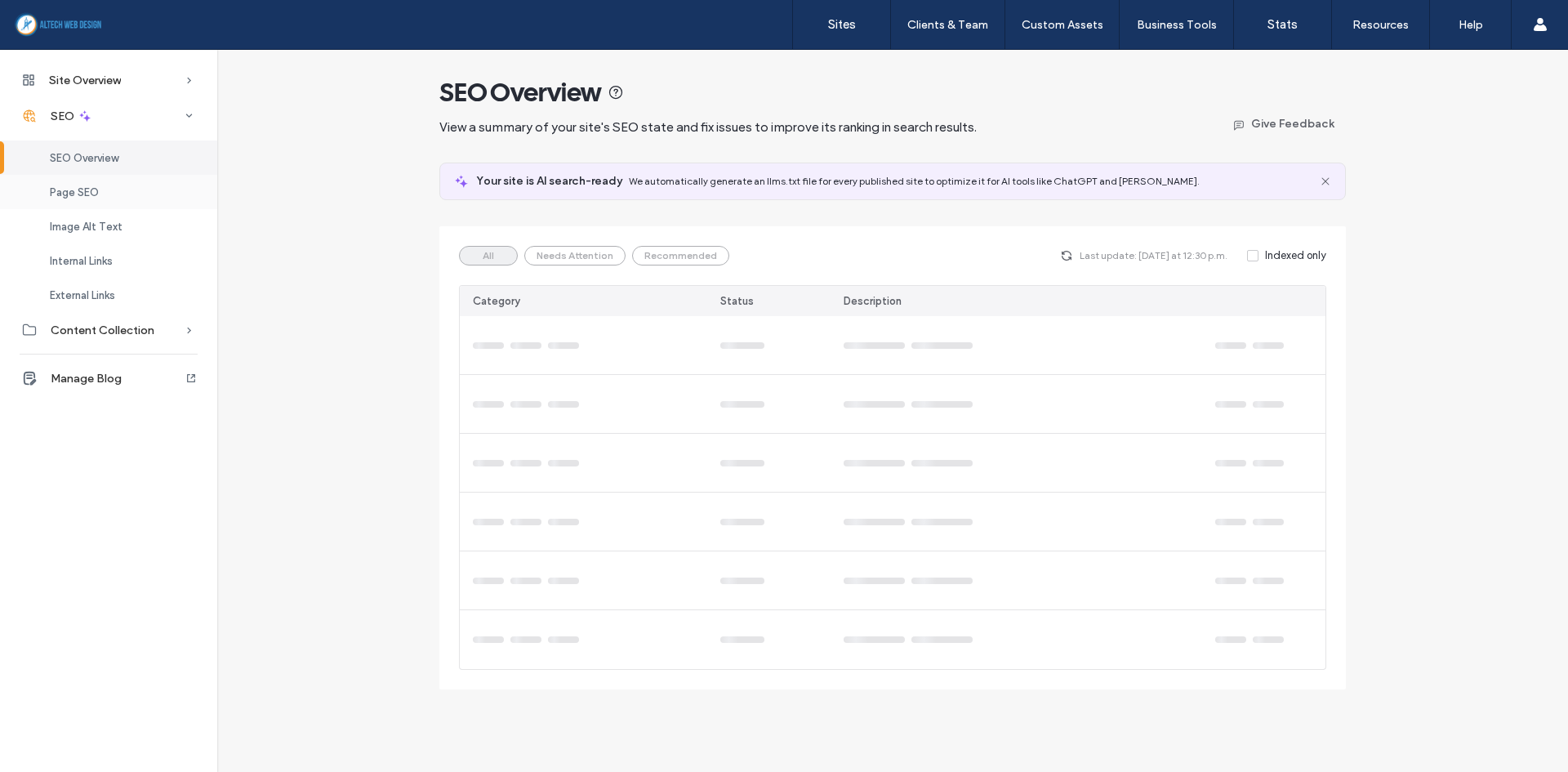
click at [92, 205] on div "Page SEO" at bounding box center [109, 191] width 217 height 34
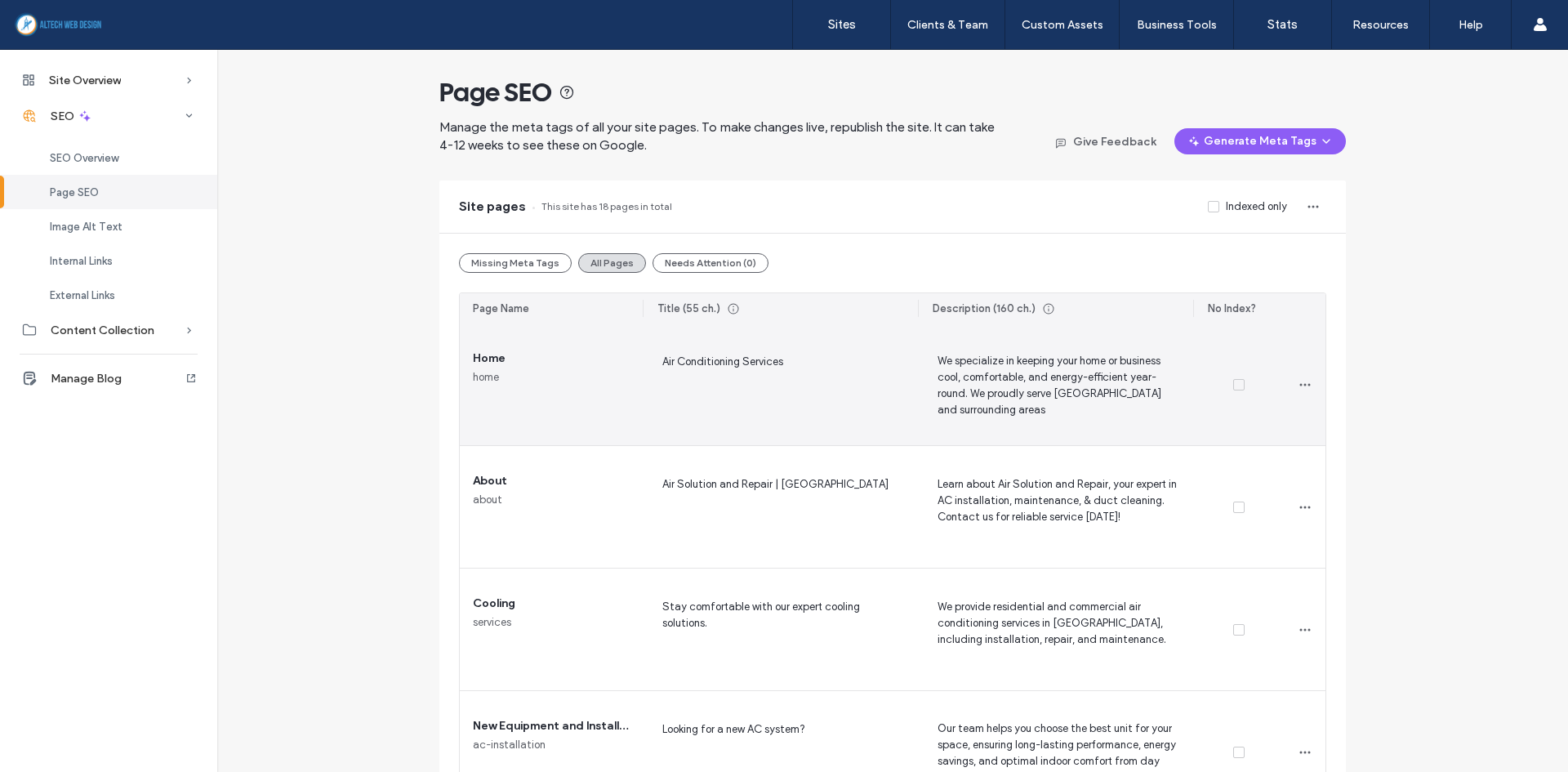
click at [1235, 385] on icon at bounding box center [1238, 384] width 7 height 5
click at [1233, 387] on span at bounding box center [1239, 385] width 12 height 12
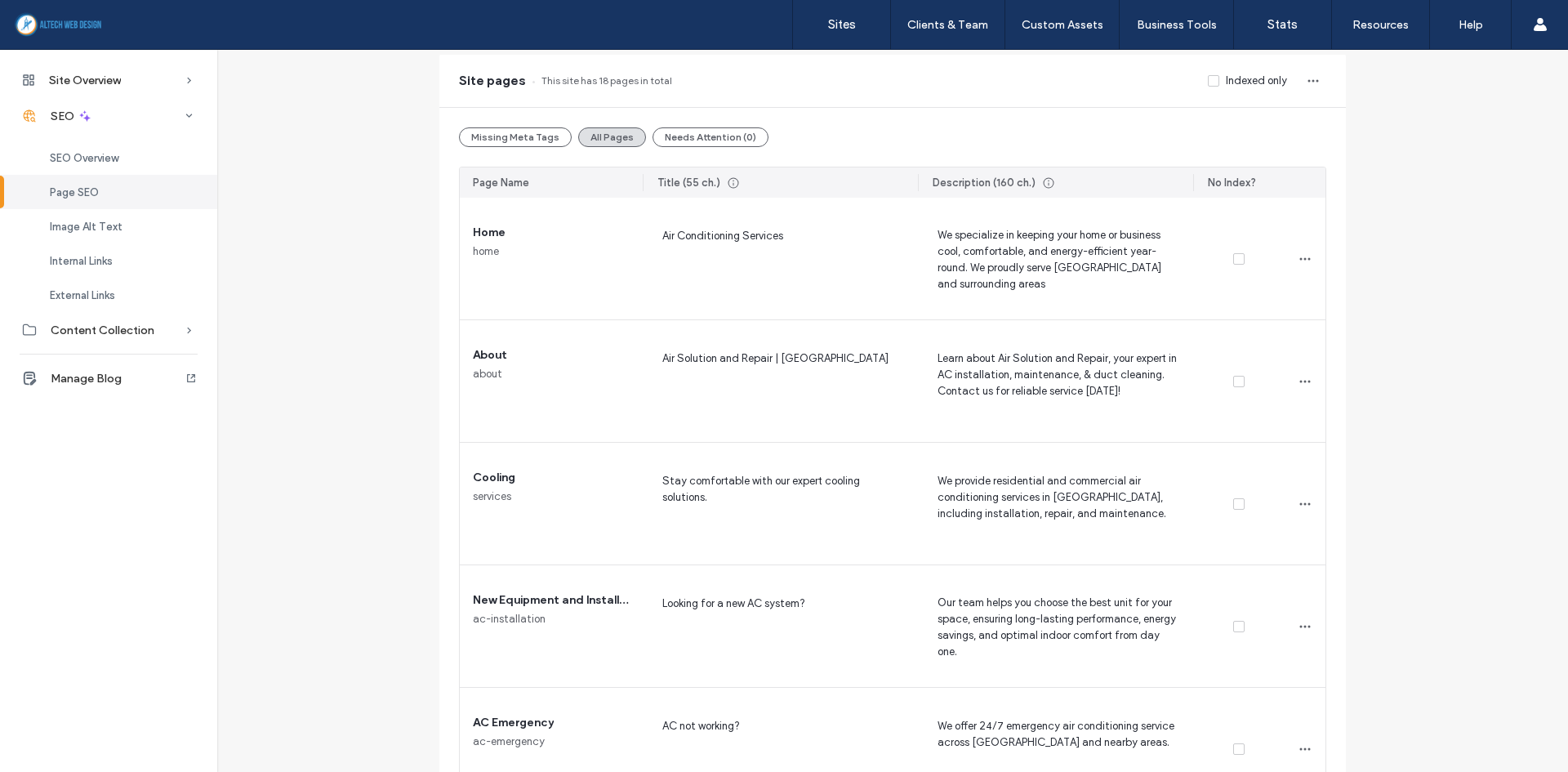
scroll to position [163, 0]
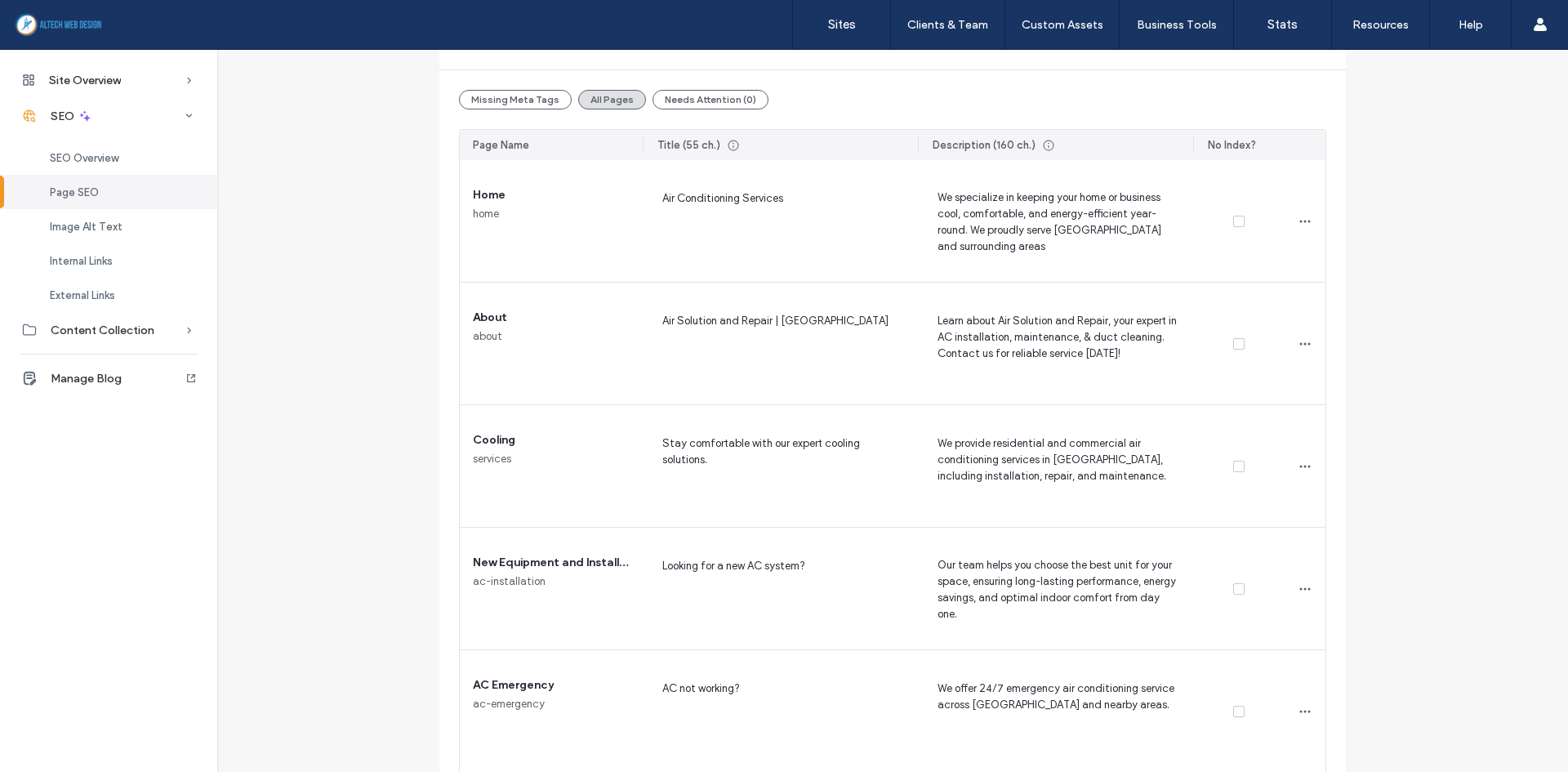
click at [80, 154] on span "SEO Overview" at bounding box center [83, 158] width 69 height 13
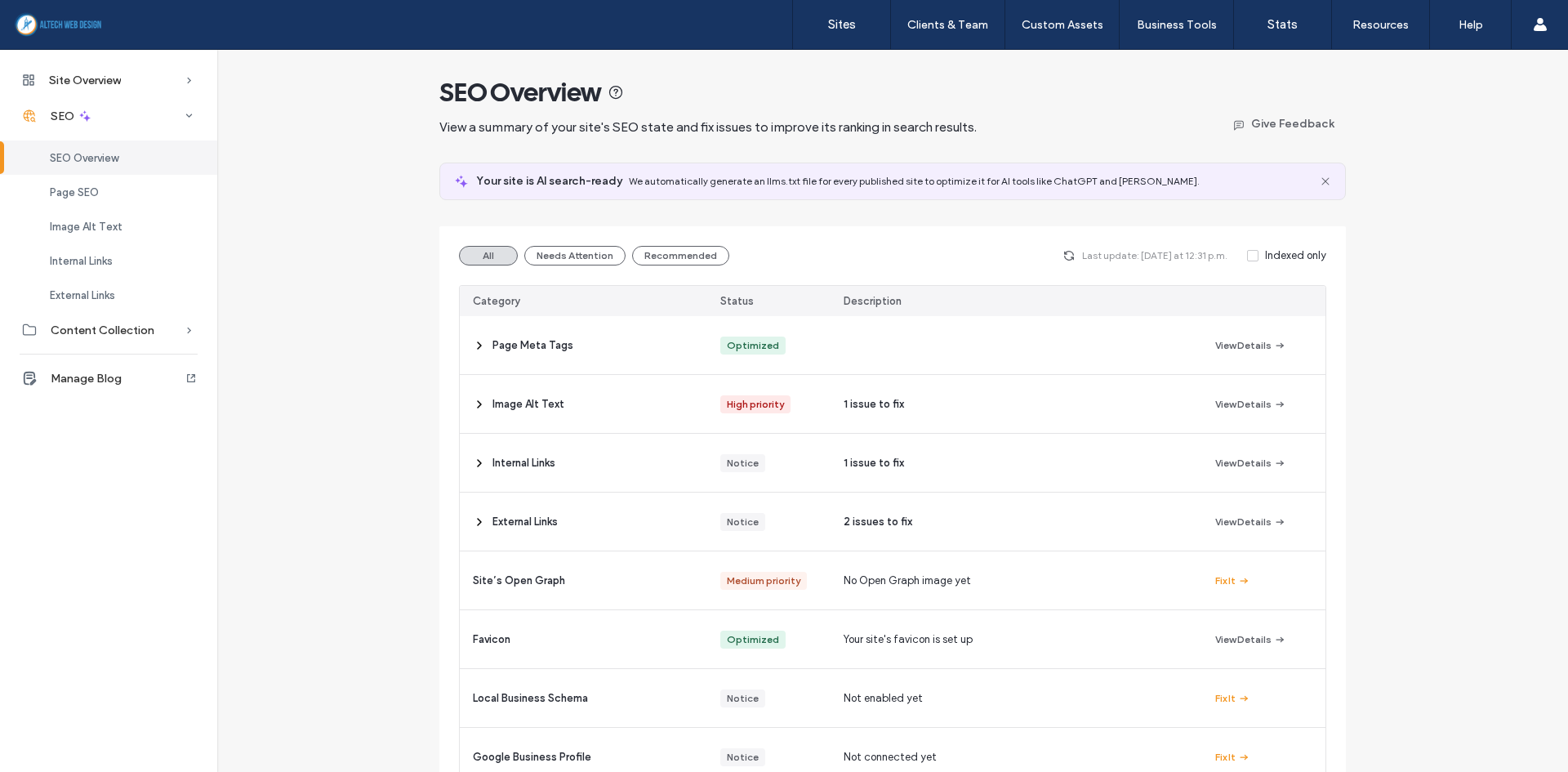
click at [60, 23] on div at bounding box center [105, 24] width 185 height 26
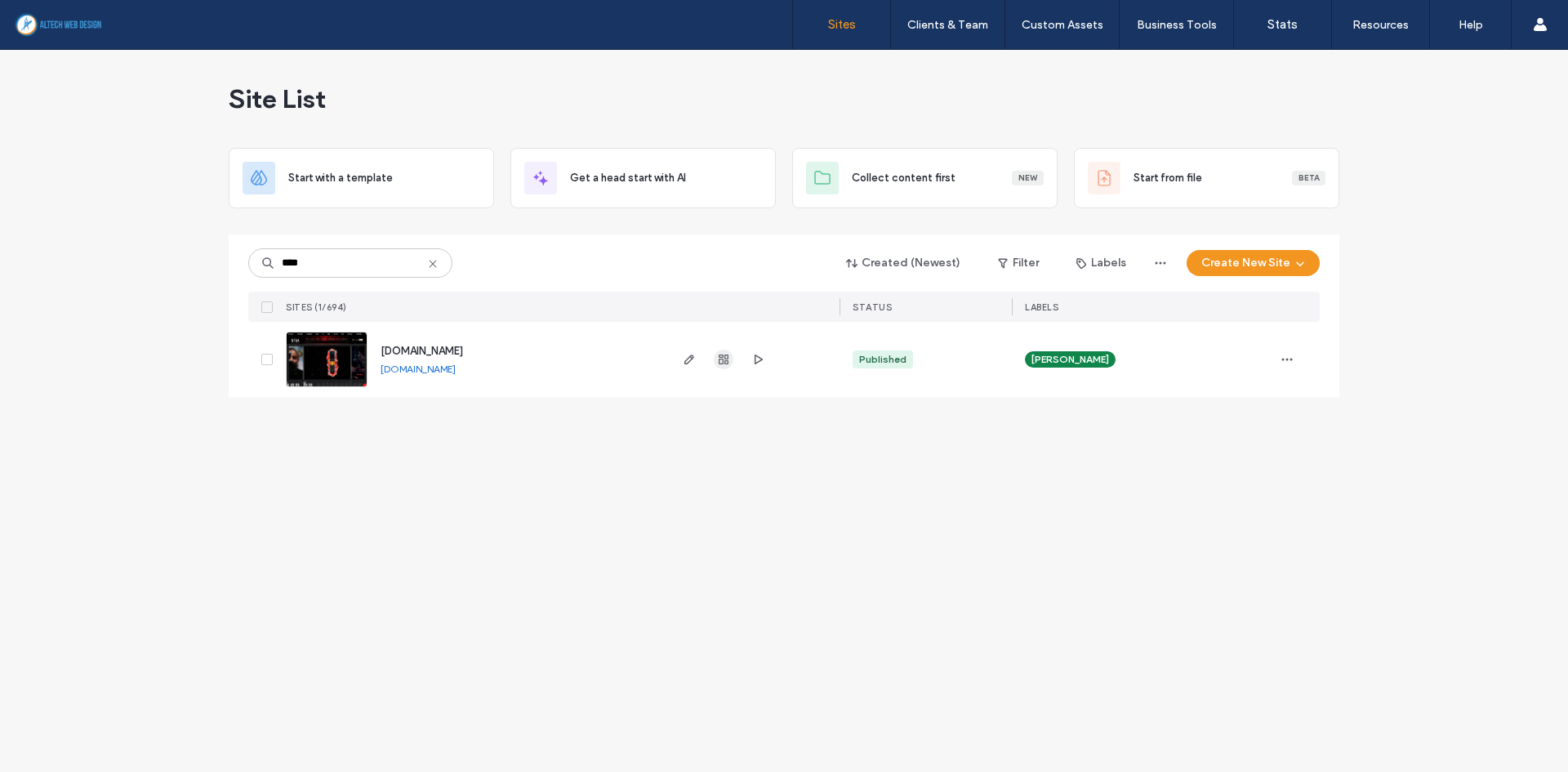
type input "****"
click at [721, 359] on use "button" at bounding box center [723, 360] width 10 height 10
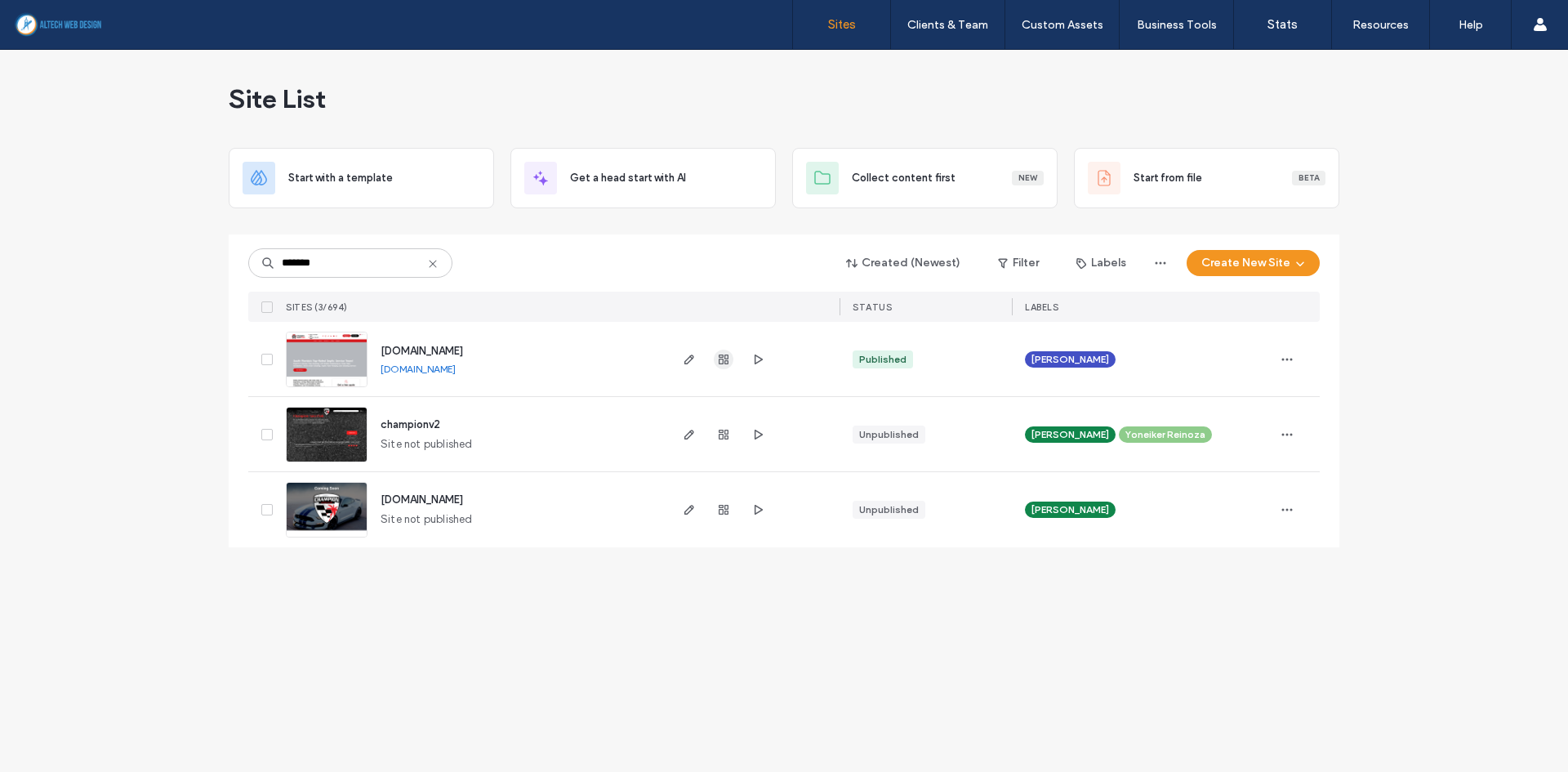
type input "*******"
click at [726, 357] on icon "button" at bounding box center [723, 359] width 13 height 13
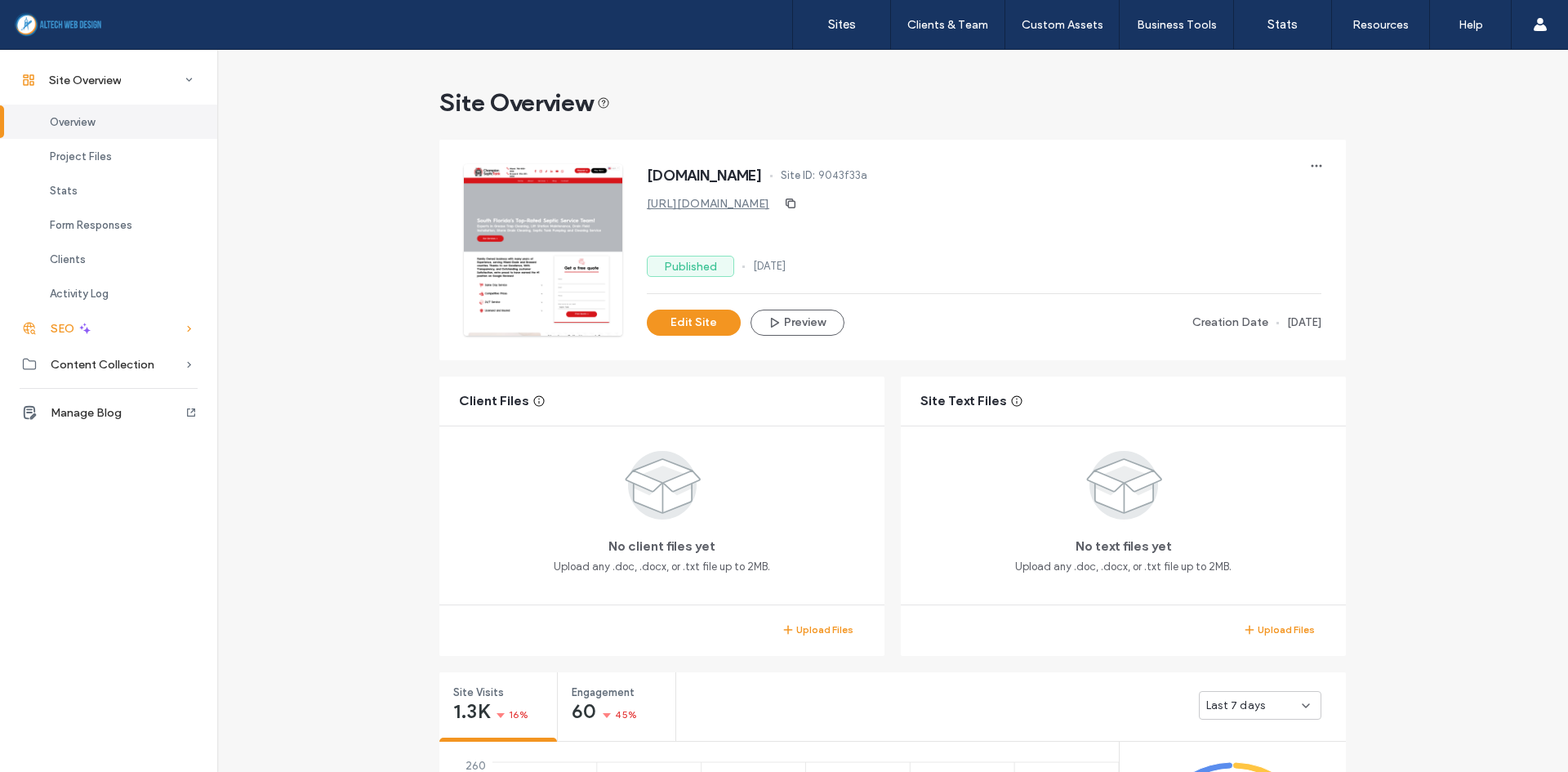
click at [79, 324] on icon at bounding box center [84, 328] width 15 height 15
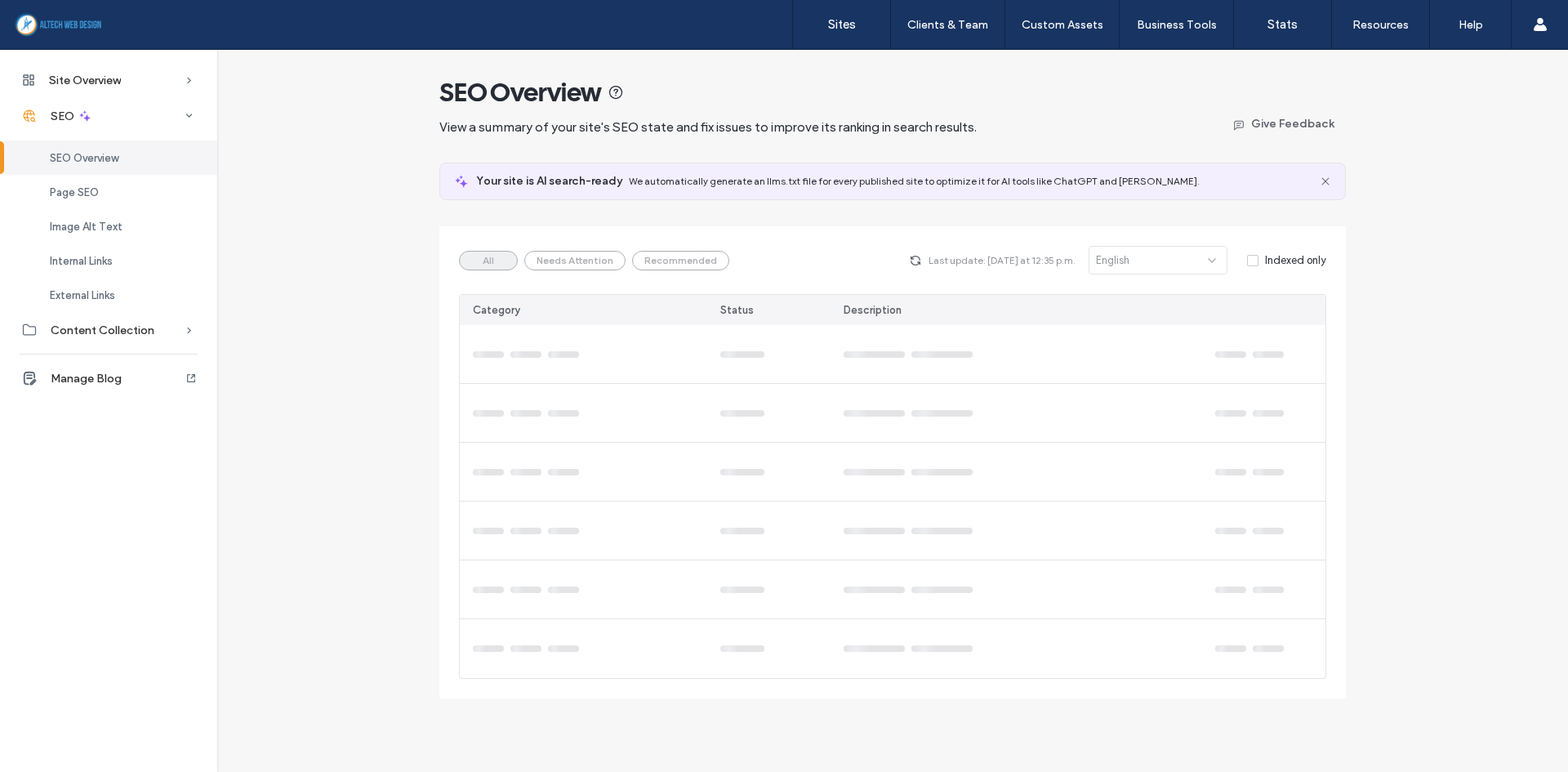
click at [95, 157] on span "SEO Overview" at bounding box center [83, 158] width 69 height 13
click at [96, 186] on span "Page SEO" at bounding box center [74, 192] width 49 height 13
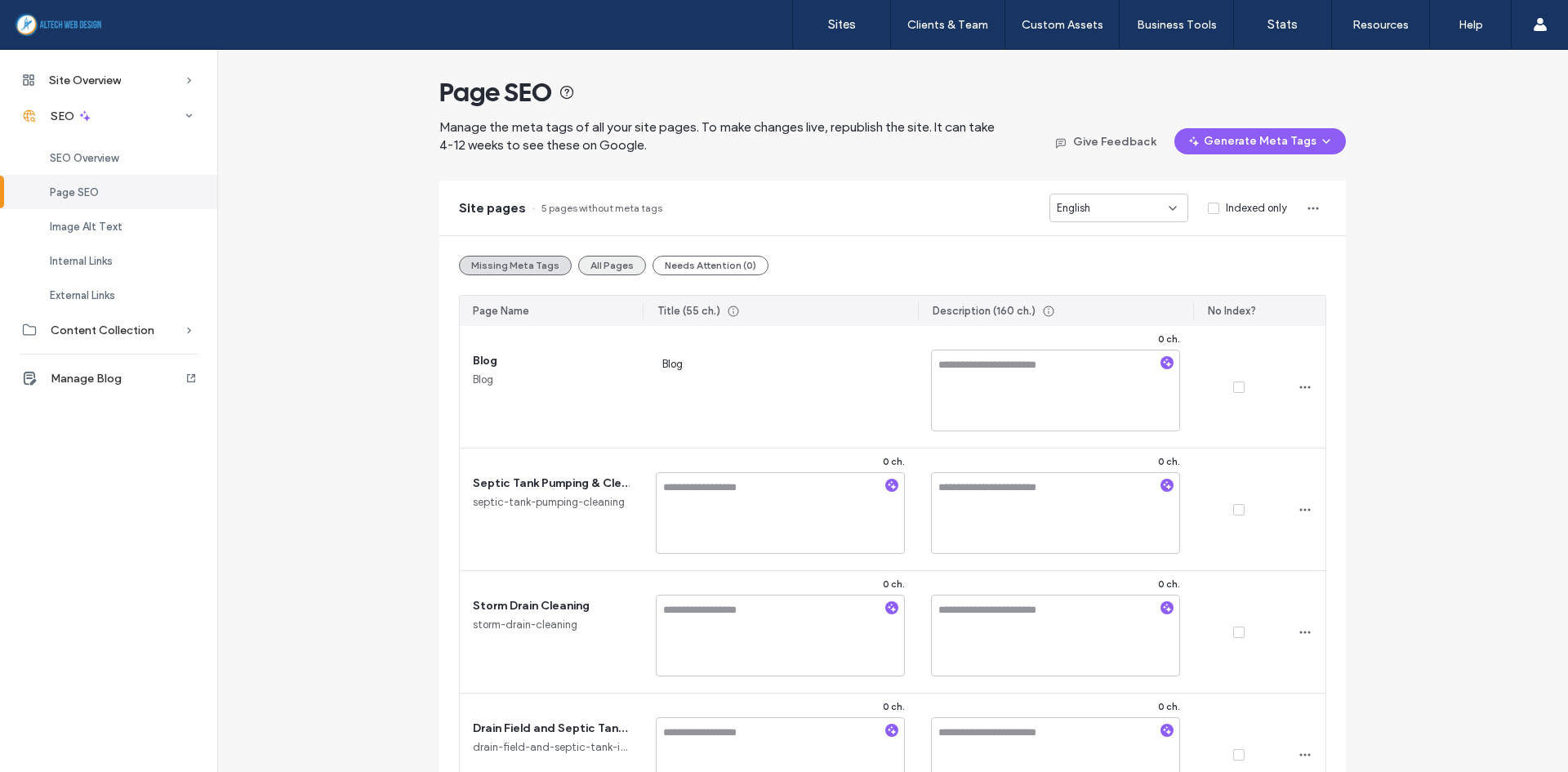
click at [607, 257] on button "All Pages" at bounding box center [612, 266] width 68 height 19
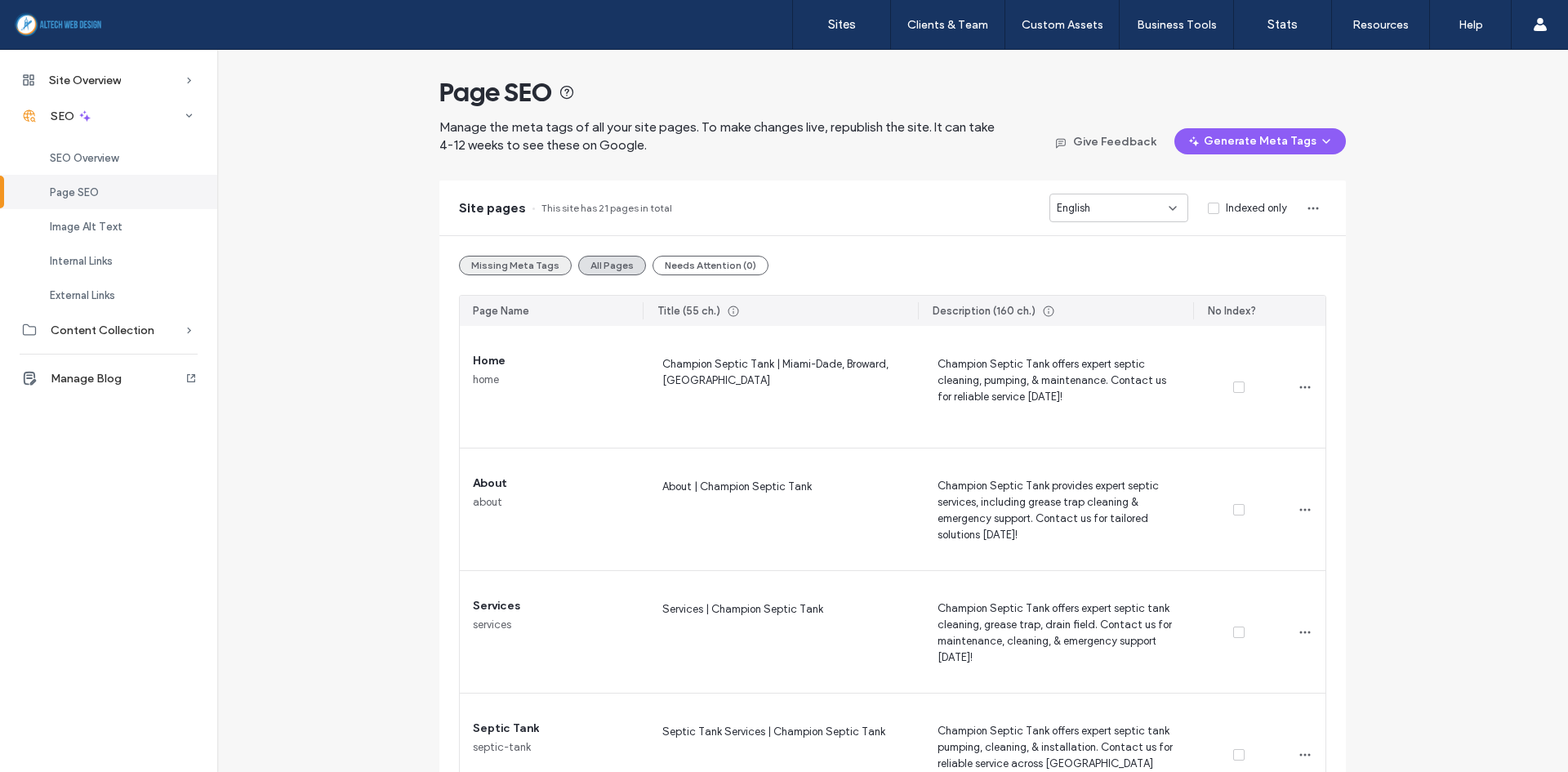
click at [531, 266] on button "Missing Meta Tags" at bounding box center [515, 266] width 112 height 19
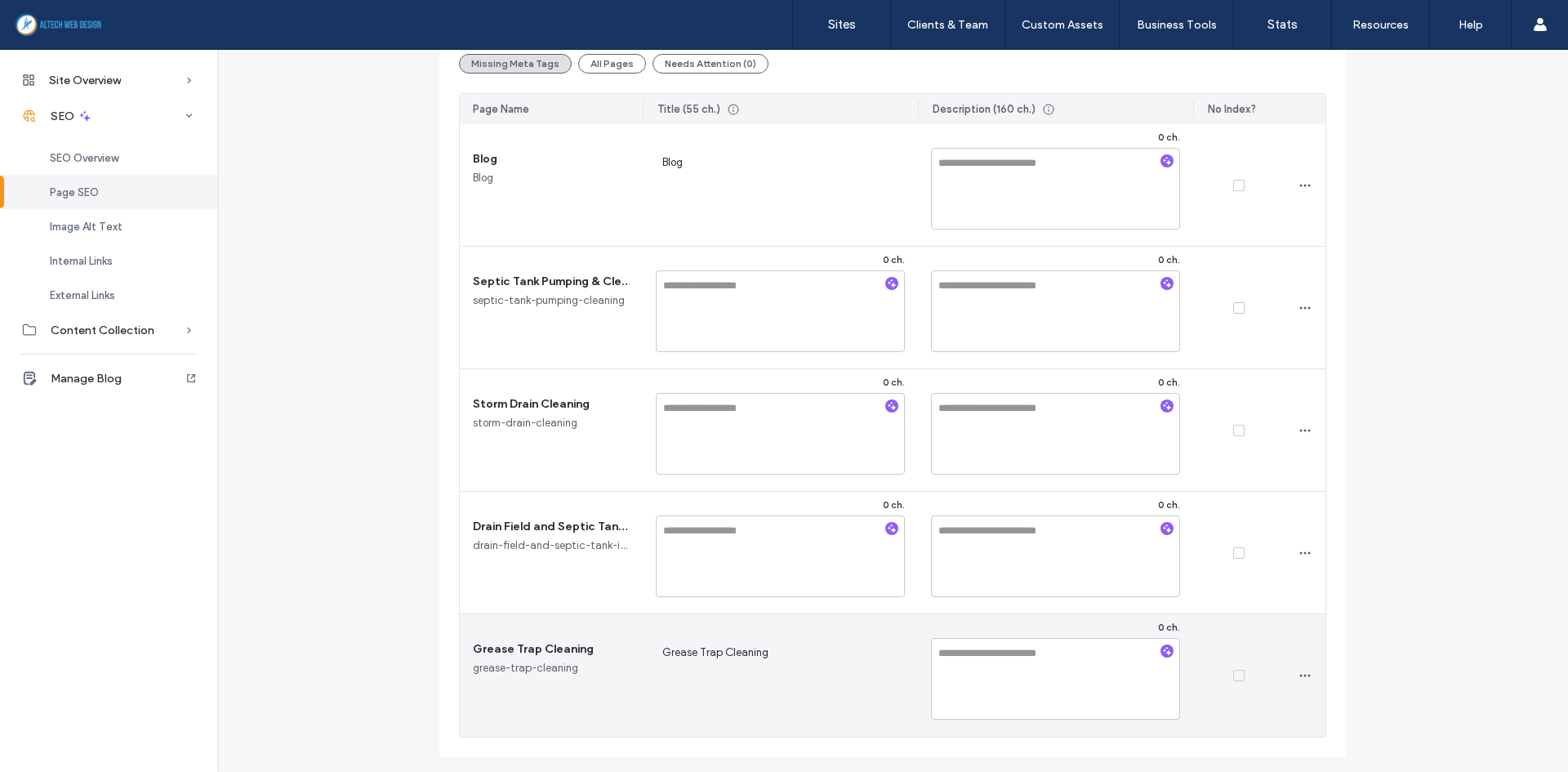
scroll to position [231, 0]
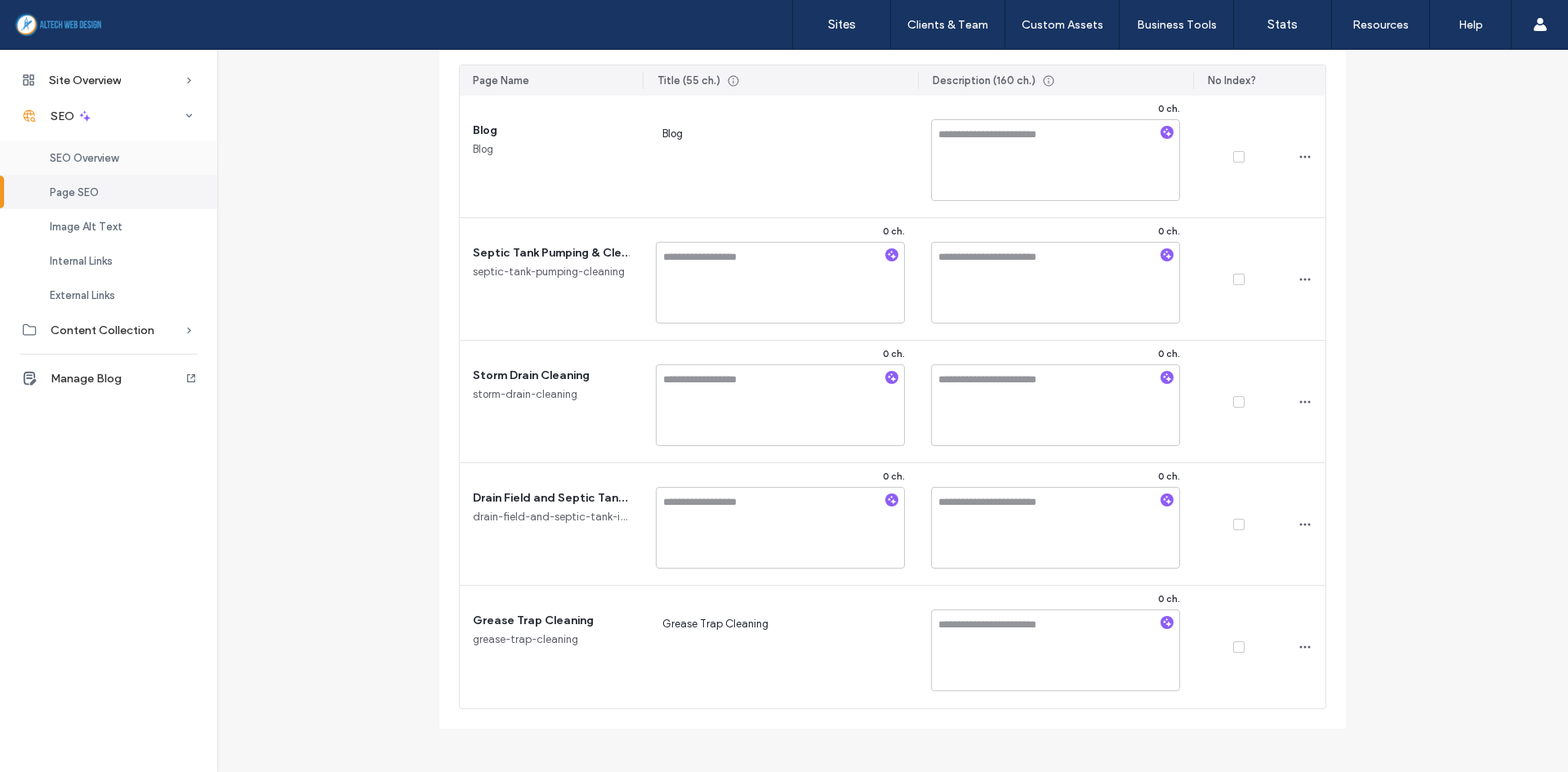
click at [113, 160] on span "SEO Overview" at bounding box center [83, 158] width 69 height 13
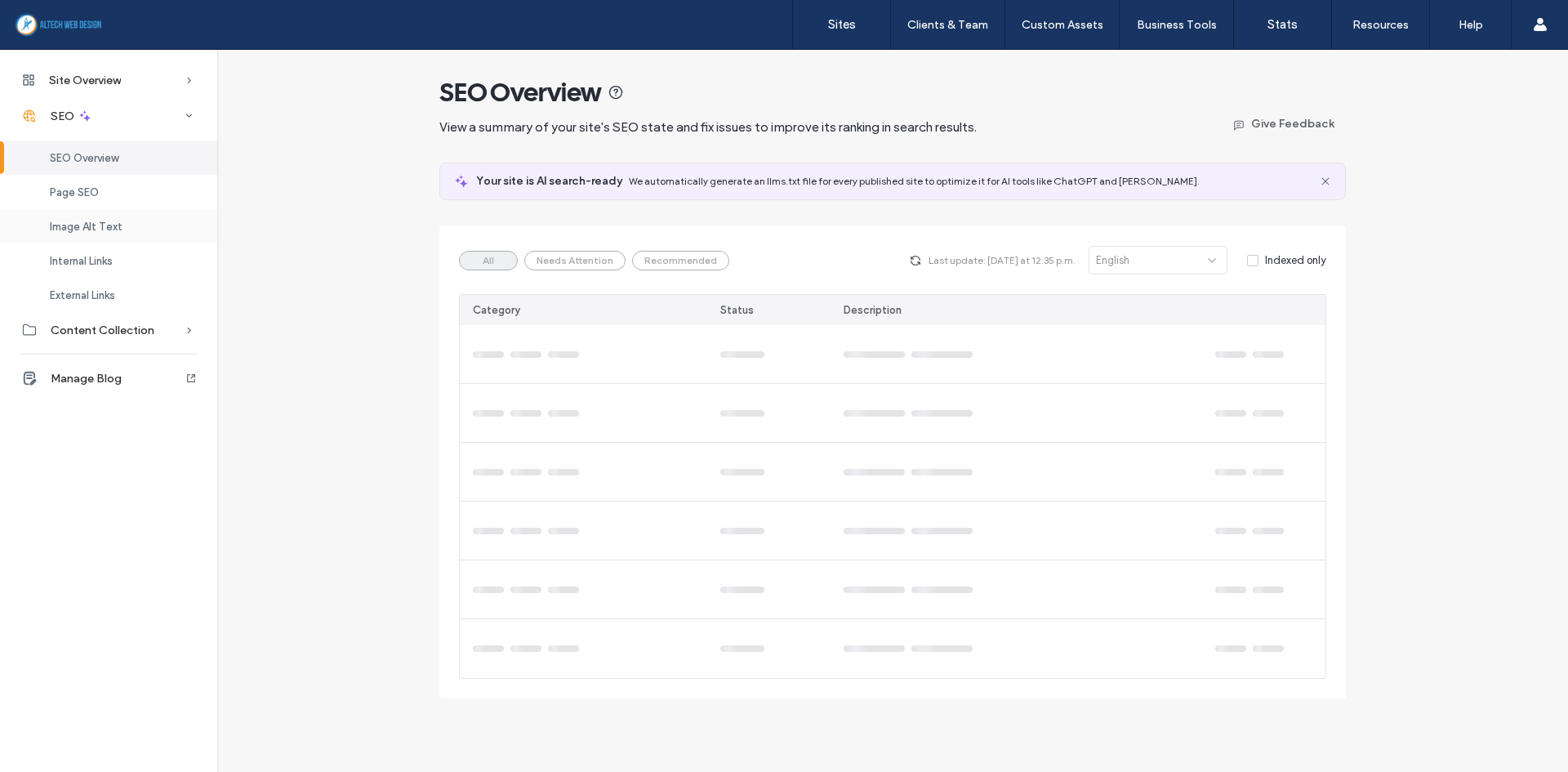
click at [105, 224] on span "Image Alt Text" at bounding box center [85, 226] width 73 height 13
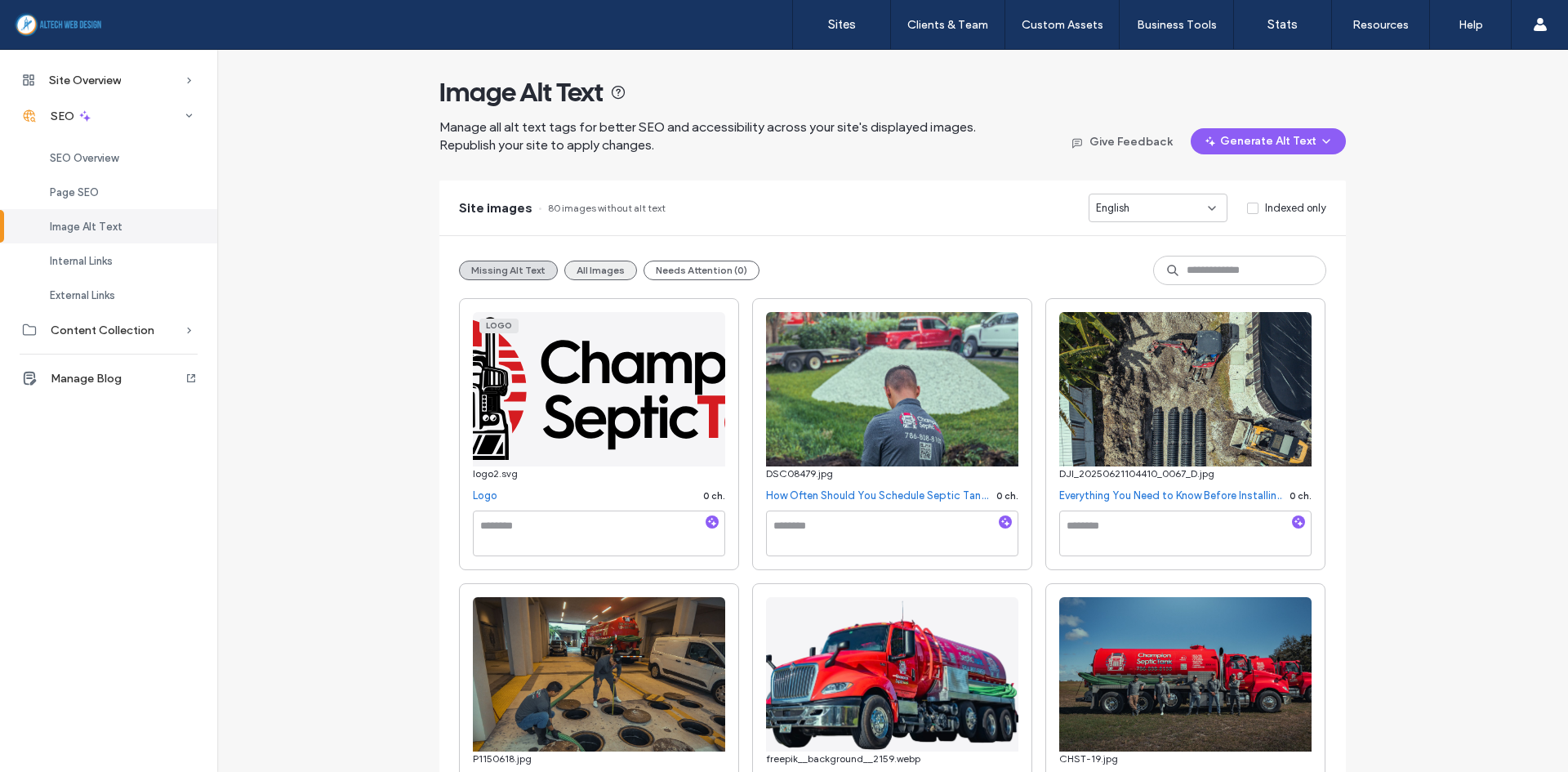
click at [579, 266] on button "All Images" at bounding box center [600, 271] width 73 height 19
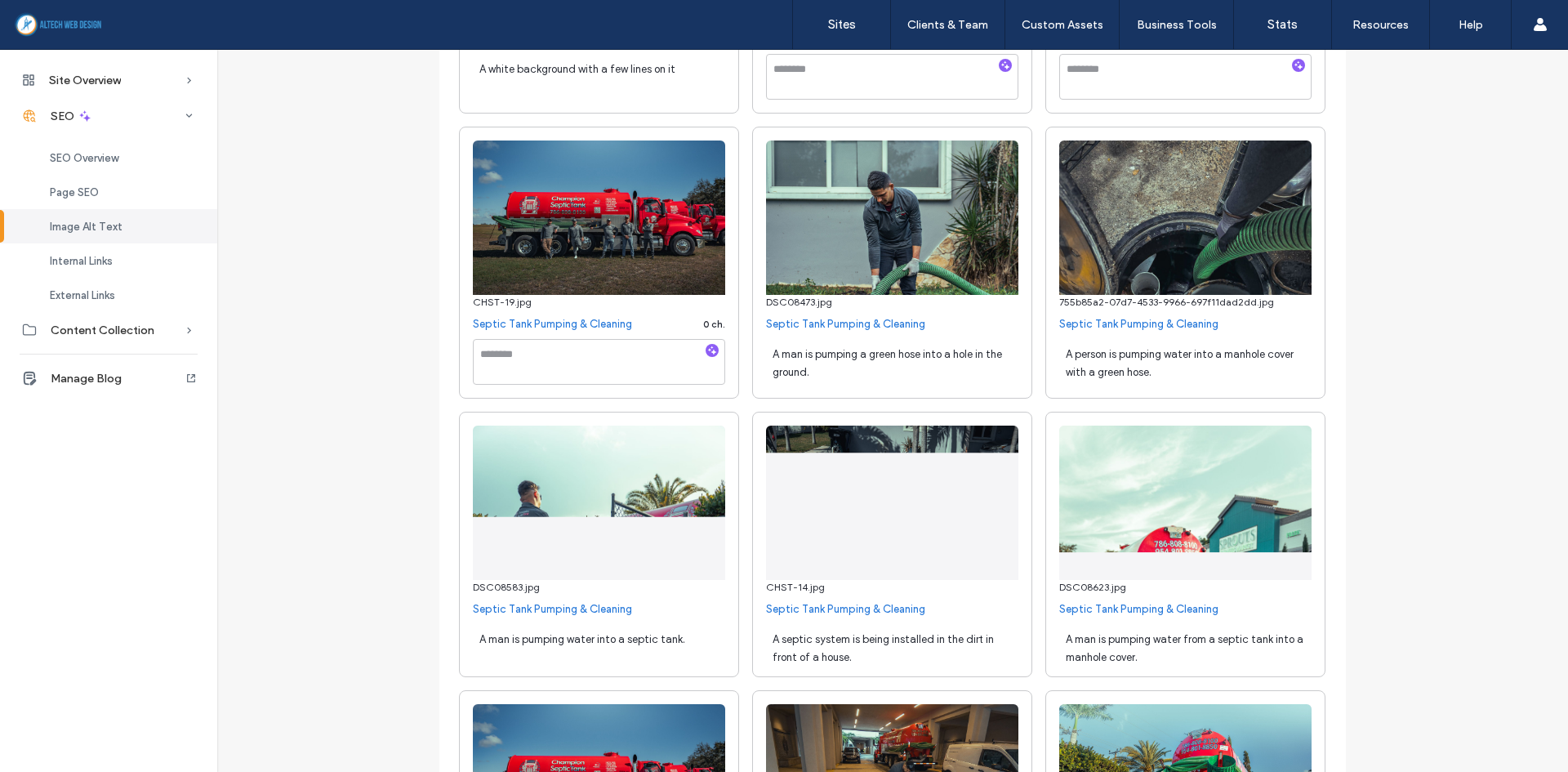
scroll to position [1307, 0]
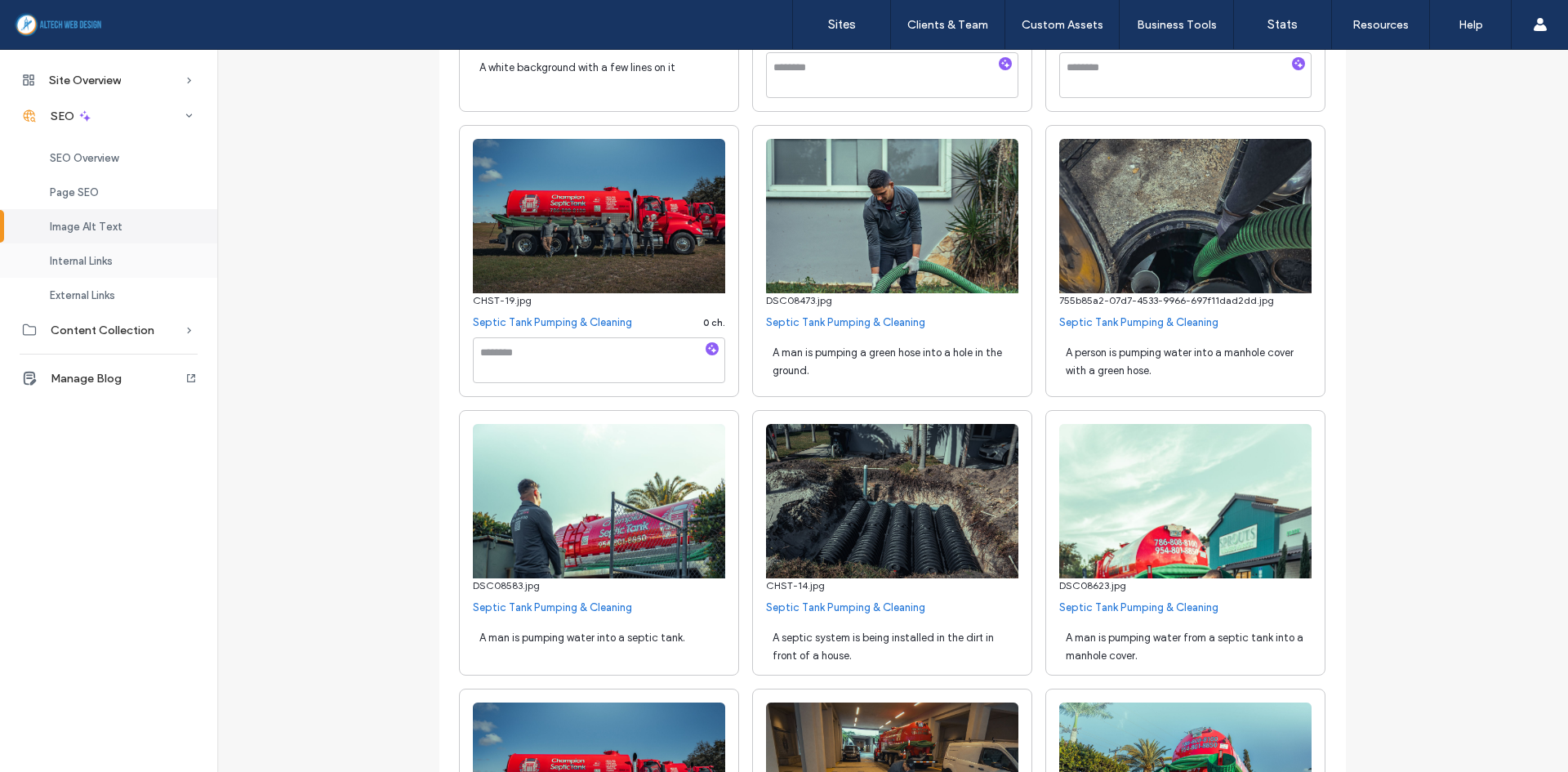
click at [105, 256] on span "Internal Links" at bounding box center [80, 261] width 63 height 13
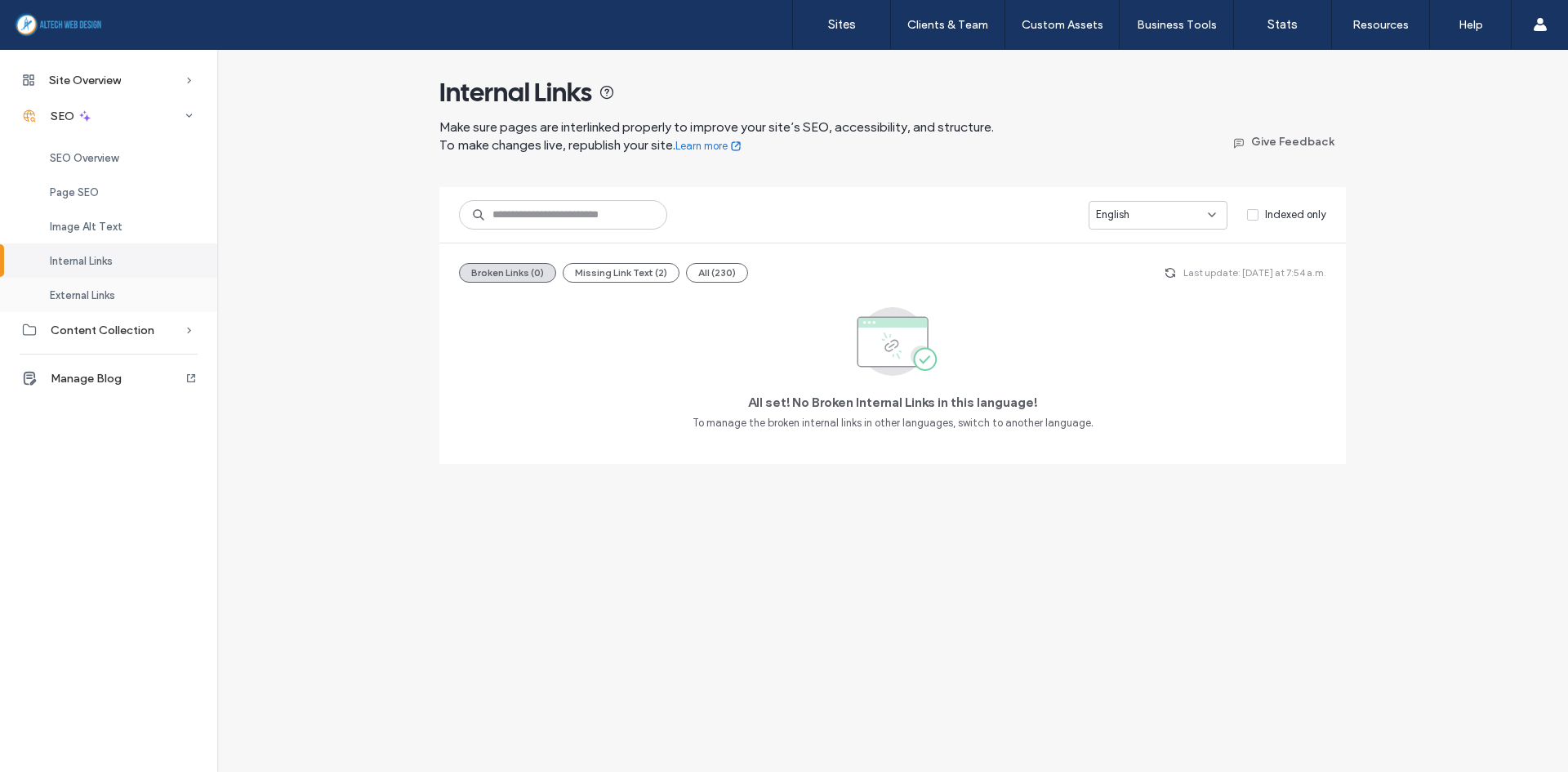
click at [71, 295] on span "External Links" at bounding box center [81, 295] width 65 height 13
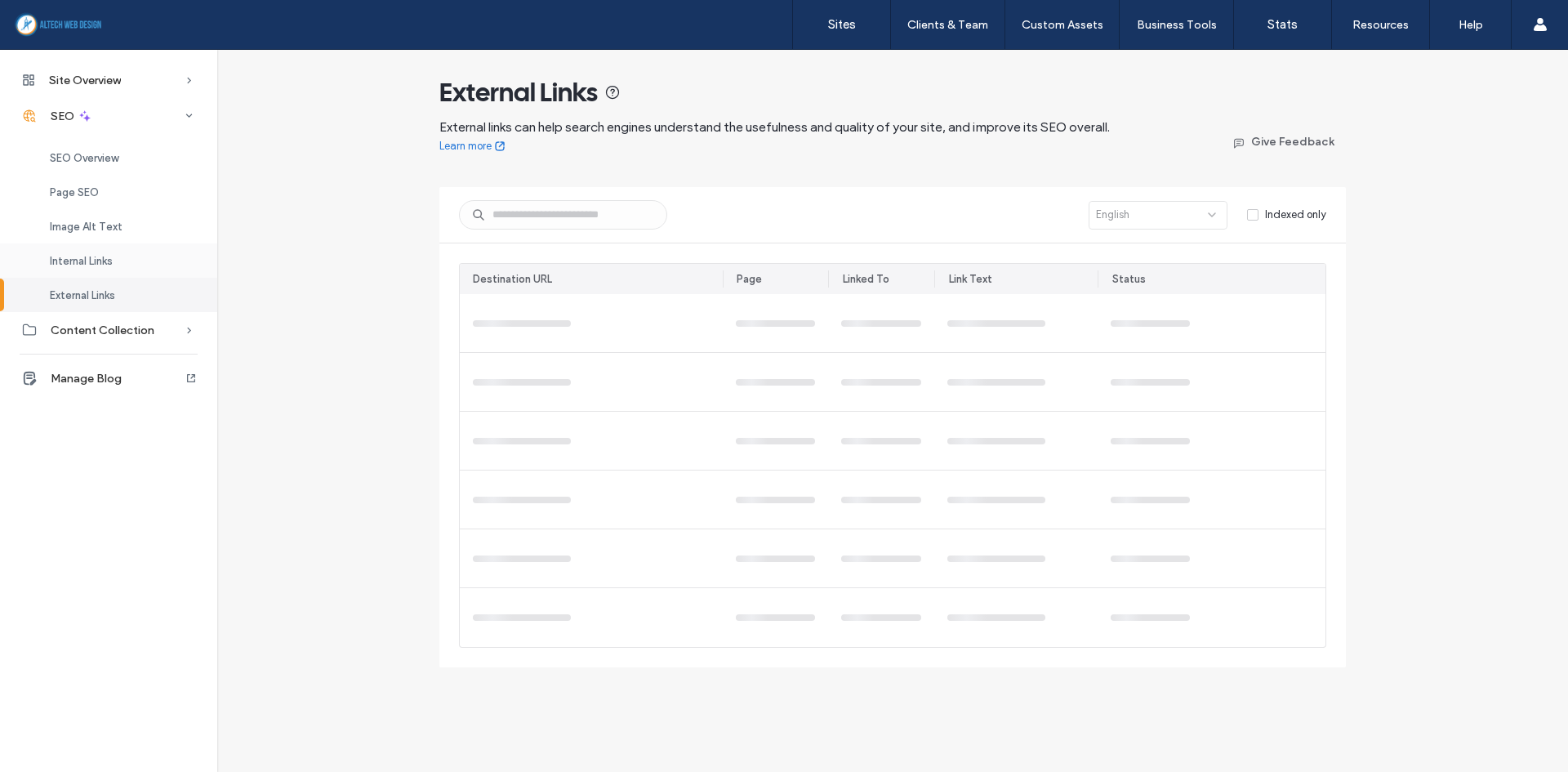
click at [127, 265] on div "Internal Links" at bounding box center [109, 260] width 217 height 34
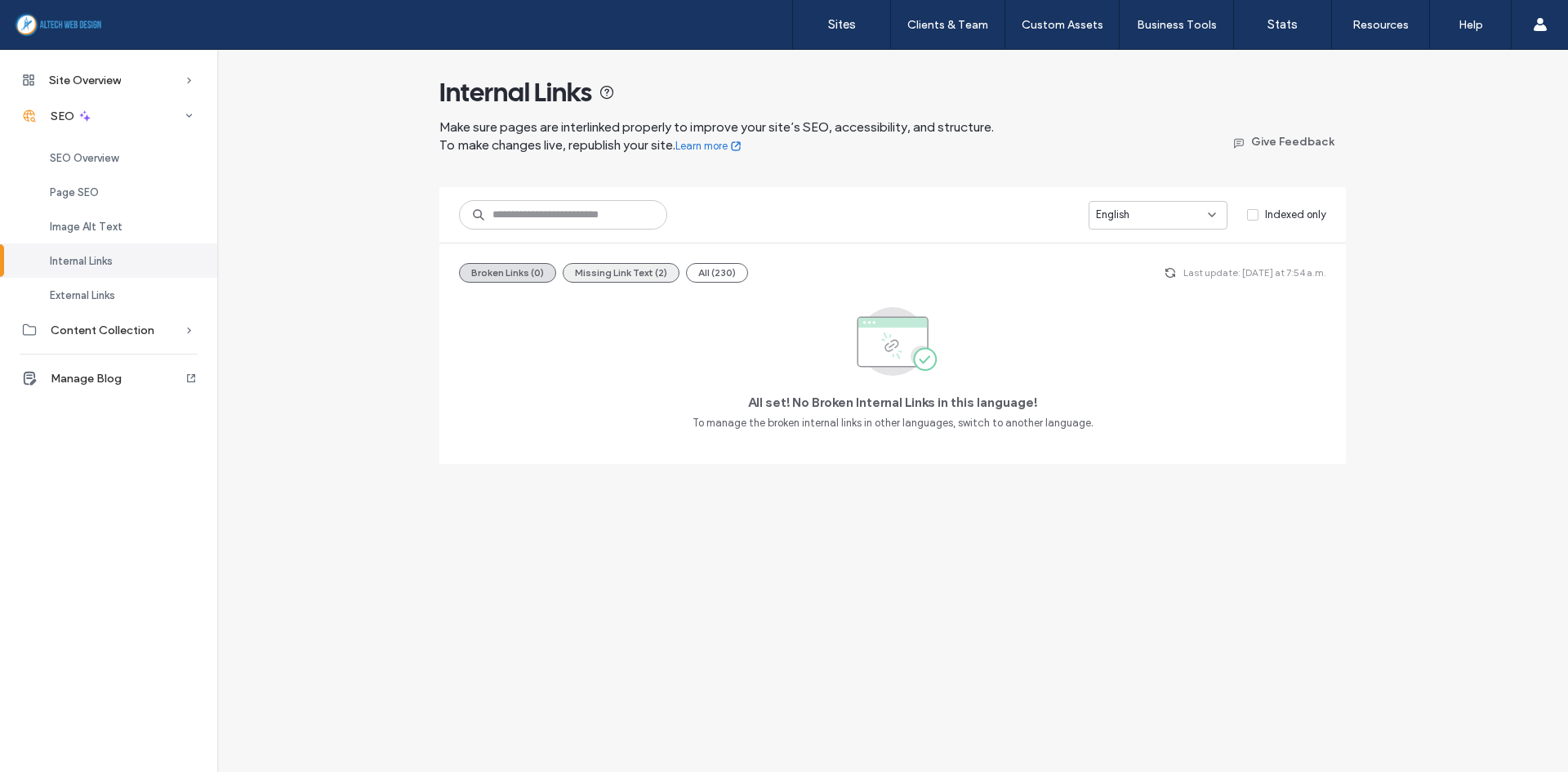
click at [622, 273] on button "Missing Link Text (2)" at bounding box center [621, 273] width 116 height 19
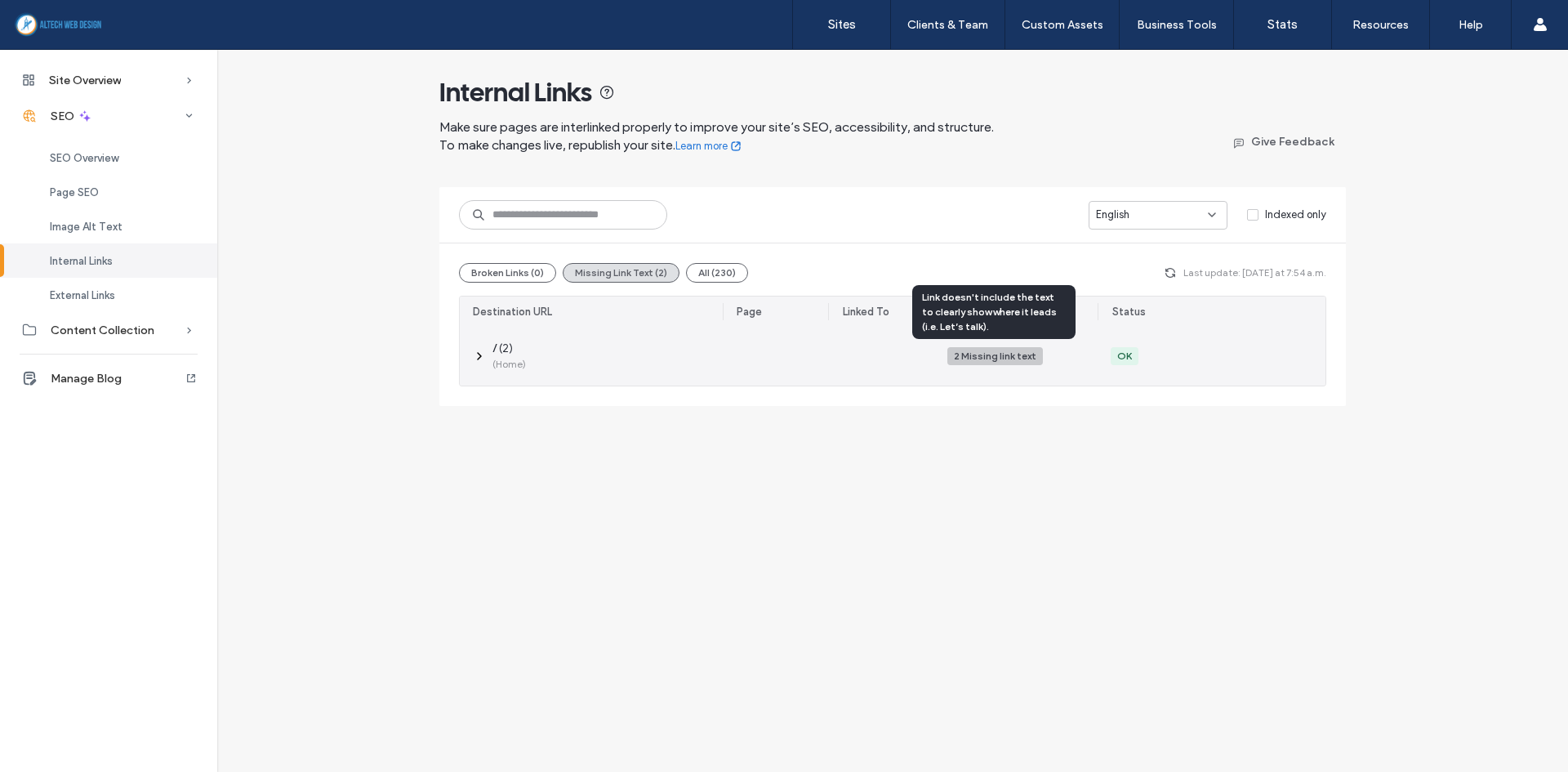
click at [988, 350] on div "2 Missing link text" at bounding box center [995, 356] width 82 height 15
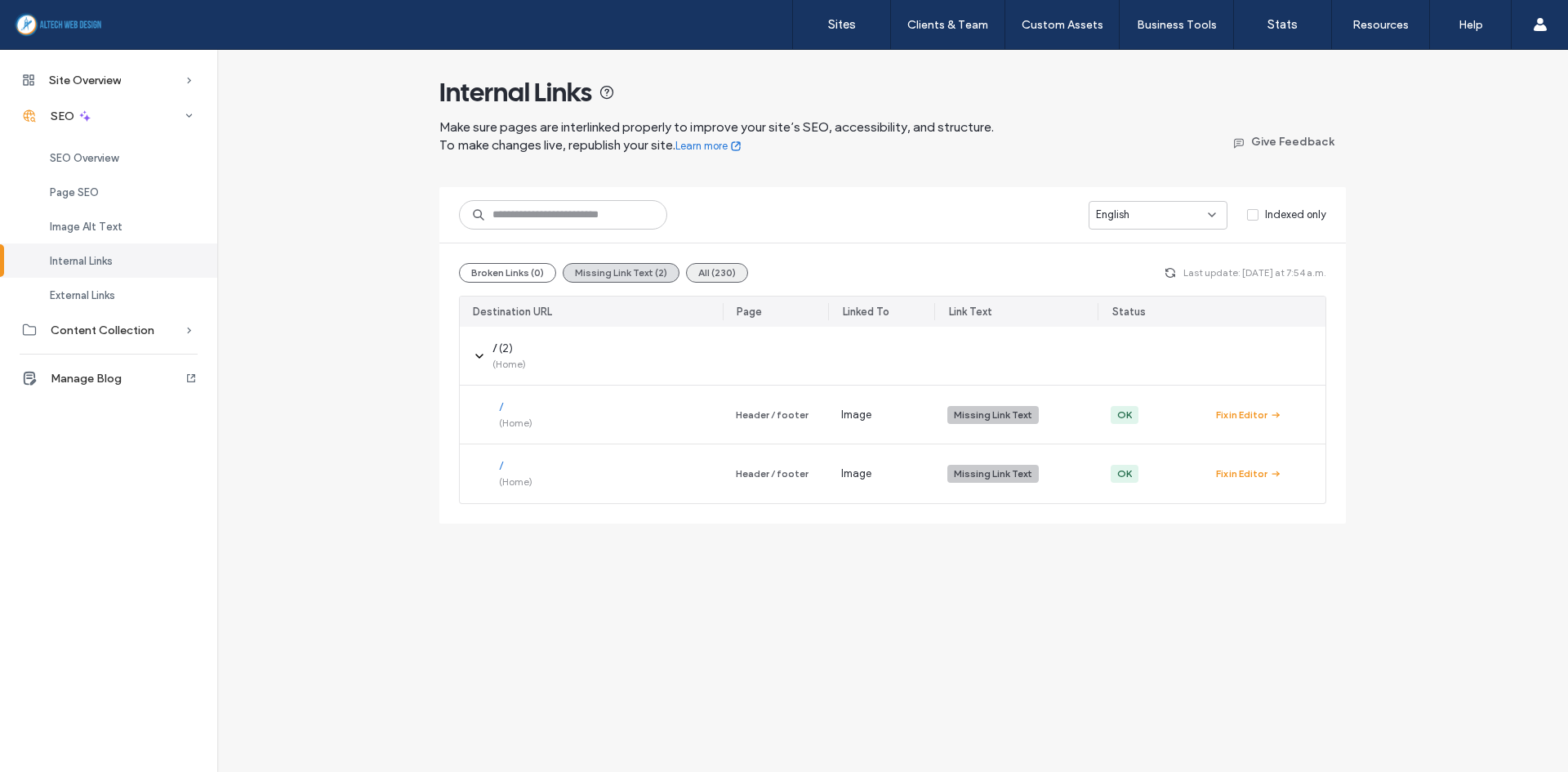
click at [707, 267] on button "All (230)" at bounding box center [718, 273] width 62 height 19
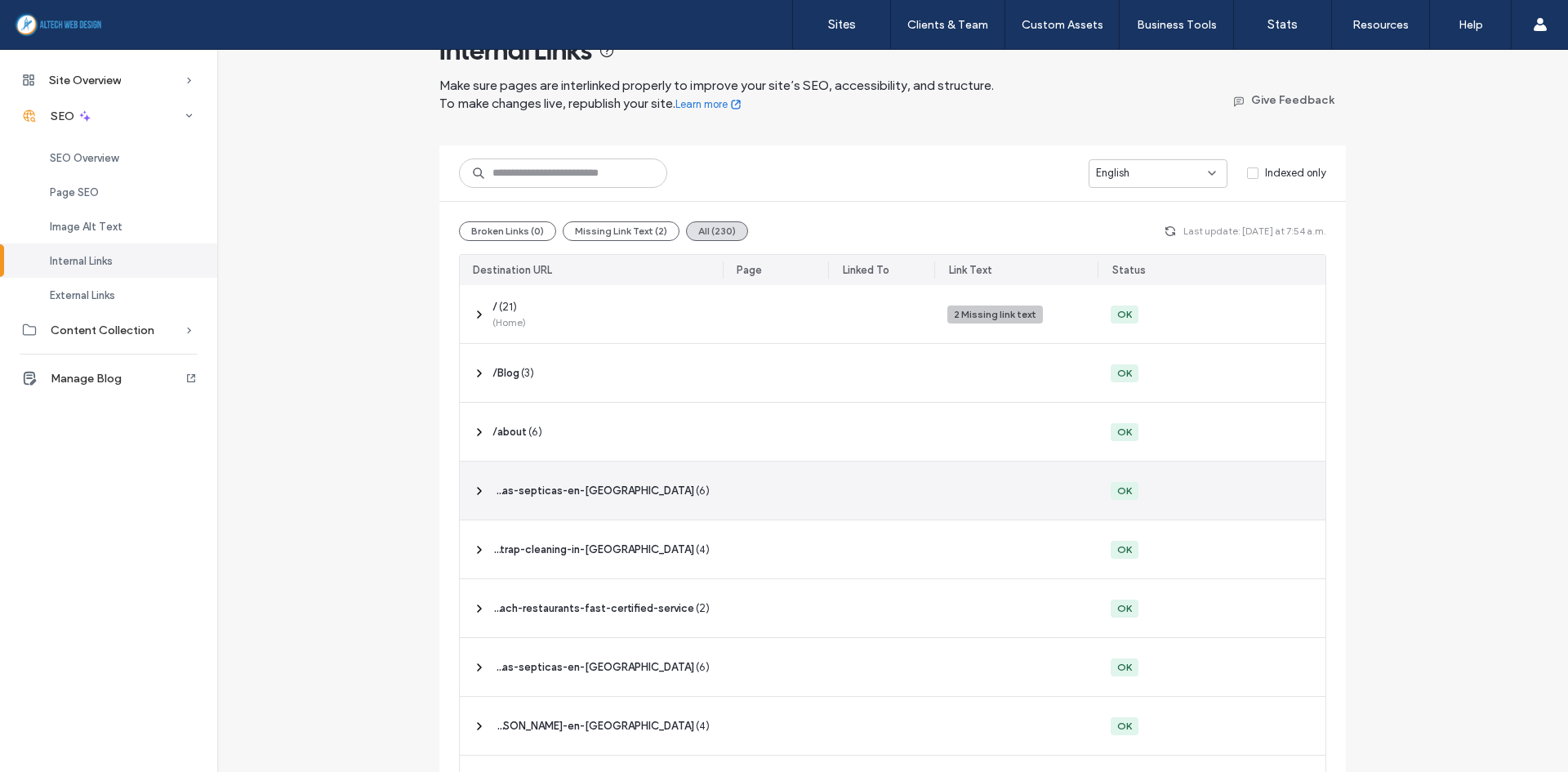
scroll to position [81, 0]
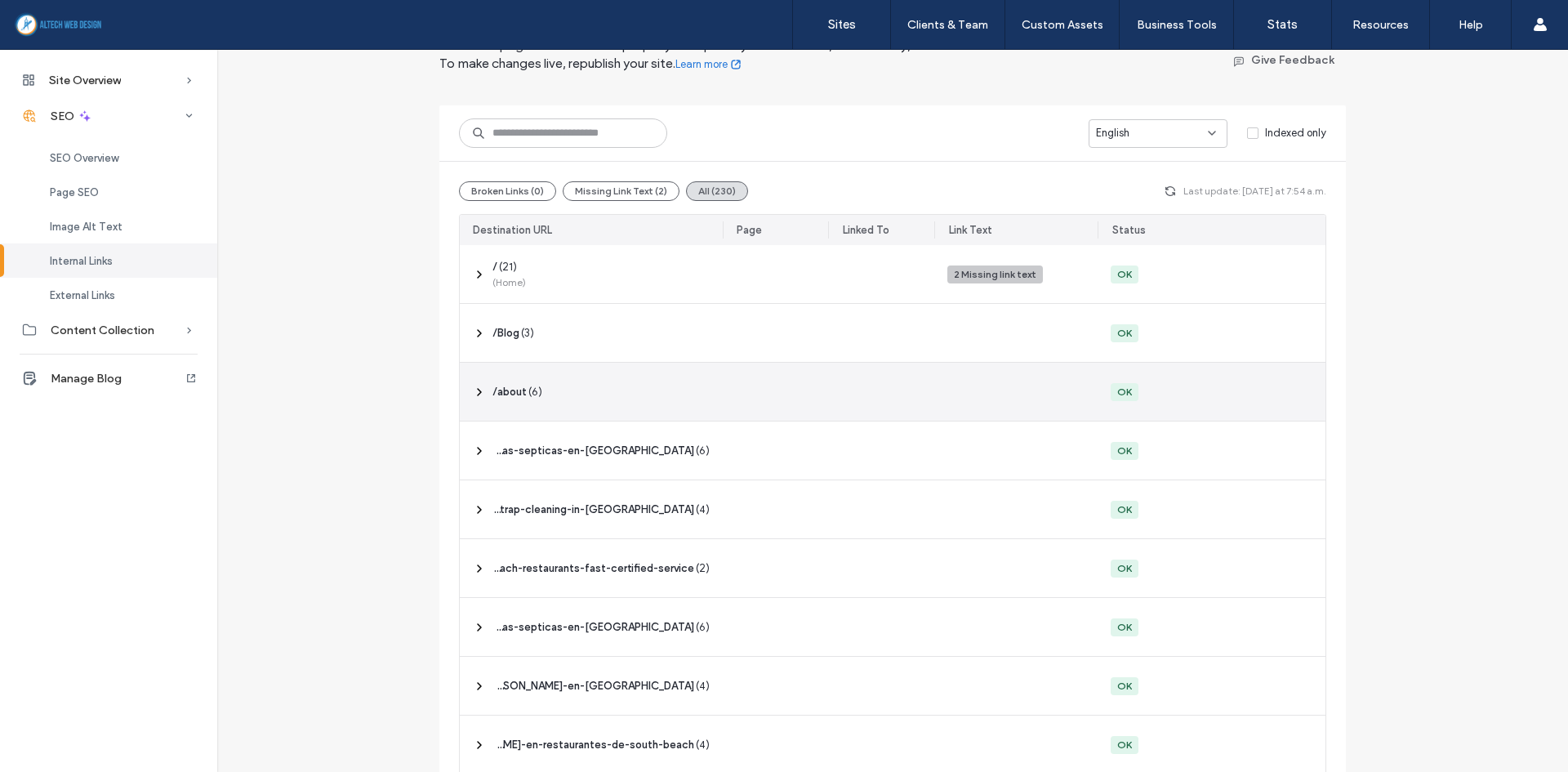
click at [567, 375] on div "‎ /about ‎ ( 6 )" at bounding box center [591, 392] width 263 height 58
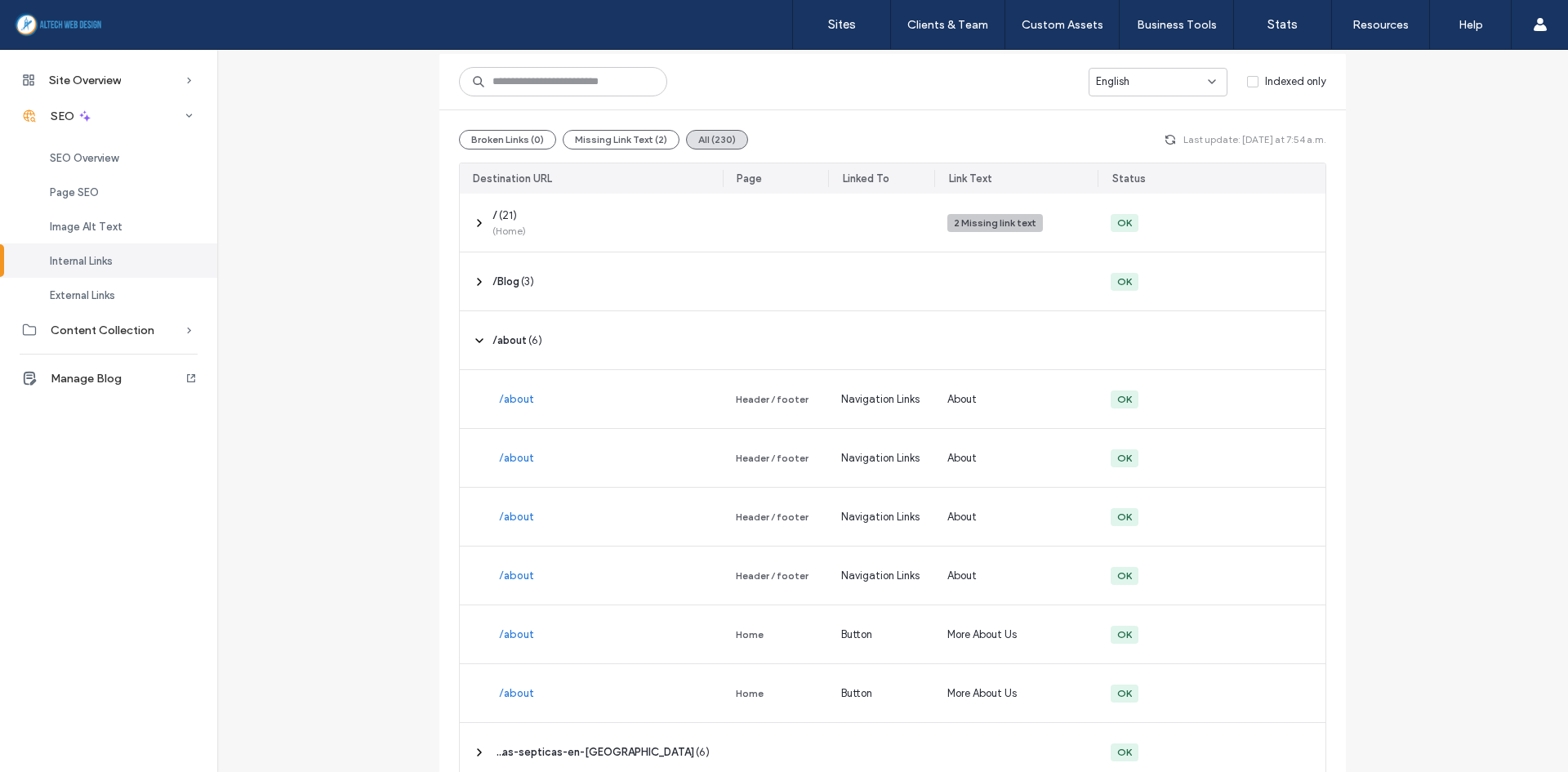
scroll to position [327, 0]
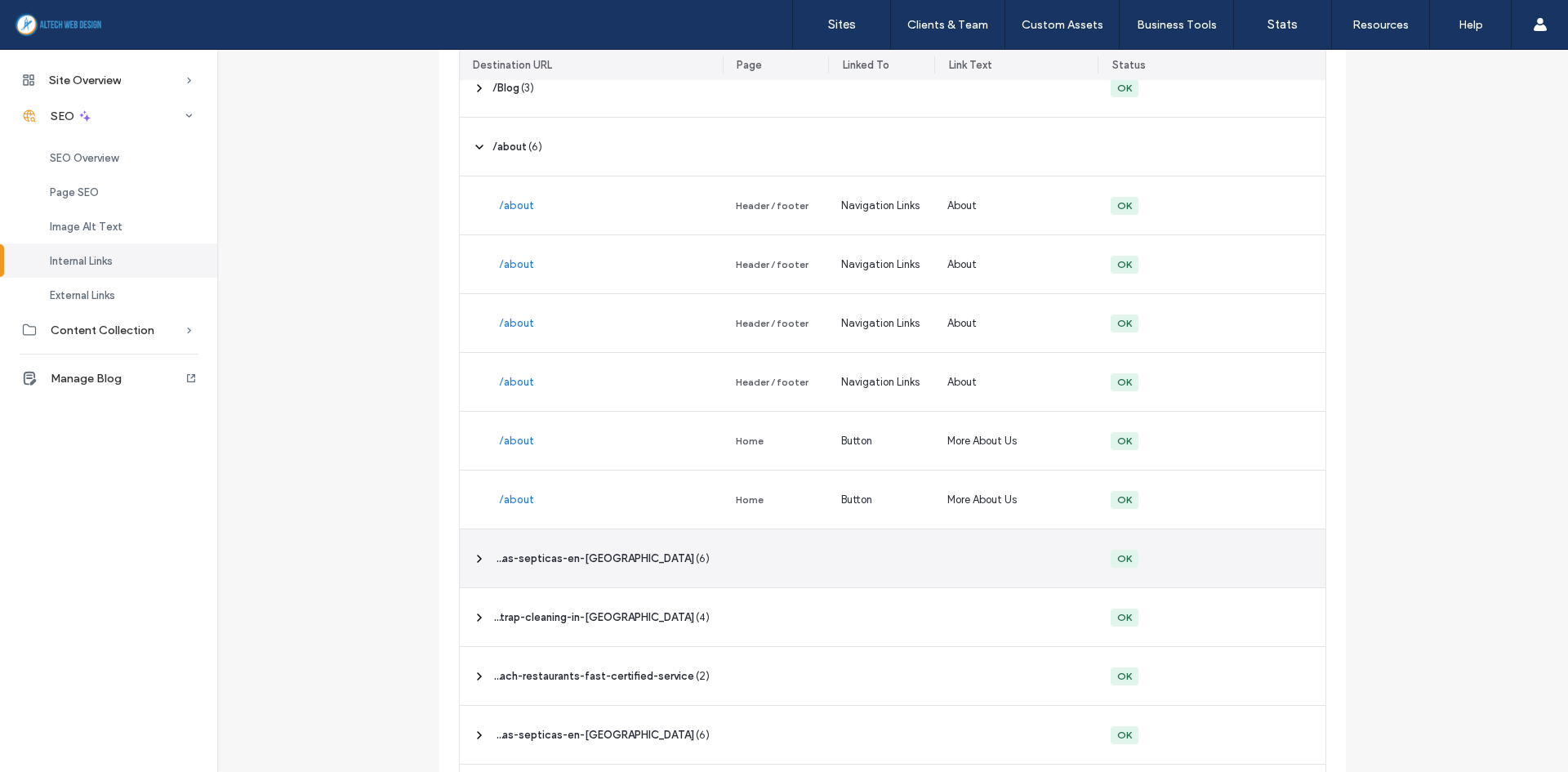
click at [531, 560] on span "‎ /bombeo-de-fosas-septicas-en-[GEOGRAPHIC_DATA] ‎" at bounding box center [593, 559] width 202 height 16
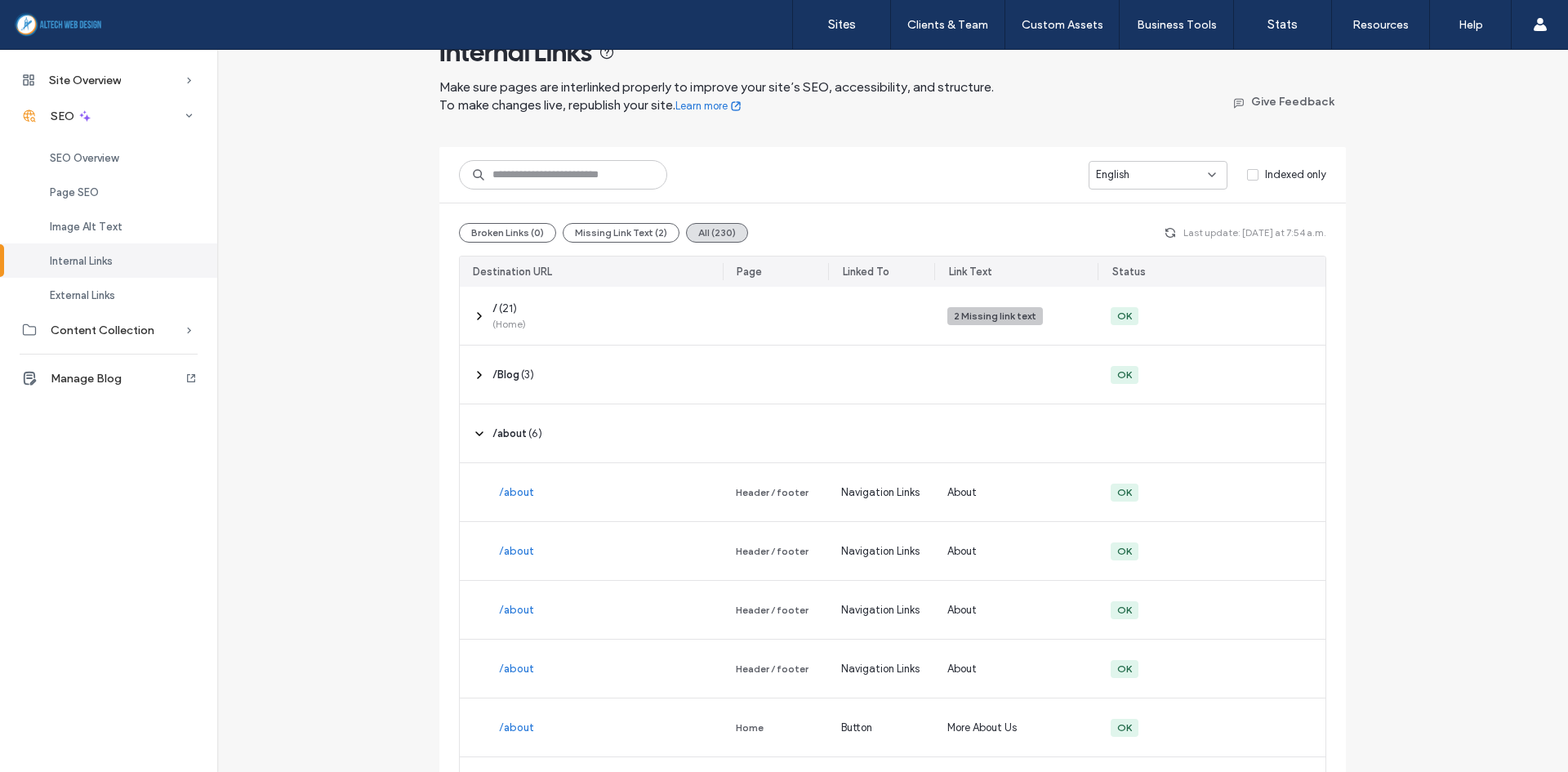
scroll to position [0, 0]
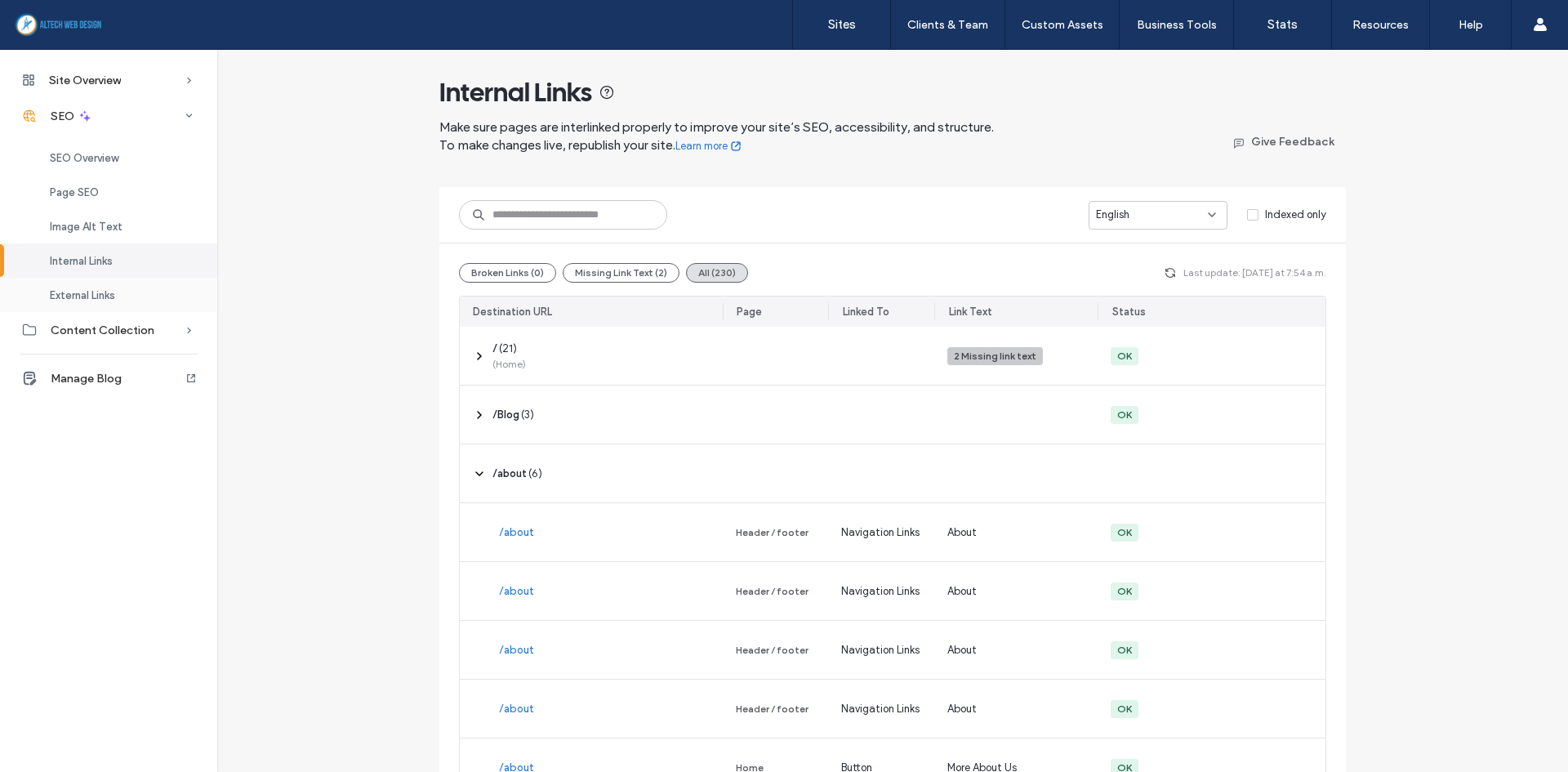
click at [114, 290] on span "External Links" at bounding box center [81, 295] width 65 height 13
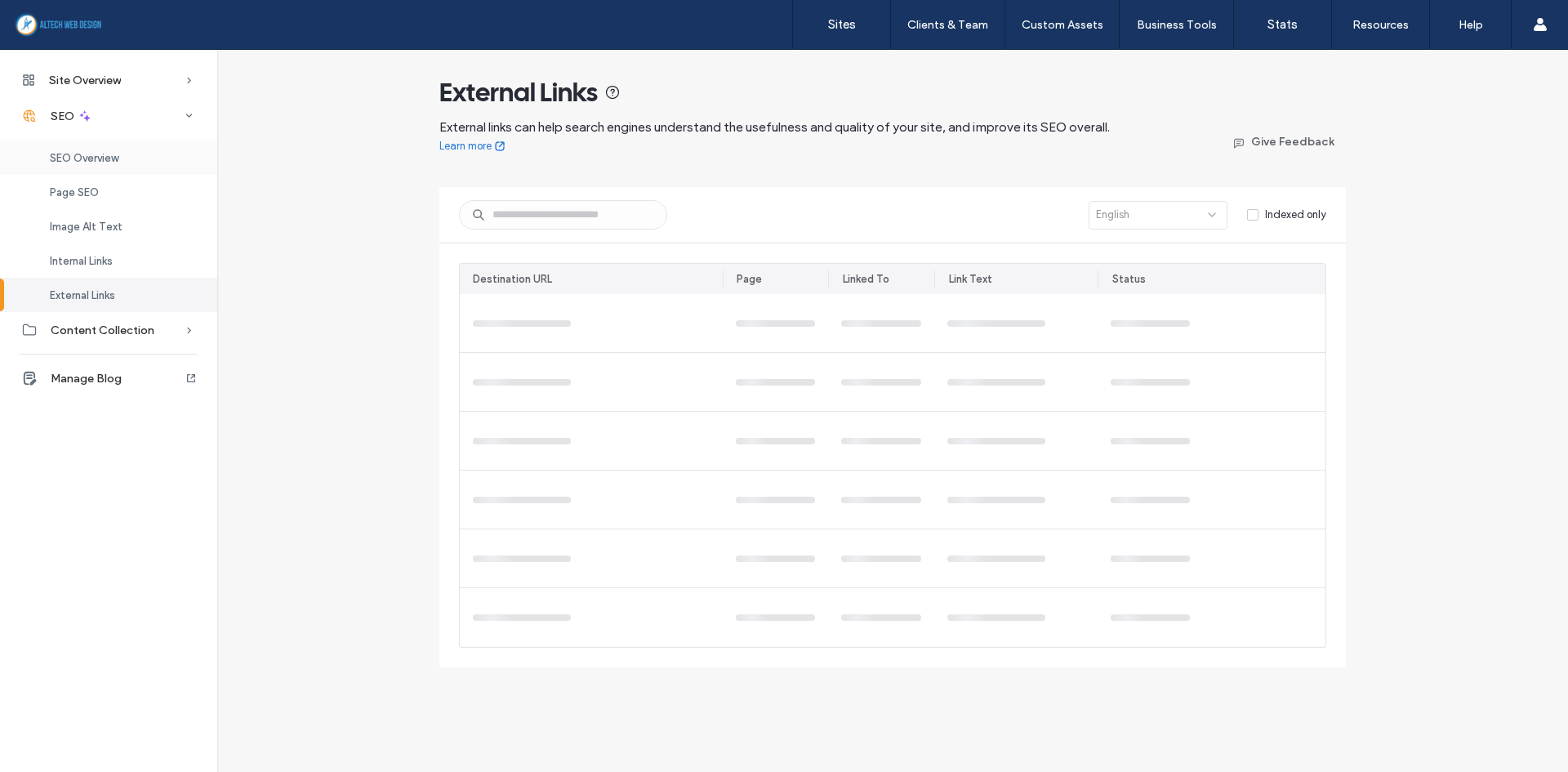
click at [116, 167] on div "SEO Overview" at bounding box center [109, 157] width 217 height 34
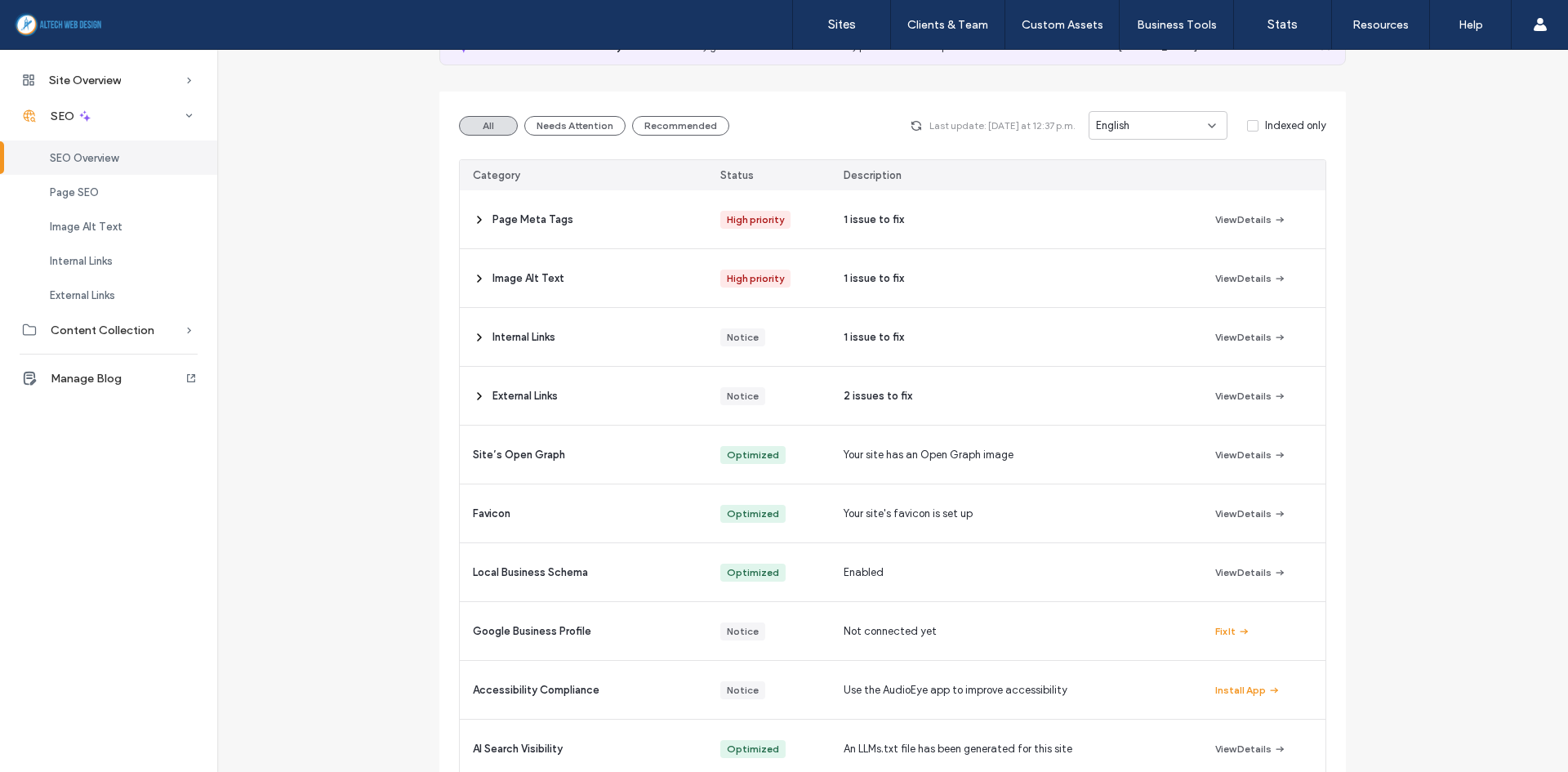
scroll to position [163, 0]
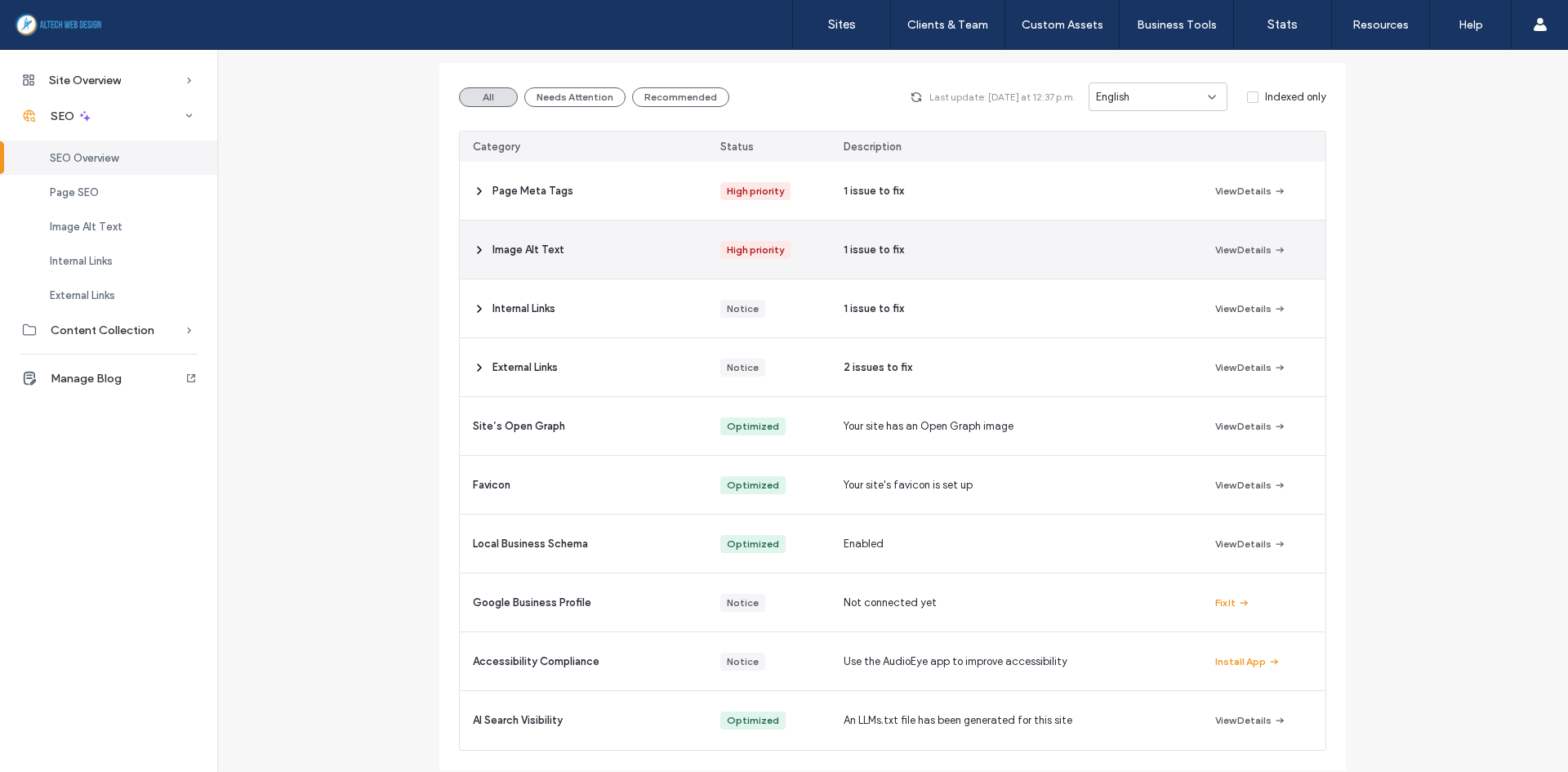
click at [516, 242] on span "Image Alt Text" at bounding box center [528, 249] width 72 height 16
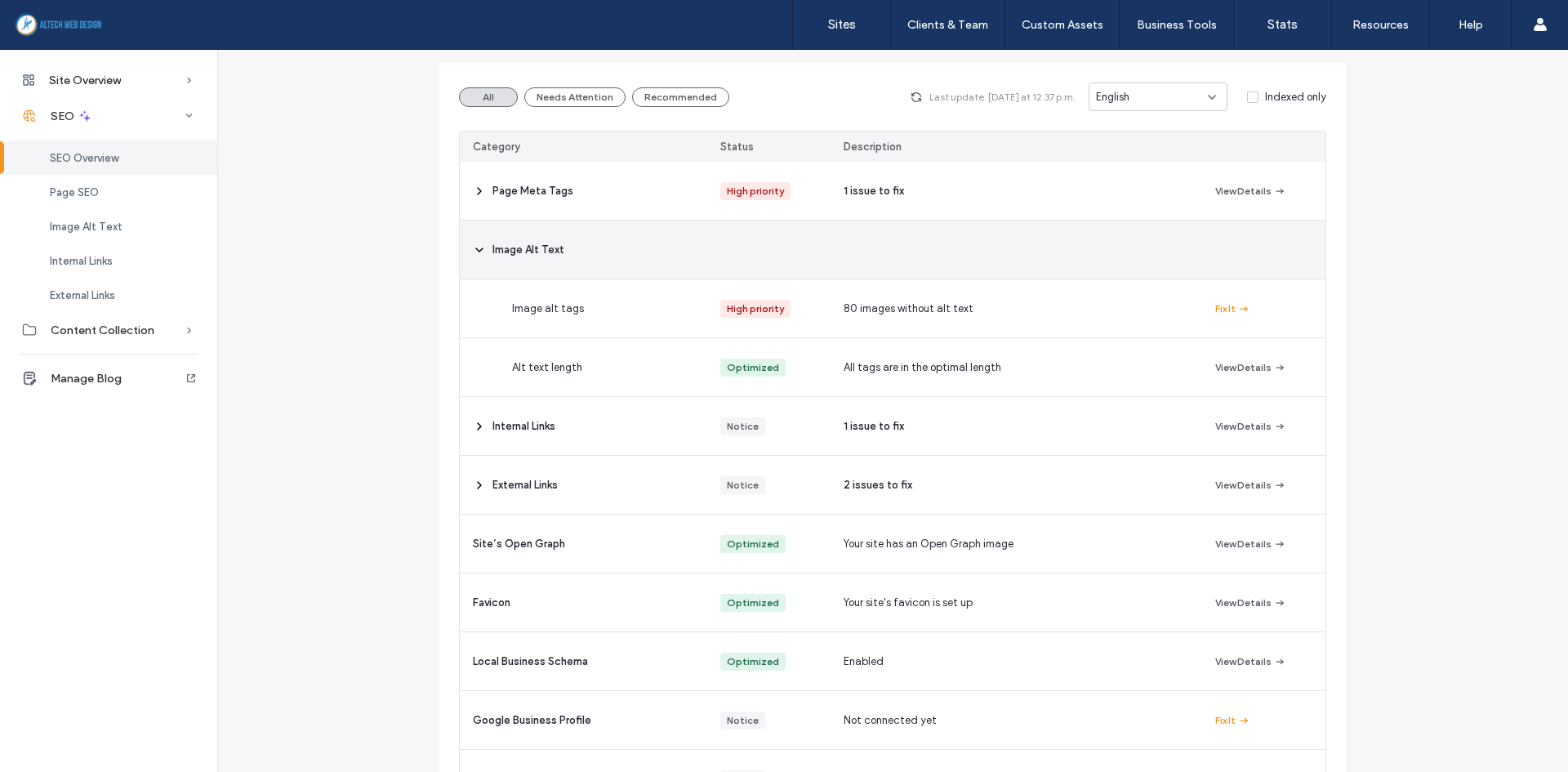
click at [516, 242] on span "Image Alt Text" at bounding box center [528, 249] width 72 height 16
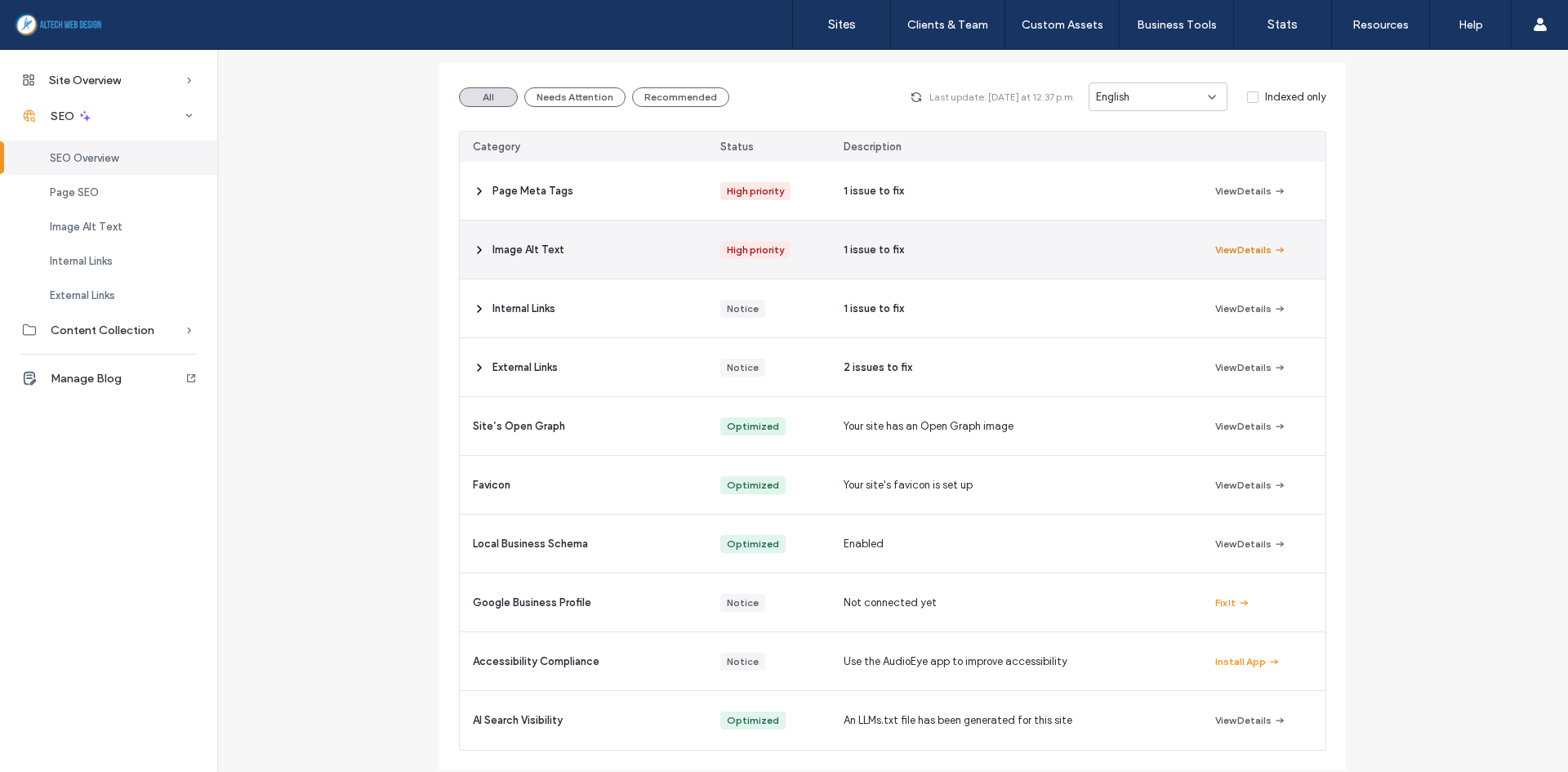
click at [1227, 257] on button "View Details" at bounding box center [1250, 250] width 71 height 19
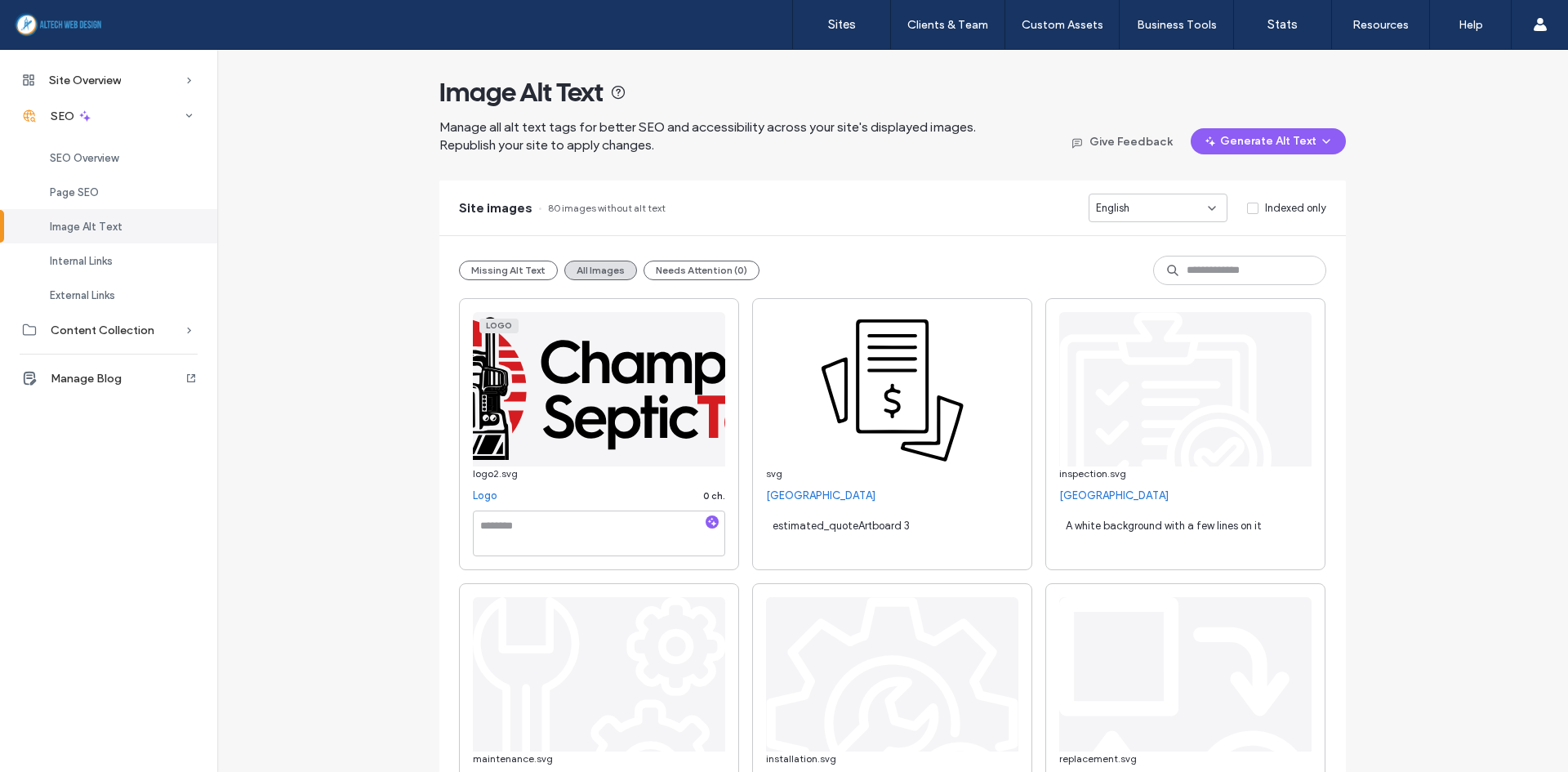
click at [820, 527] on span "estimated_quoteArtboard 3" at bounding box center [842, 526] width 138 height 13
click at [921, 531] on textarea "**********" at bounding box center [892, 532] width 252 height 46
